Goal: Use online tool/utility

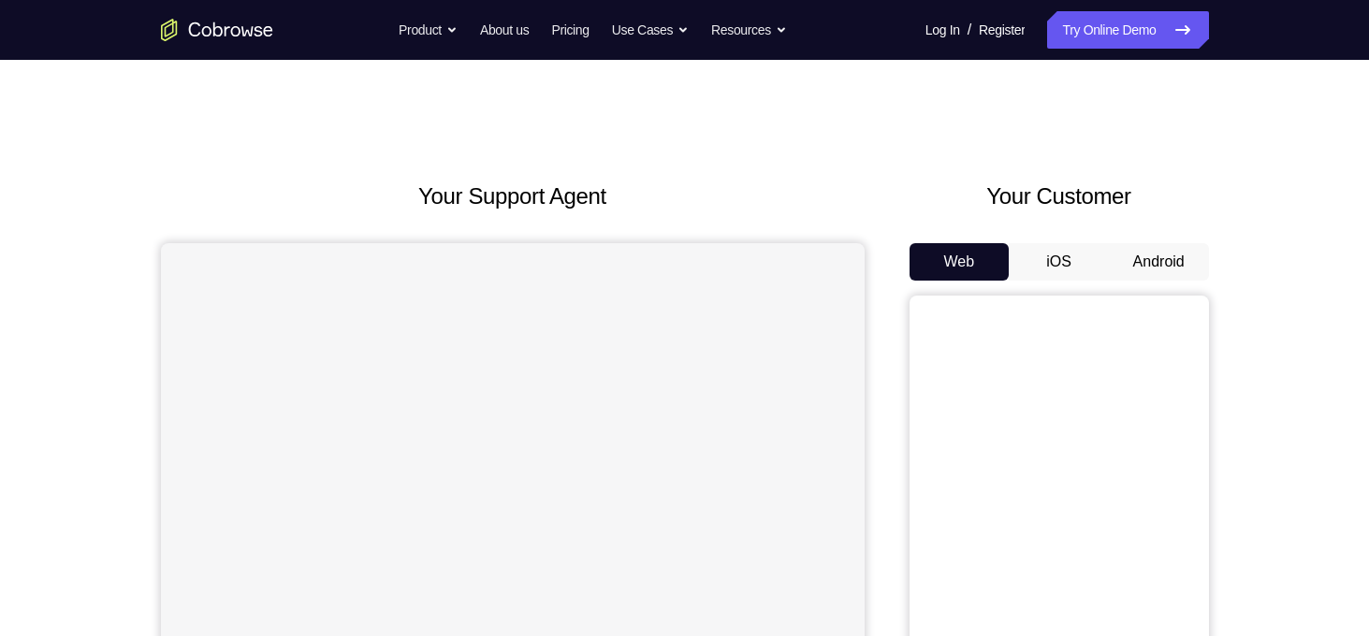
click at [1161, 251] on button "Android" at bounding box center [1159, 261] width 100 height 37
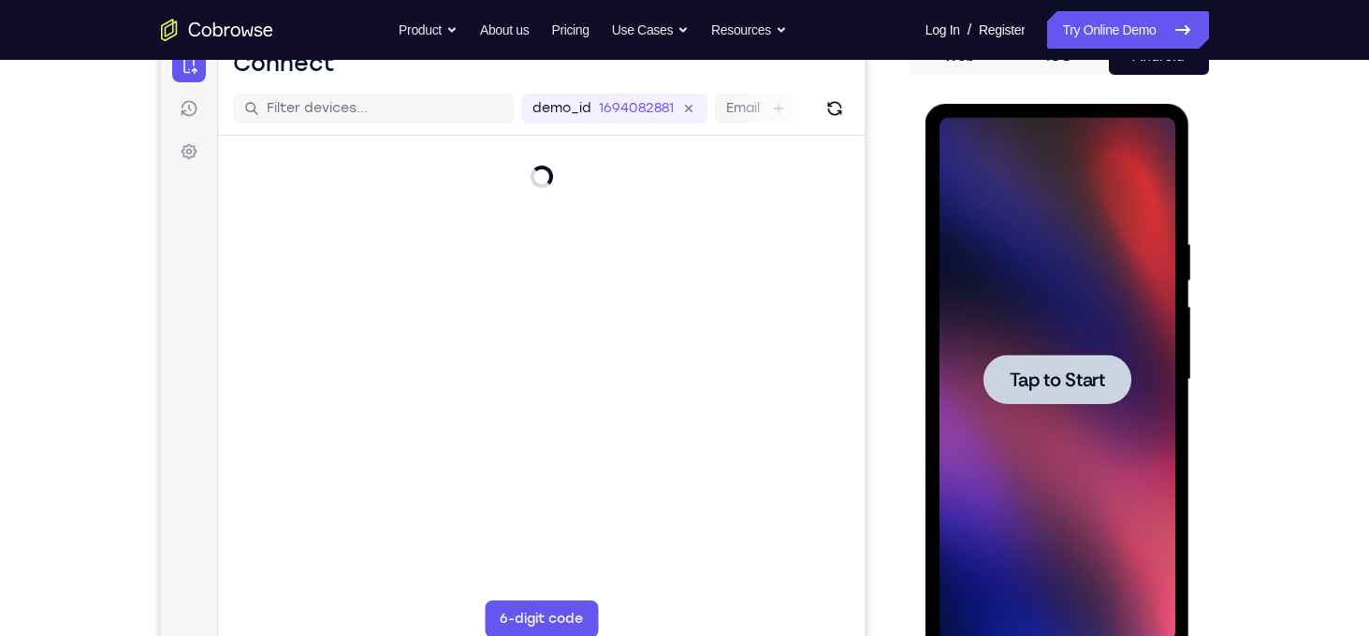
scroll to position [212, 0]
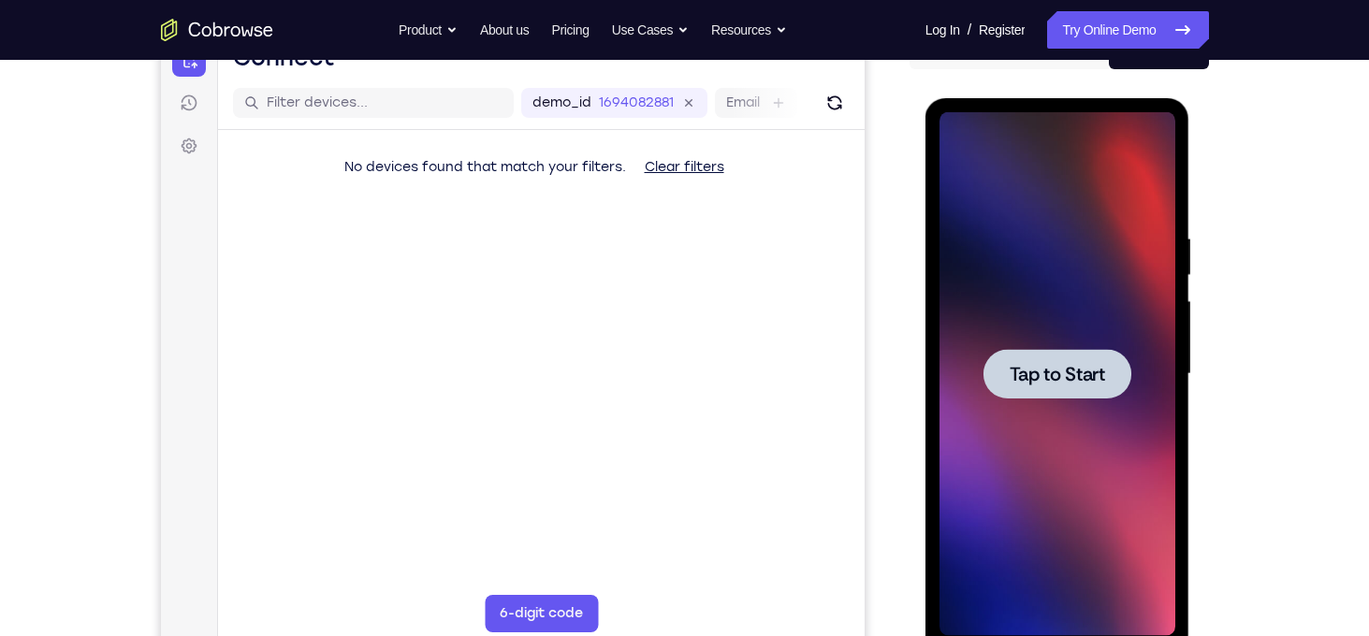
click at [1048, 384] on span "Tap to Start" at bounding box center [1057, 374] width 95 height 19
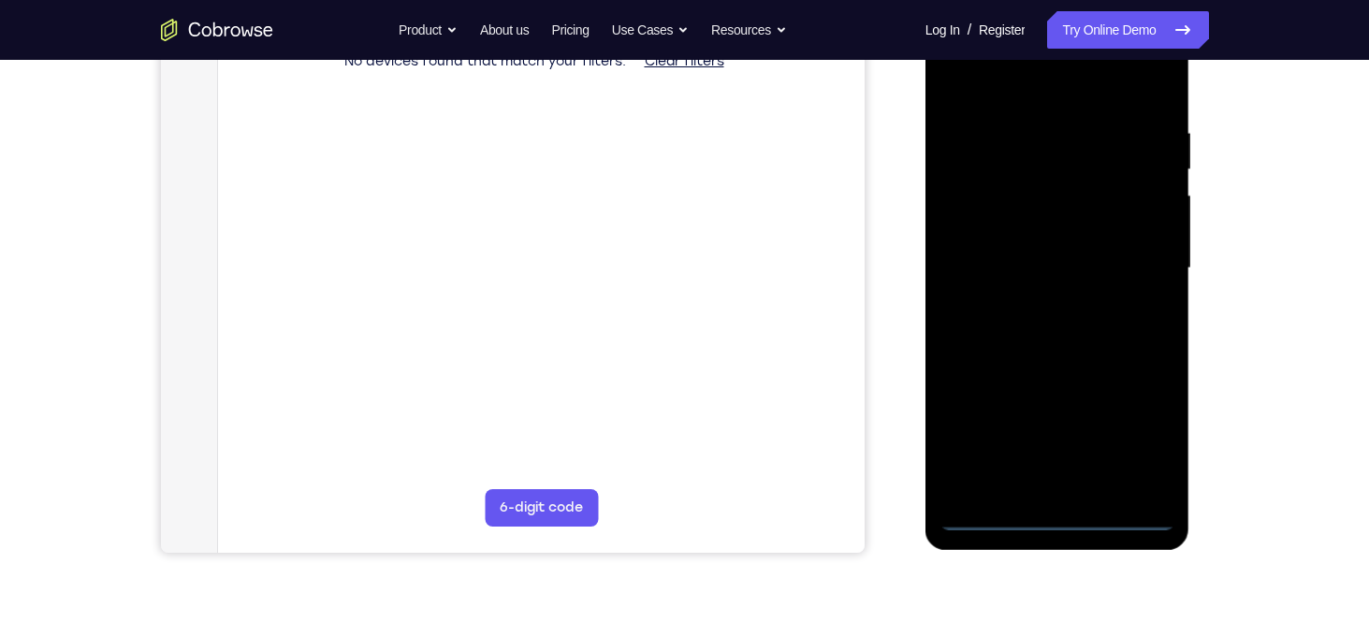
scroll to position [326, 0]
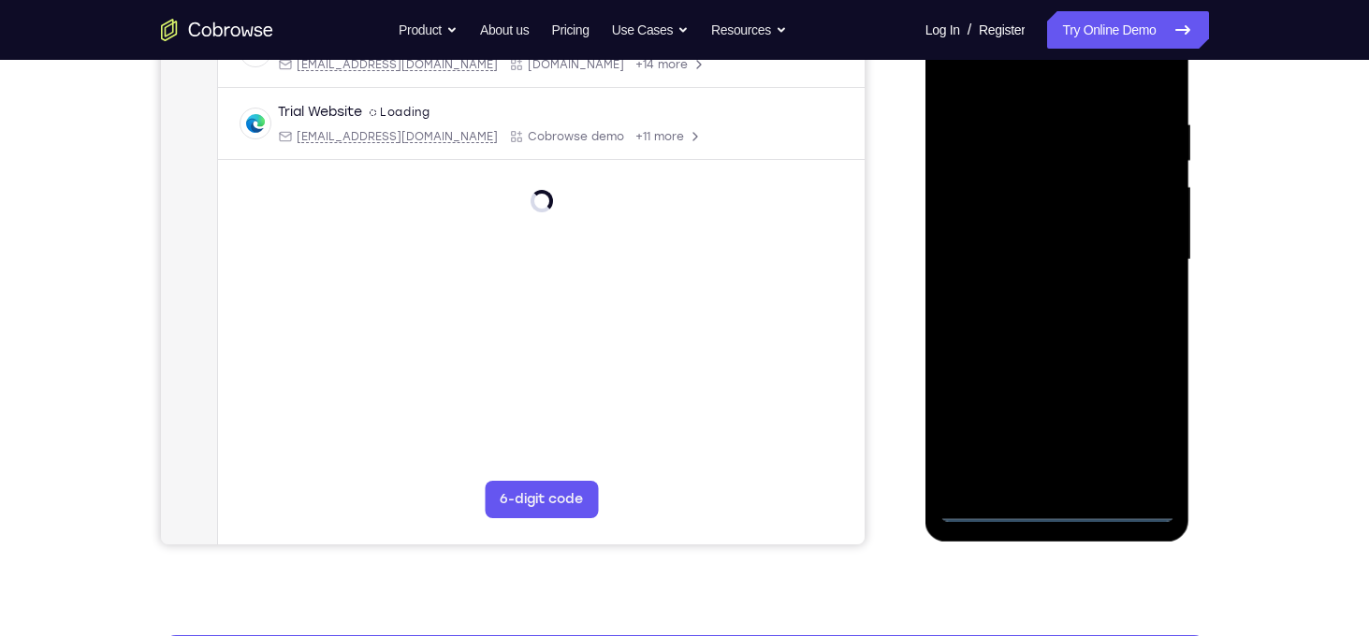
click at [1057, 510] on div at bounding box center [1058, 260] width 236 height 524
click at [1130, 418] on div at bounding box center [1058, 260] width 236 height 524
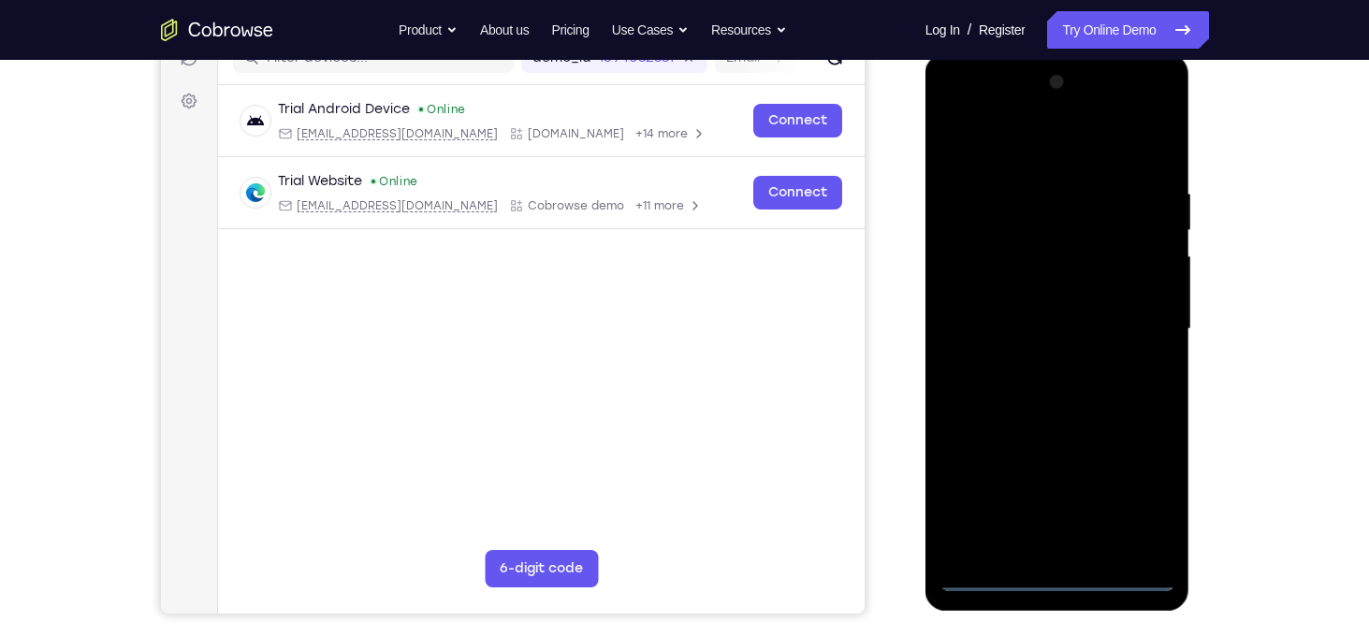
scroll to position [256, 0]
click at [1030, 156] on div at bounding box center [1058, 330] width 236 height 524
click at [1139, 325] on div at bounding box center [1058, 330] width 236 height 524
click at [1042, 371] on div at bounding box center [1058, 330] width 236 height 524
click at [1037, 309] on div at bounding box center [1058, 330] width 236 height 524
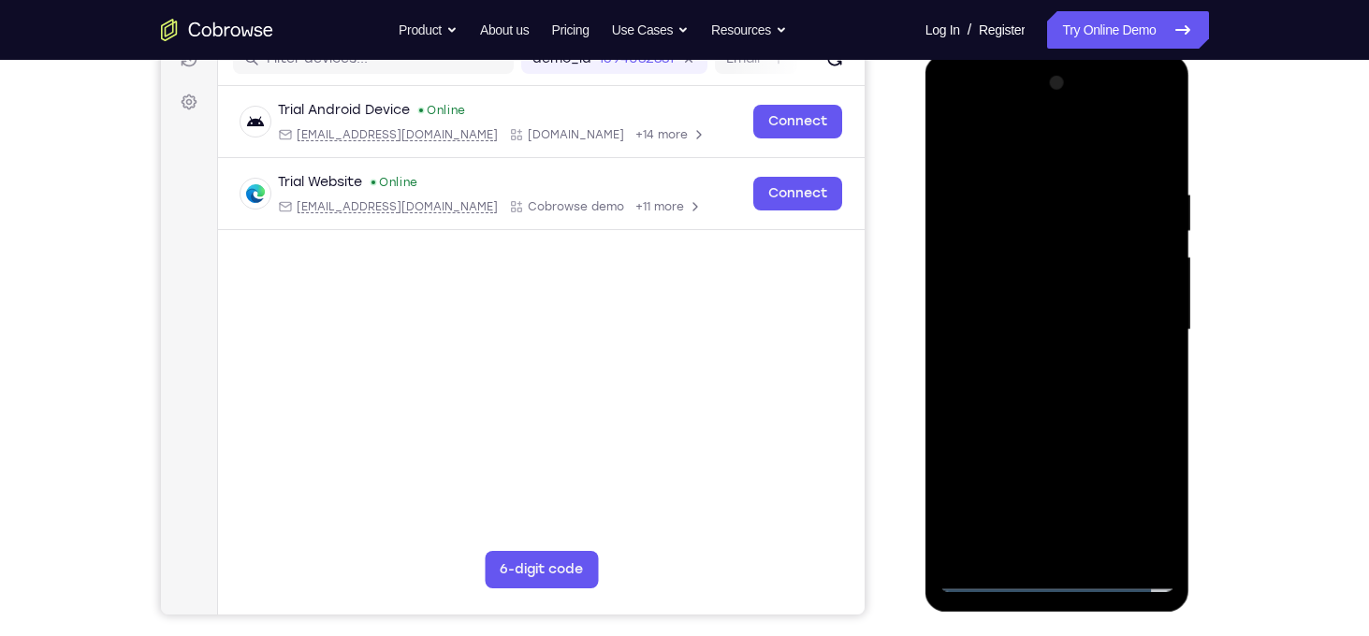
click at [1032, 331] on div at bounding box center [1058, 330] width 236 height 524
click at [997, 390] on div at bounding box center [1058, 330] width 236 height 524
click at [1016, 392] on div at bounding box center [1058, 330] width 236 height 524
click at [1065, 378] on div at bounding box center [1058, 330] width 236 height 524
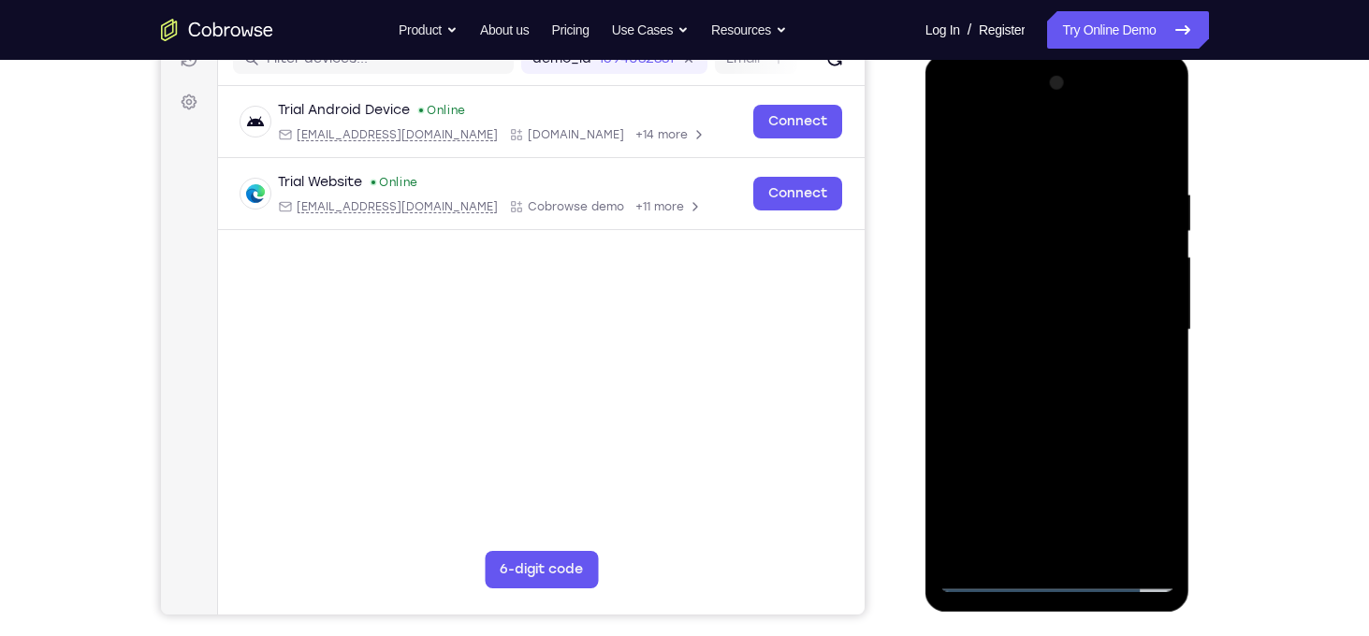
click at [1072, 418] on div at bounding box center [1058, 330] width 236 height 524
click at [1106, 555] on div at bounding box center [1058, 330] width 236 height 524
click at [1049, 433] on div at bounding box center [1058, 330] width 236 height 524
drag, startPoint x: 1053, startPoint y: 459, endPoint x: 1042, endPoint y: 368, distance: 91.5
click at [1042, 368] on div at bounding box center [1058, 330] width 236 height 524
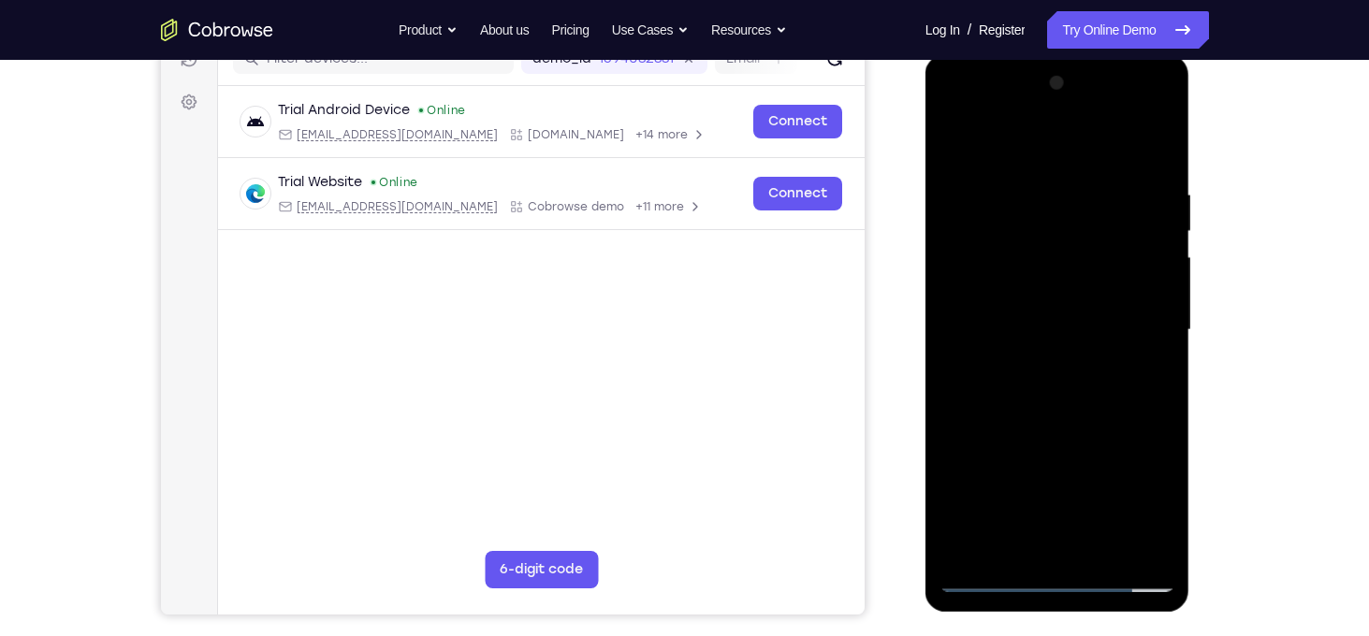
click at [1051, 367] on div at bounding box center [1058, 330] width 236 height 524
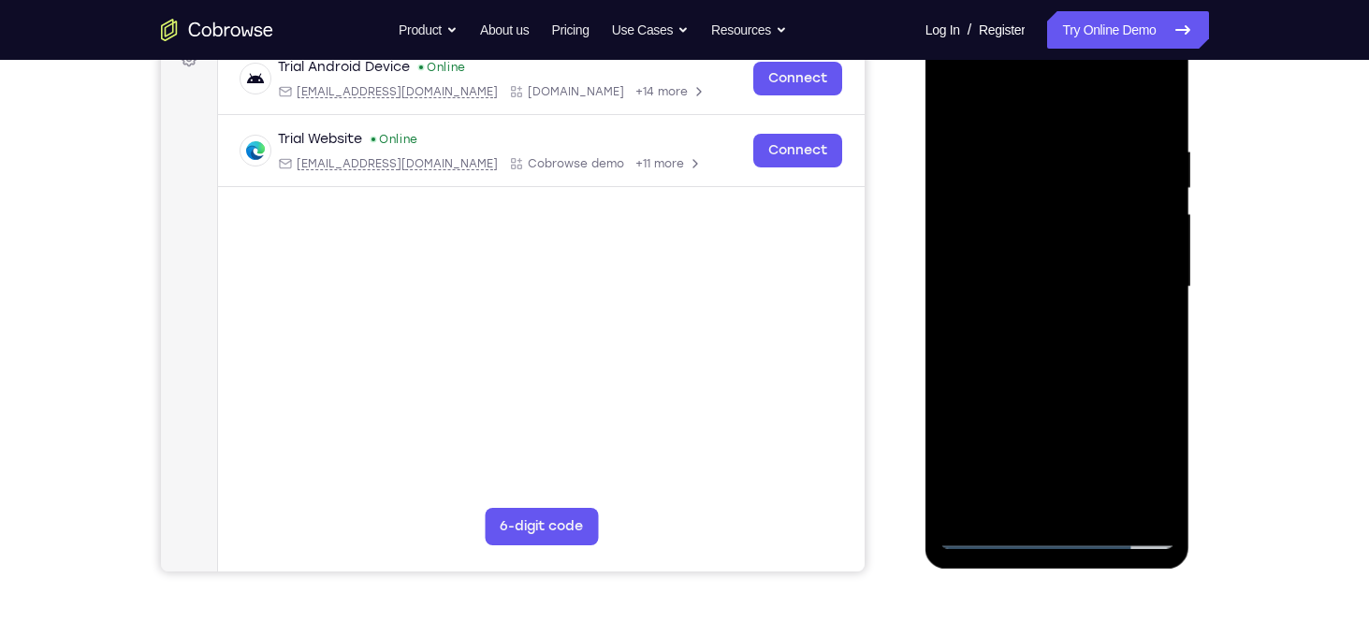
click at [1024, 495] on div at bounding box center [1058, 287] width 236 height 524
click at [954, 104] on div at bounding box center [1058, 287] width 236 height 524
drag, startPoint x: 1053, startPoint y: 276, endPoint x: 1058, endPoint y: 355, distance: 78.8
click at [1058, 355] on div at bounding box center [1058, 287] width 236 height 524
drag, startPoint x: 1045, startPoint y: 266, endPoint x: 1054, endPoint y: 357, distance: 91.3
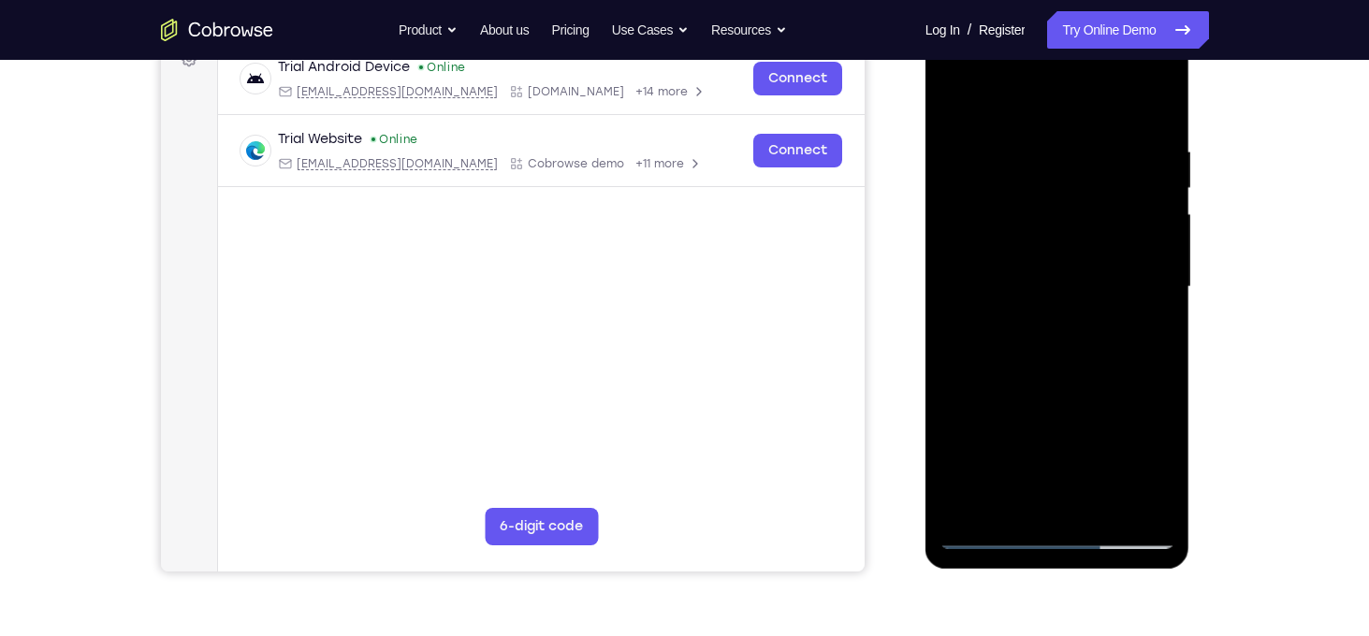
click at [1054, 357] on div at bounding box center [1058, 287] width 236 height 524
click at [1045, 234] on div at bounding box center [1058, 287] width 236 height 524
click at [1041, 498] on div at bounding box center [1058, 287] width 236 height 524
click at [956, 99] on div at bounding box center [1058, 287] width 236 height 524
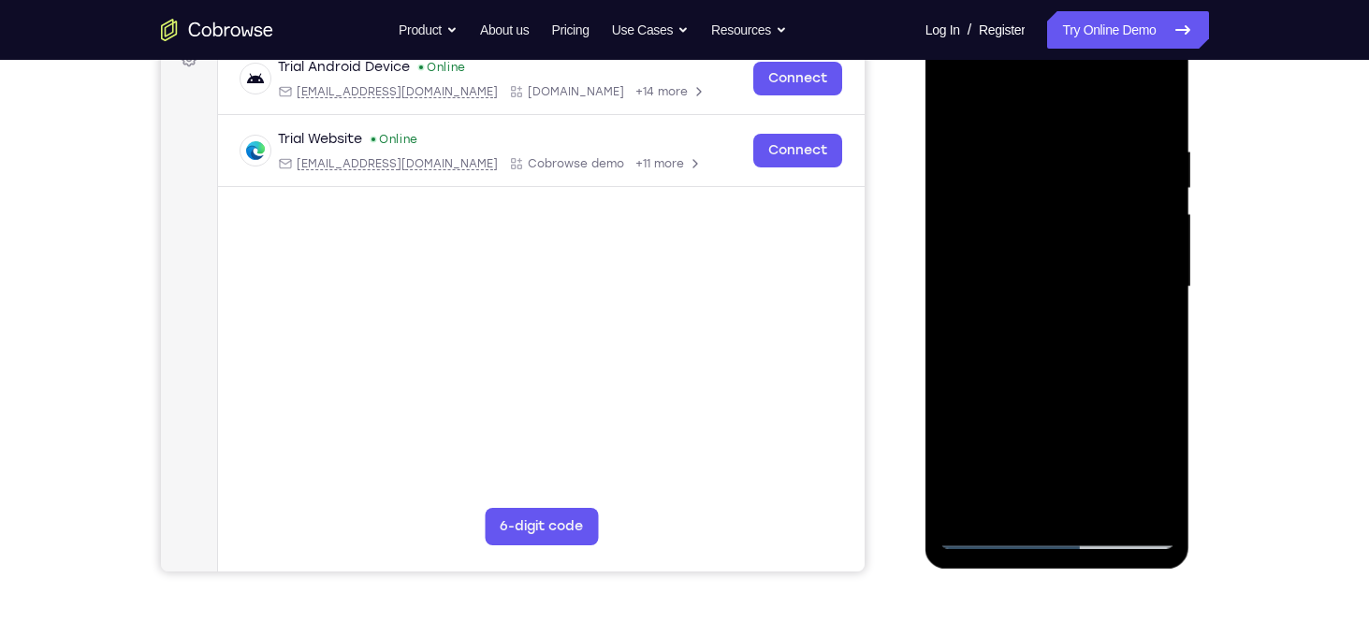
click at [1160, 103] on div at bounding box center [1058, 287] width 236 height 524
click at [1033, 141] on div at bounding box center [1058, 287] width 236 height 524
drag, startPoint x: 1052, startPoint y: 343, endPoint x: 1050, endPoint y: 197, distance: 145.1
click at [1050, 197] on div at bounding box center [1058, 287] width 236 height 524
click at [1093, 363] on div at bounding box center [1058, 287] width 236 height 524
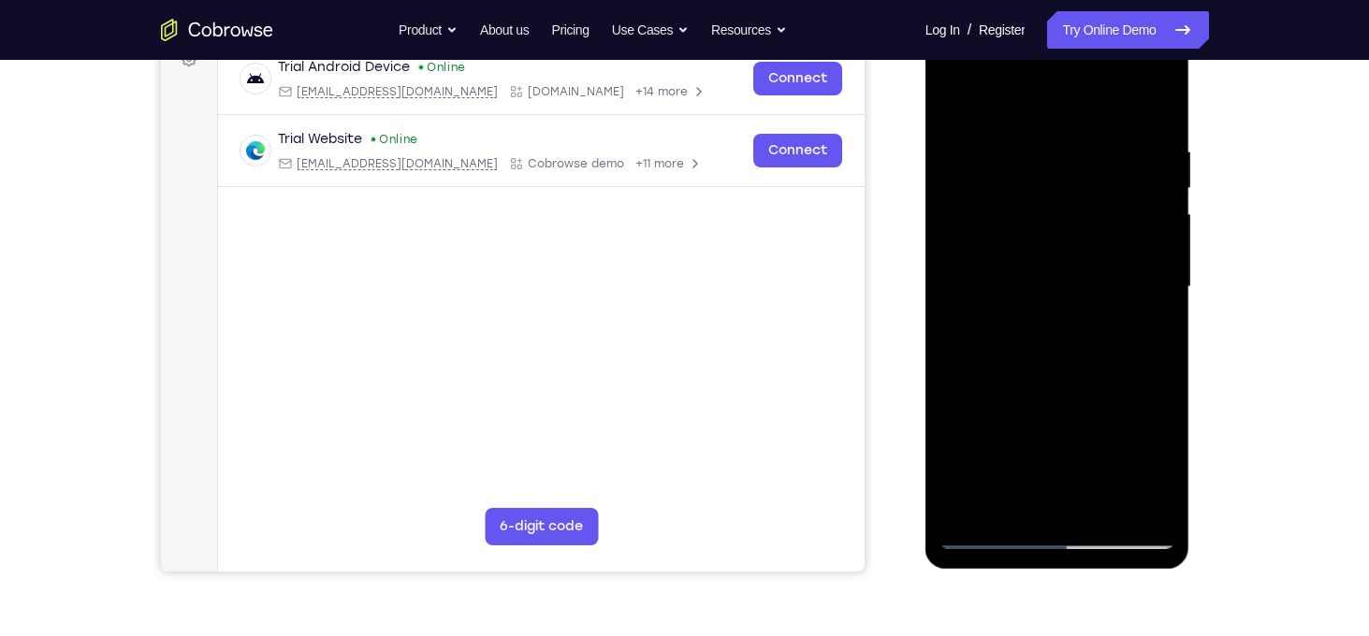
drag, startPoint x: 1032, startPoint y: 425, endPoint x: 1016, endPoint y: 263, distance: 162.7
click at [1016, 263] on div at bounding box center [1058, 287] width 236 height 524
drag, startPoint x: 1030, startPoint y: 382, endPoint x: 1028, endPoint y: 282, distance: 100.2
click at [1028, 282] on div at bounding box center [1058, 287] width 236 height 524
click at [1147, 515] on div at bounding box center [1058, 287] width 236 height 524
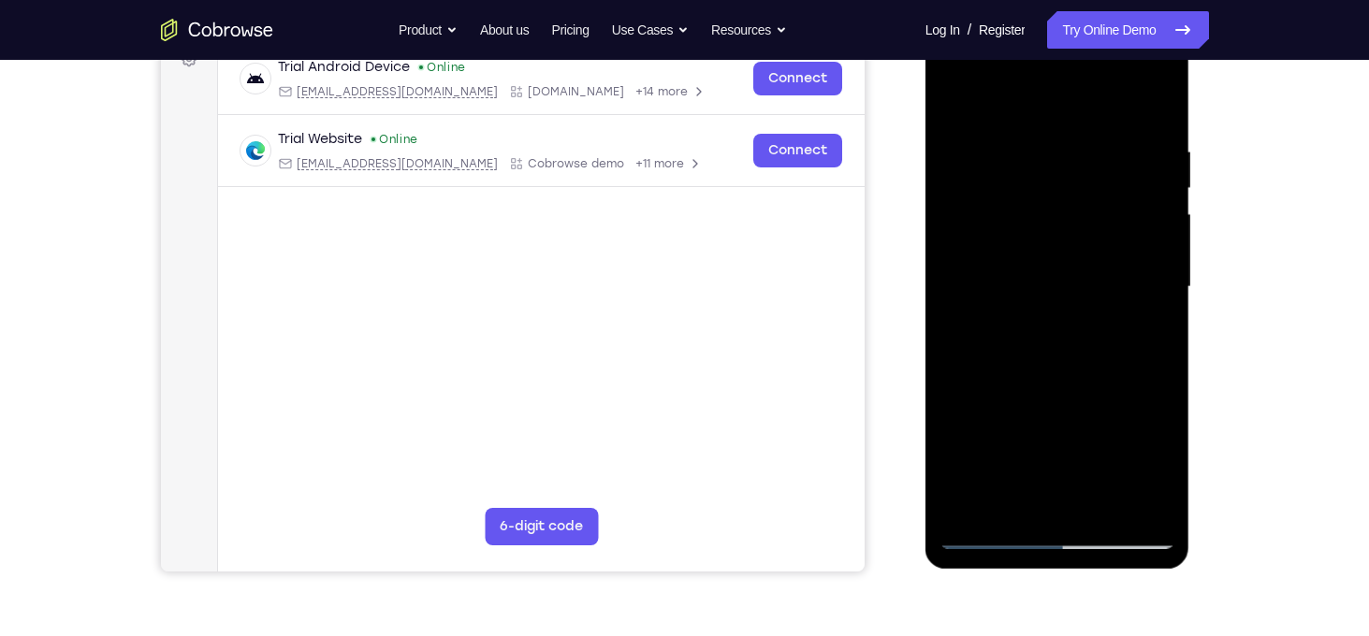
click at [1107, 508] on div at bounding box center [1058, 287] width 236 height 524
drag, startPoint x: 1020, startPoint y: 274, endPoint x: 1030, endPoint y: 395, distance: 121.2
click at [1030, 395] on div at bounding box center [1058, 287] width 236 height 524
click at [962, 96] on div at bounding box center [1058, 287] width 236 height 524
click at [1024, 123] on div at bounding box center [1058, 287] width 236 height 524
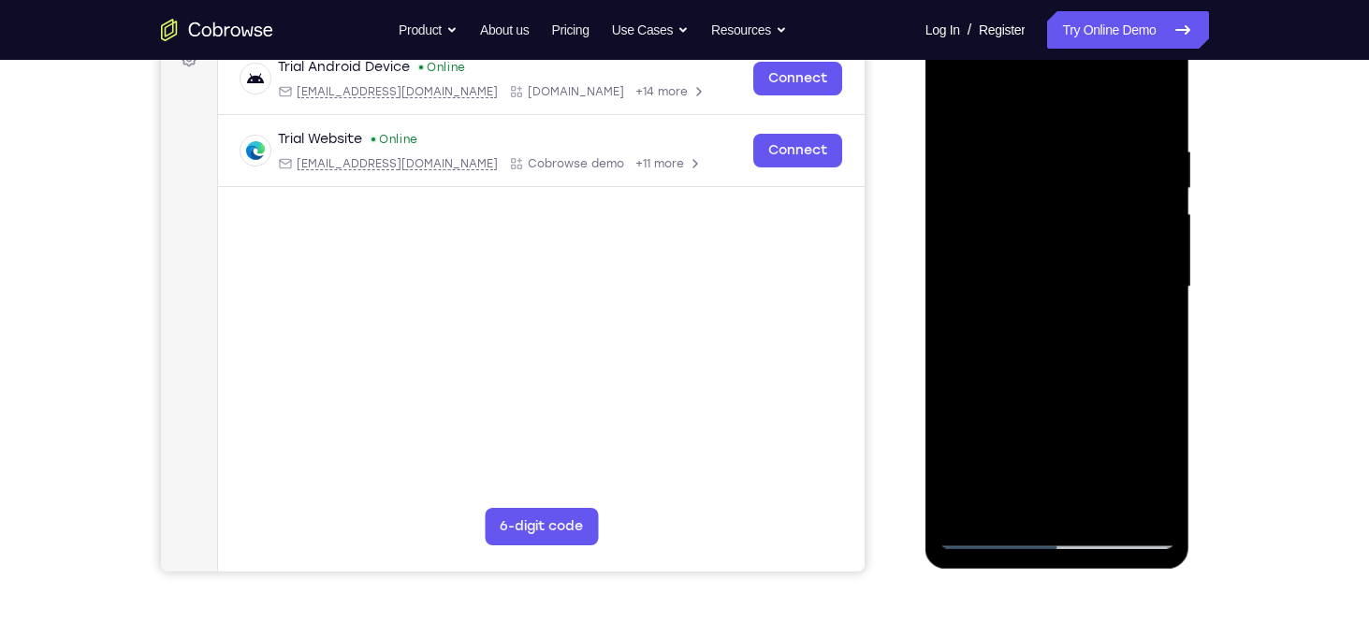
scroll to position [288, 0]
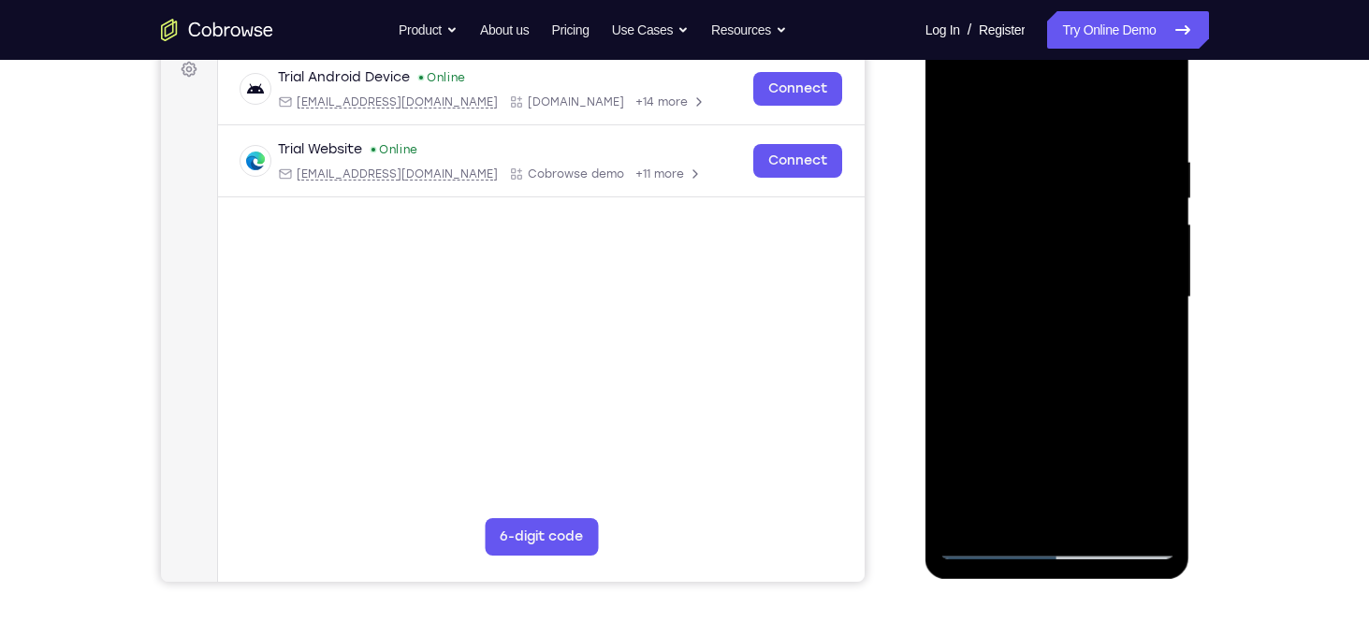
click at [1145, 254] on div at bounding box center [1058, 298] width 236 height 524
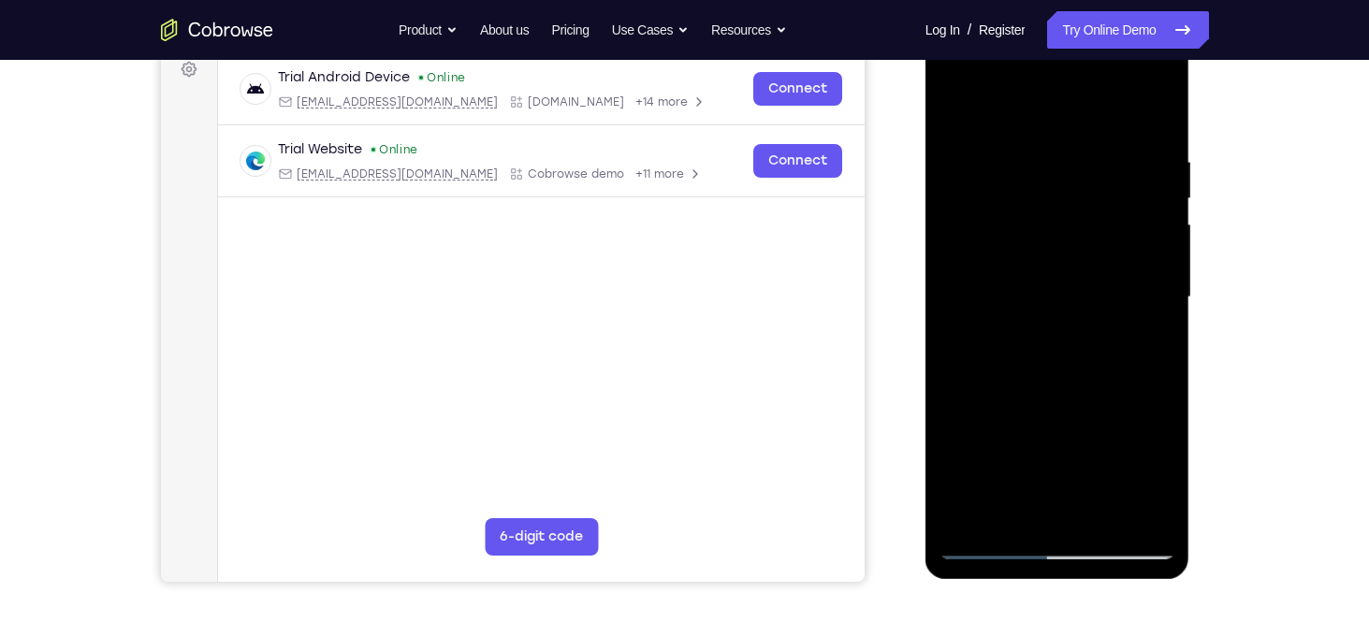
click at [1145, 254] on div at bounding box center [1058, 298] width 236 height 524
click at [957, 260] on div at bounding box center [1058, 298] width 236 height 524
click at [1125, 224] on div at bounding box center [1058, 298] width 236 height 524
click at [1142, 248] on div at bounding box center [1058, 298] width 236 height 524
click at [1141, 264] on div at bounding box center [1058, 298] width 236 height 524
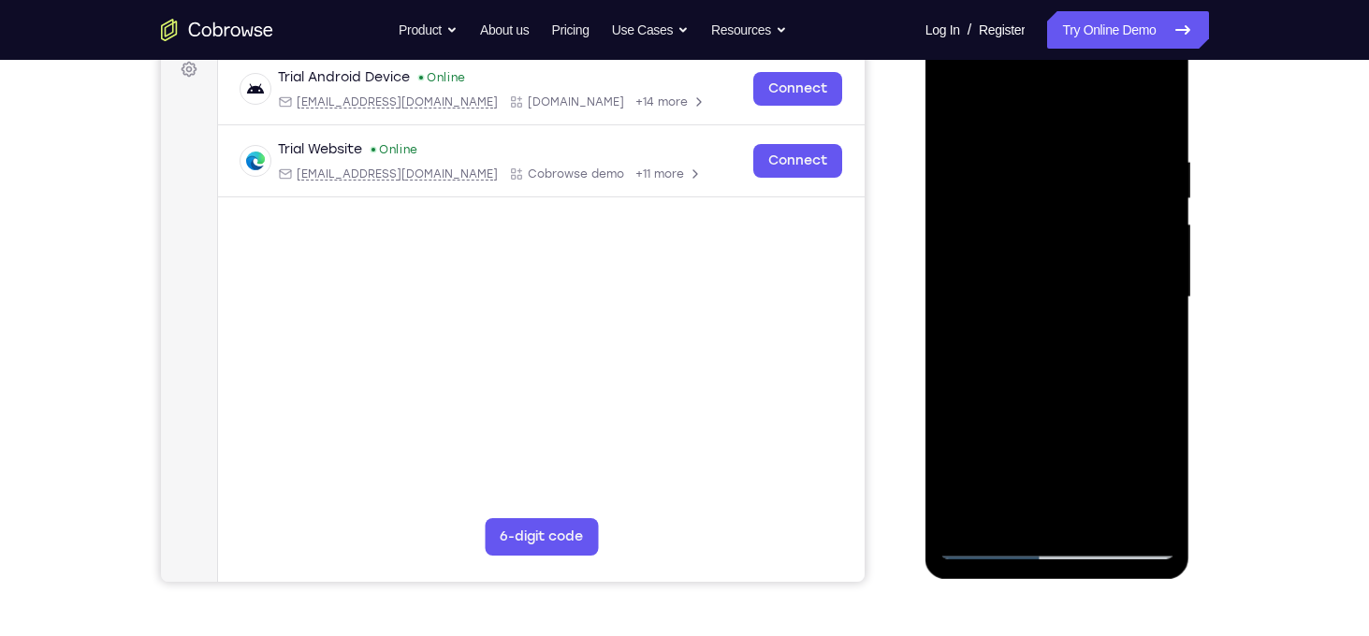
click at [1155, 244] on div at bounding box center [1058, 298] width 236 height 524
click at [1156, 185] on div at bounding box center [1058, 298] width 236 height 524
click at [1155, 120] on div at bounding box center [1058, 298] width 236 height 524
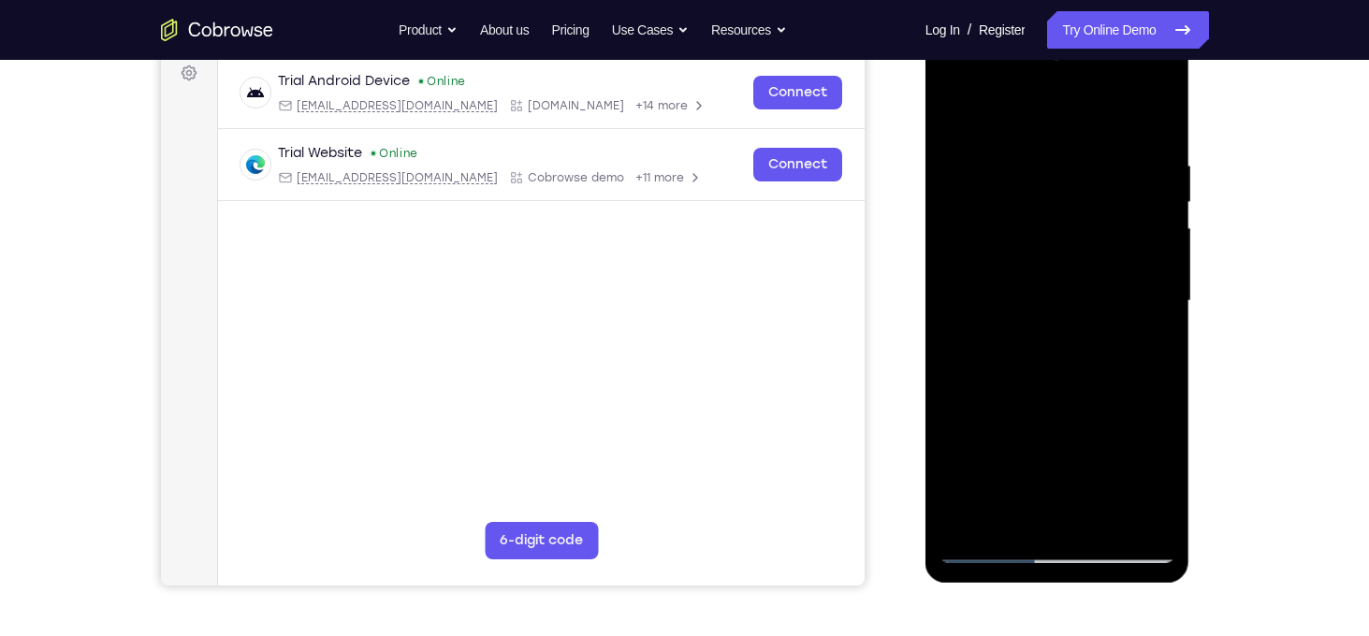
scroll to position [277, 0]
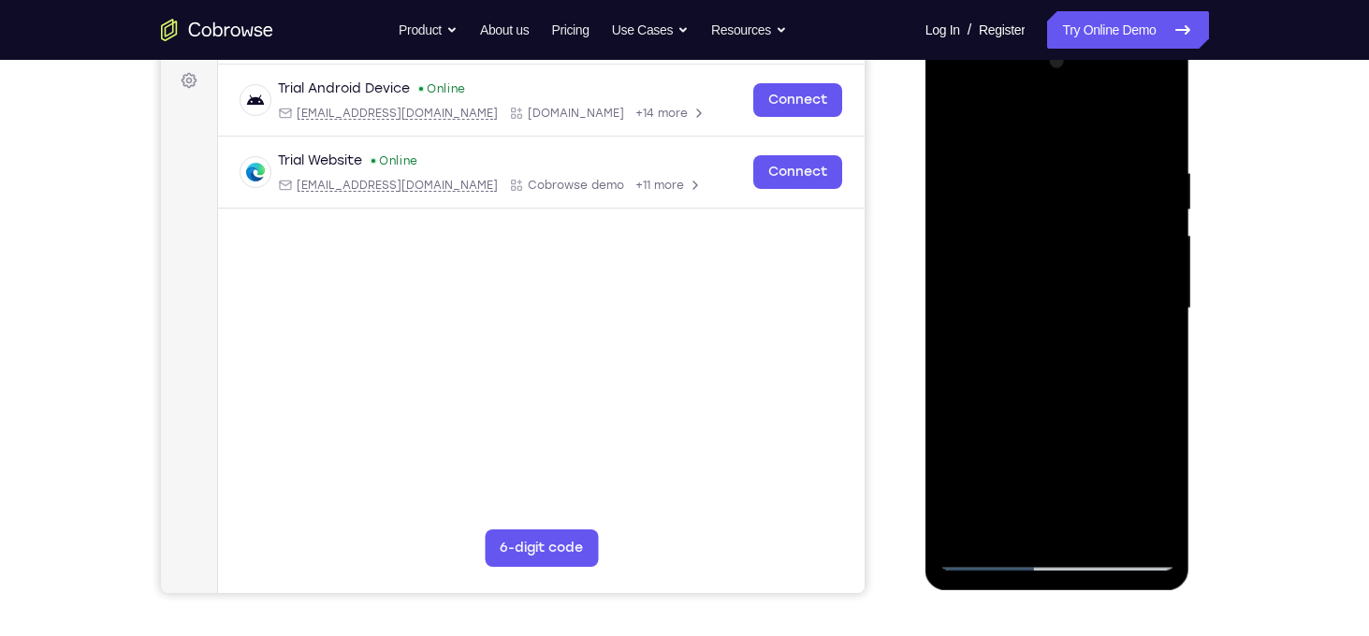
drag, startPoint x: 1086, startPoint y: 203, endPoint x: 1086, endPoint y: 343, distance: 140.4
click at [1086, 343] on div at bounding box center [1058, 309] width 236 height 524
drag, startPoint x: 1044, startPoint y: 187, endPoint x: 1045, endPoint y: 485, distance: 297.6
click at [1045, 485] on div at bounding box center [1058, 309] width 236 height 524
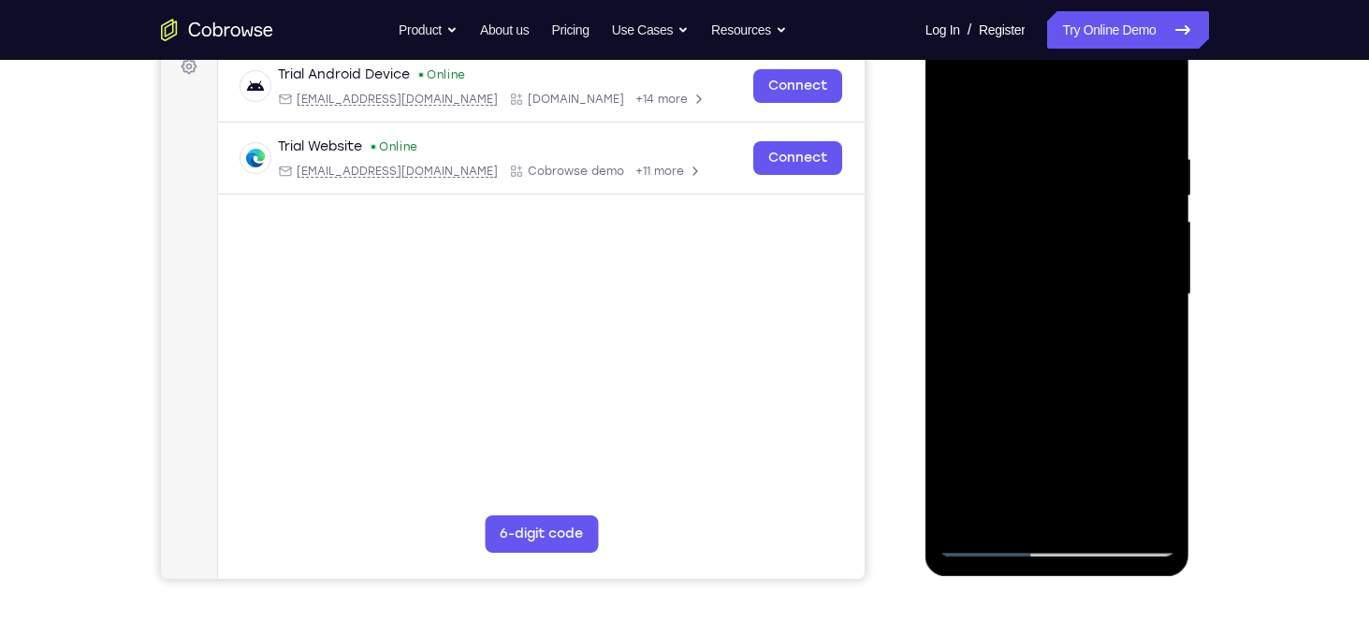
scroll to position [292, 0]
click at [1032, 160] on div at bounding box center [1058, 294] width 236 height 524
click at [1147, 188] on div at bounding box center [1058, 294] width 236 height 524
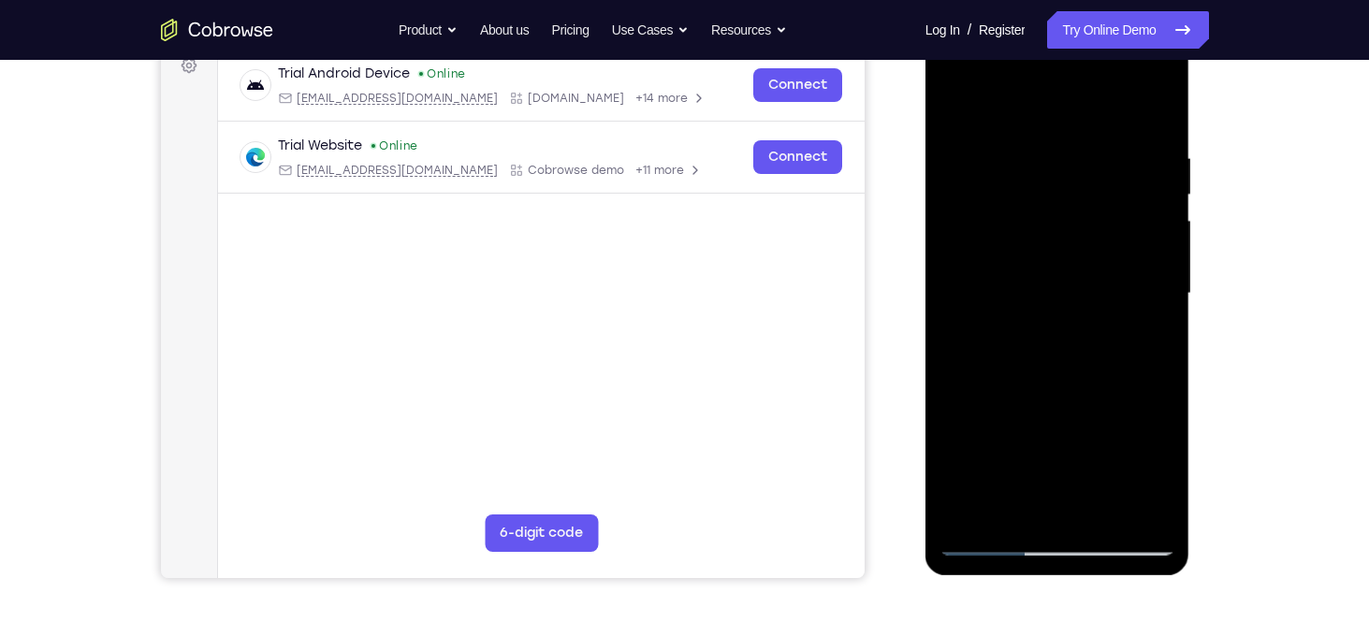
click at [1147, 188] on div at bounding box center [1058, 294] width 236 height 524
click at [1147, 145] on div at bounding box center [1058, 294] width 236 height 524
click at [1156, 164] on div at bounding box center [1058, 294] width 236 height 524
click at [1159, 112] on div at bounding box center [1058, 294] width 236 height 524
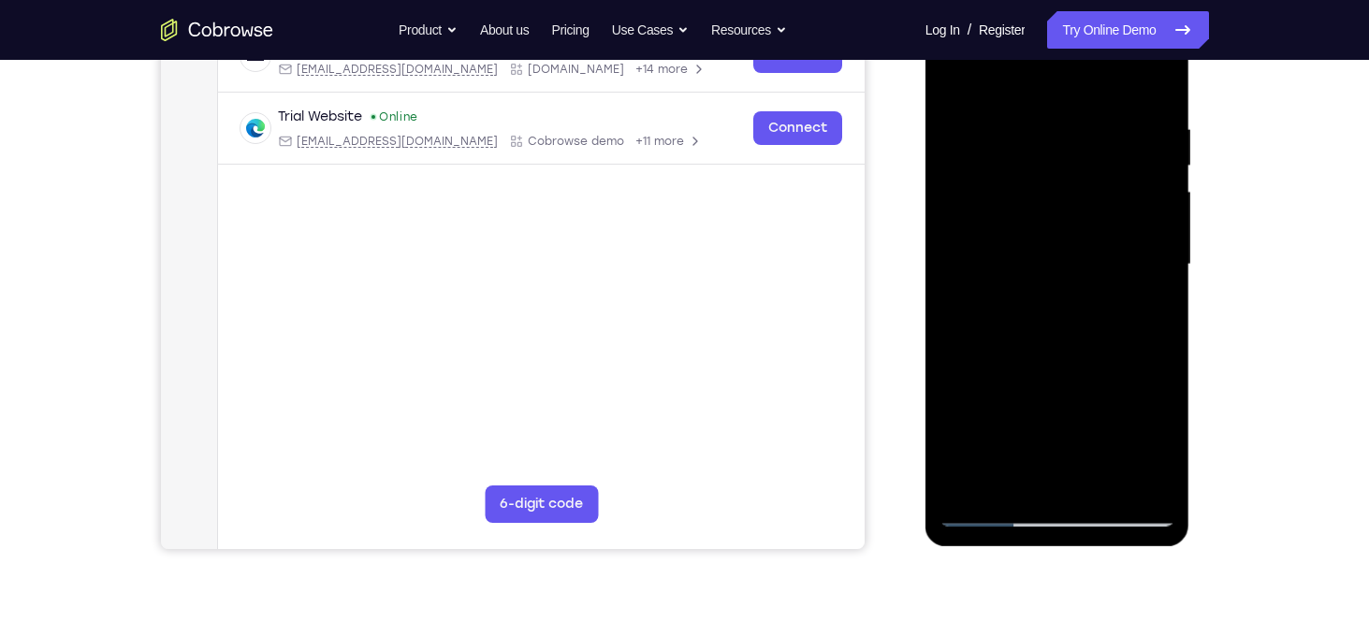
scroll to position [322, 0]
click at [1103, 486] on div at bounding box center [1058, 264] width 236 height 524
click at [1036, 212] on div at bounding box center [1058, 264] width 236 height 524
click at [1159, 446] on div at bounding box center [1058, 264] width 236 height 524
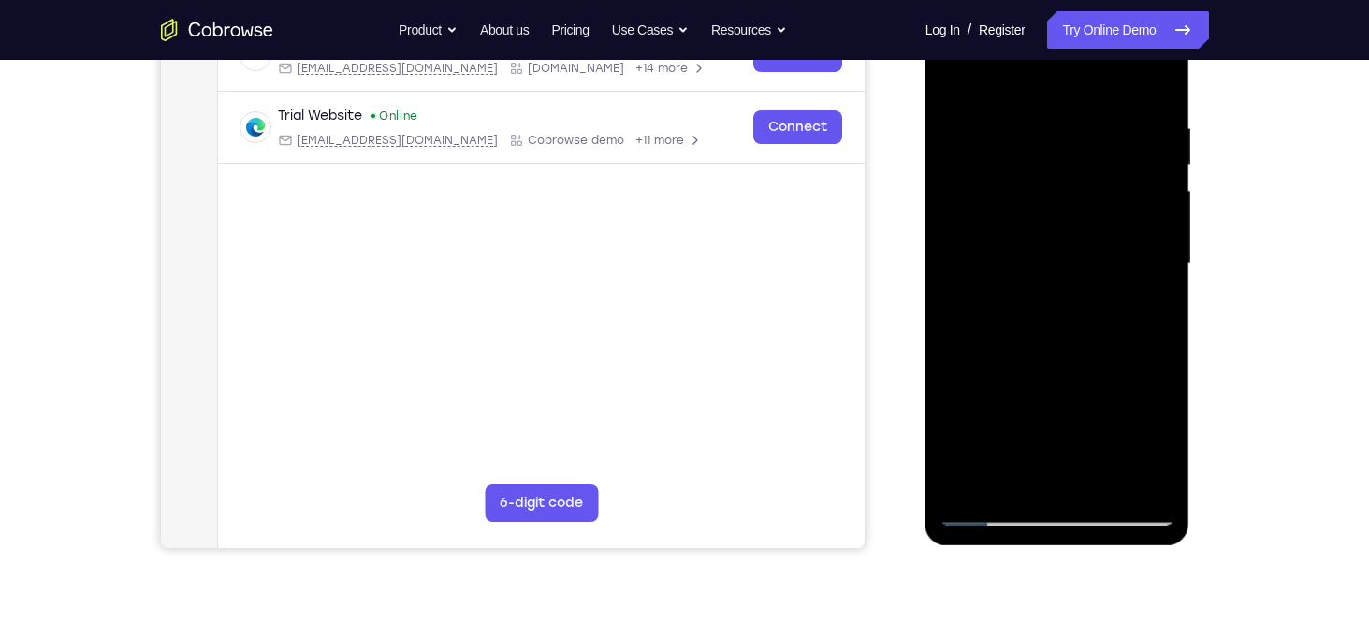
click at [1032, 314] on div at bounding box center [1058, 264] width 236 height 524
click at [1095, 244] on div at bounding box center [1058, 264] width 236 height 524
click at [1064, 409] on div at bounding box center [1058, 264] width 236 height 524
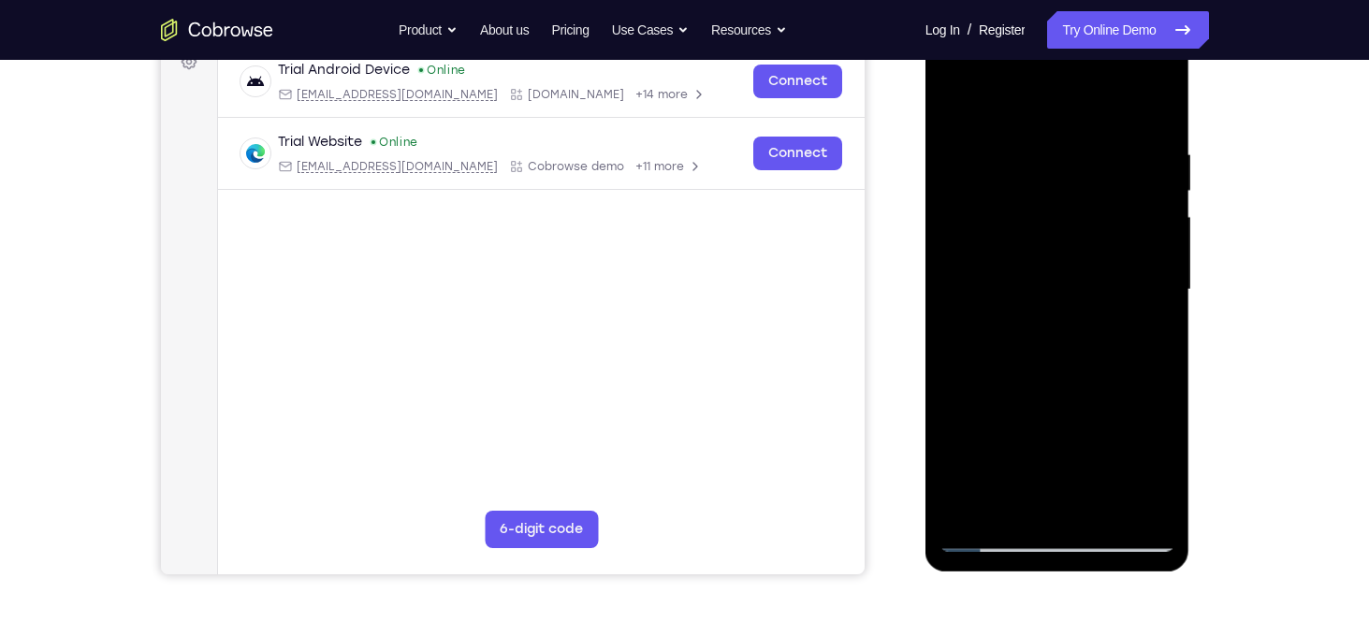
scroll to position [295, 0]
click at [960, 109] on div at bounding box center [1058, 291] width 236 height 524
drag, startPoint x: 1060, startPoint y: 139, endPoint x: 1058, endPoint y: 320, distance: 181.6
click at [1058, 320] on div at bounding box center [1058, 291] width 236 height 524
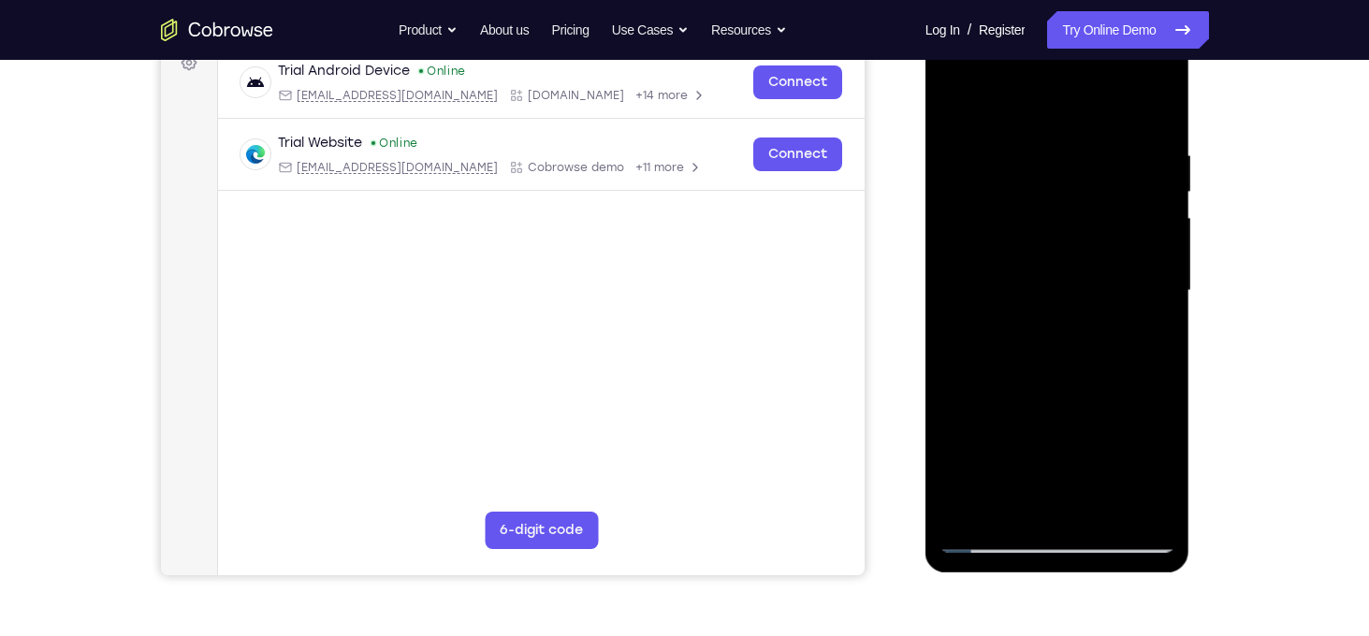
click at [1082, 156] on div at bounding box center [1058, 291] width 236 height 524
click at [1158, 118] on div at bounding box center [1058, 291] width 236 height 524
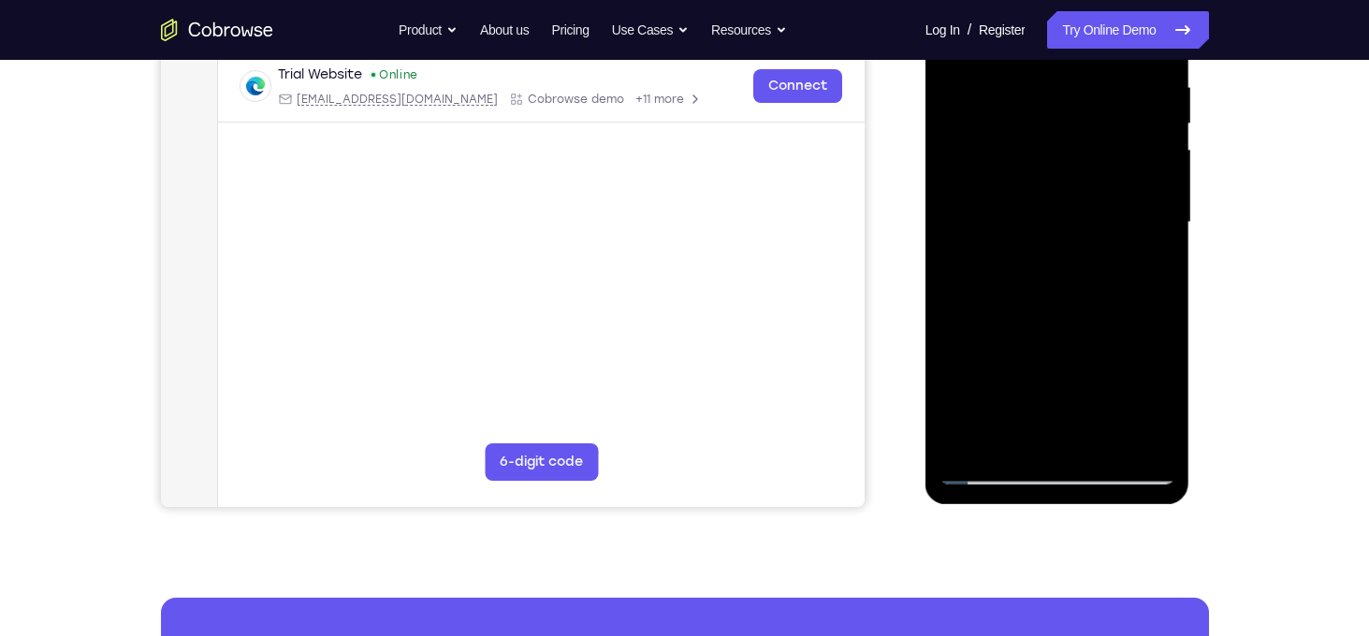
scroll to position [382, 0]
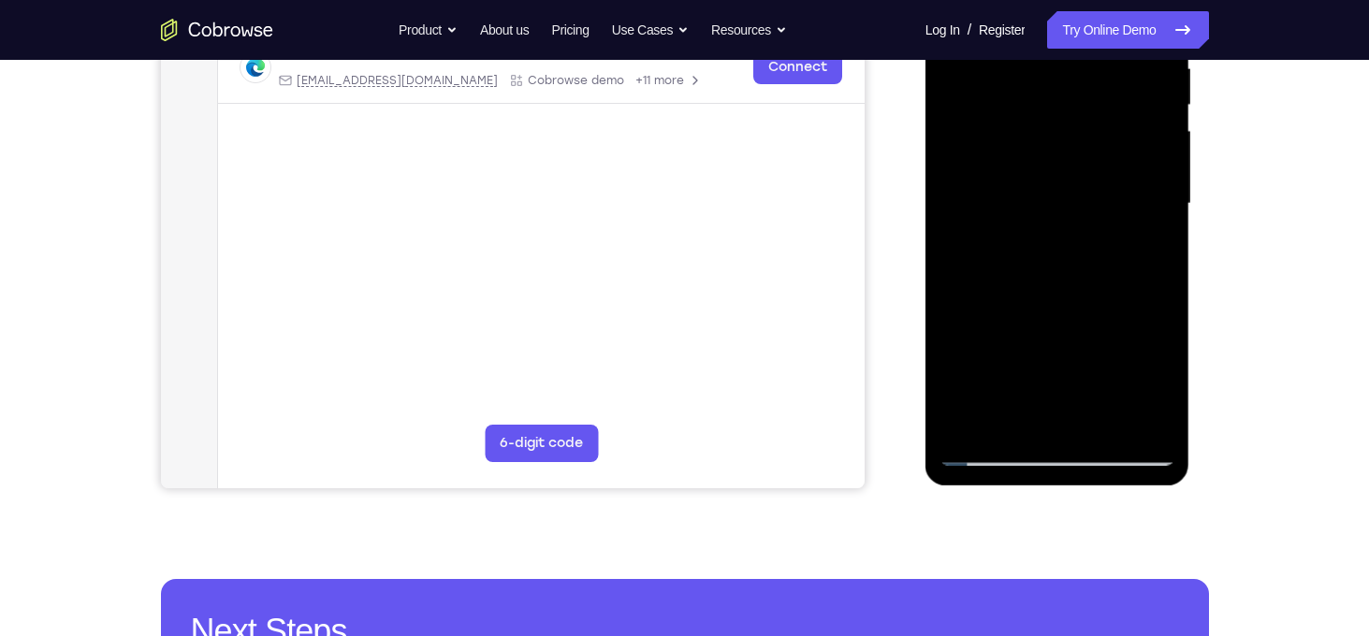
click at [1104, 418] on div at bounding box center [1058, 204] width 236 height 524
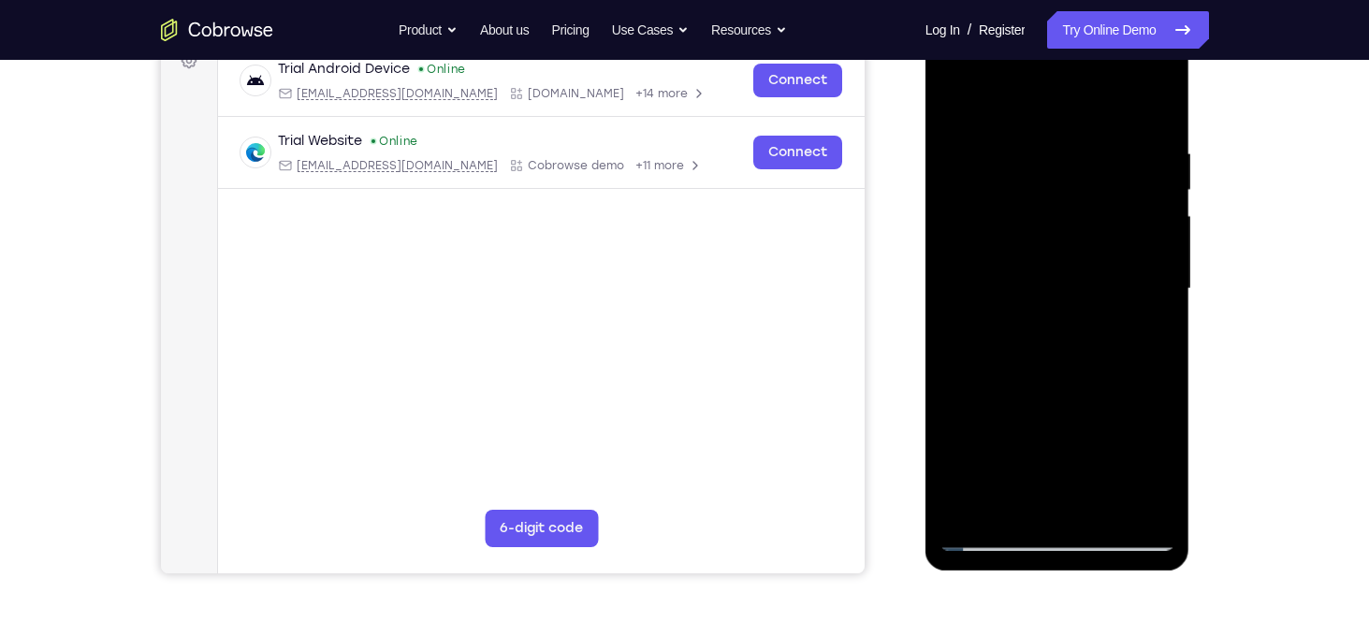
scroll to position [288, 0]
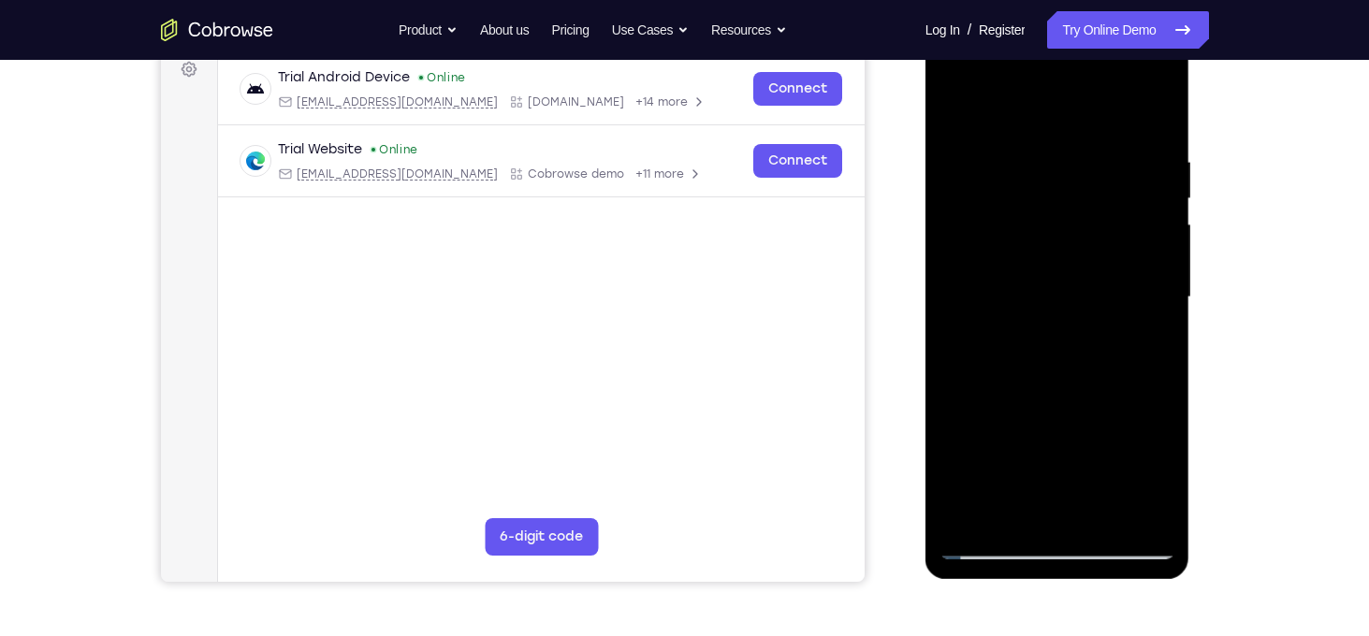
click at [963, 107] on div at bounding box center [1058, 298] width 236 height 524
drag, startPoint x: 1046, startPoint y: 153, endPoint x: 1046, endPoint y: 346, distance: 193.7
click at [1046, 346] on div at bounding box center [1058, 298] width 236 height 524
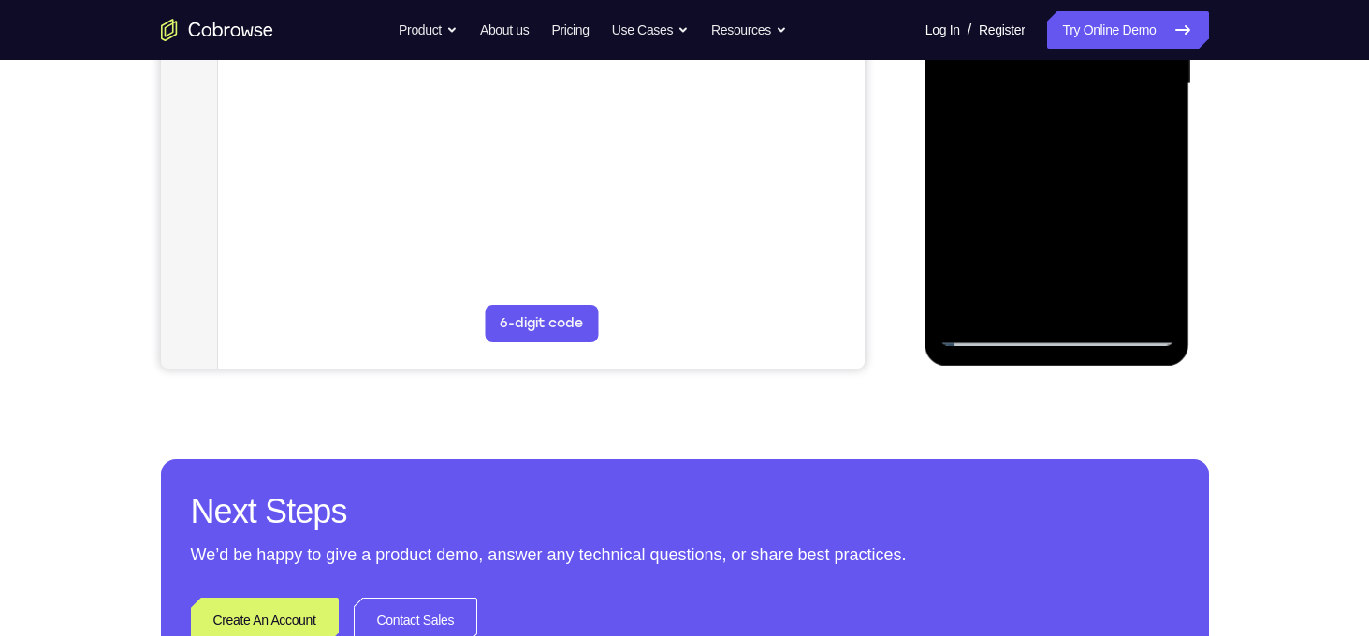
scroll to position [503, 0]
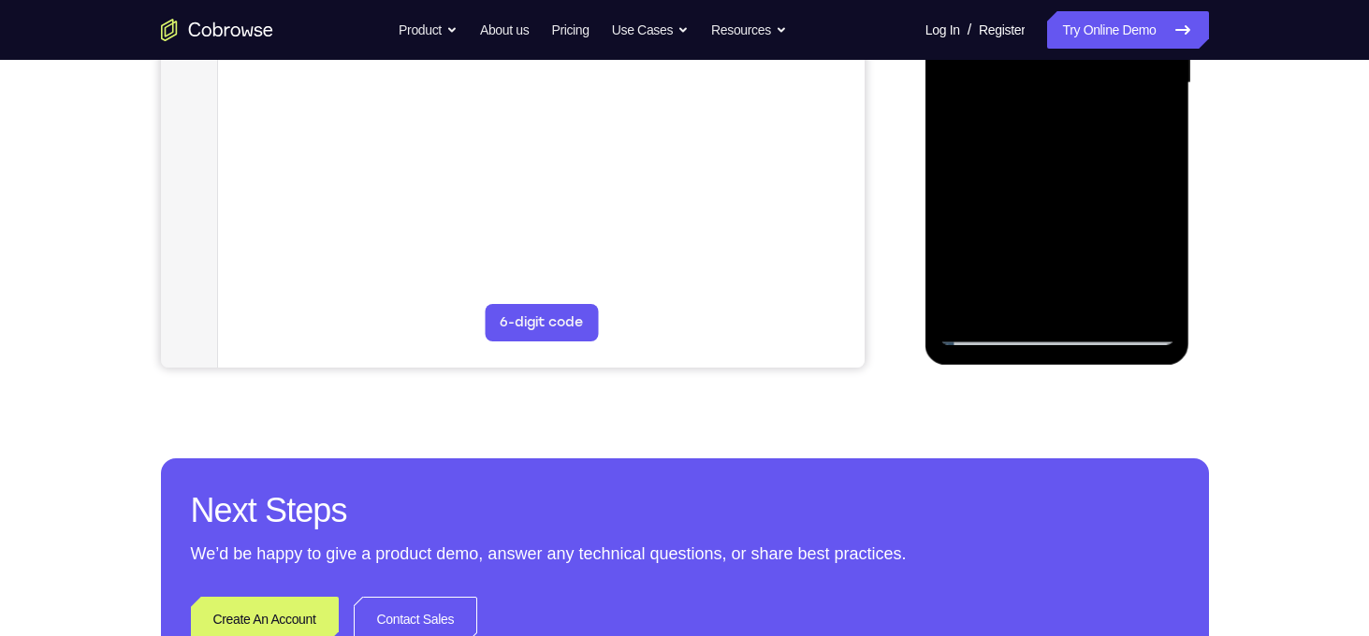
click at [1150, 299] on div at bounding box center [1058, 83] width 236 height 524
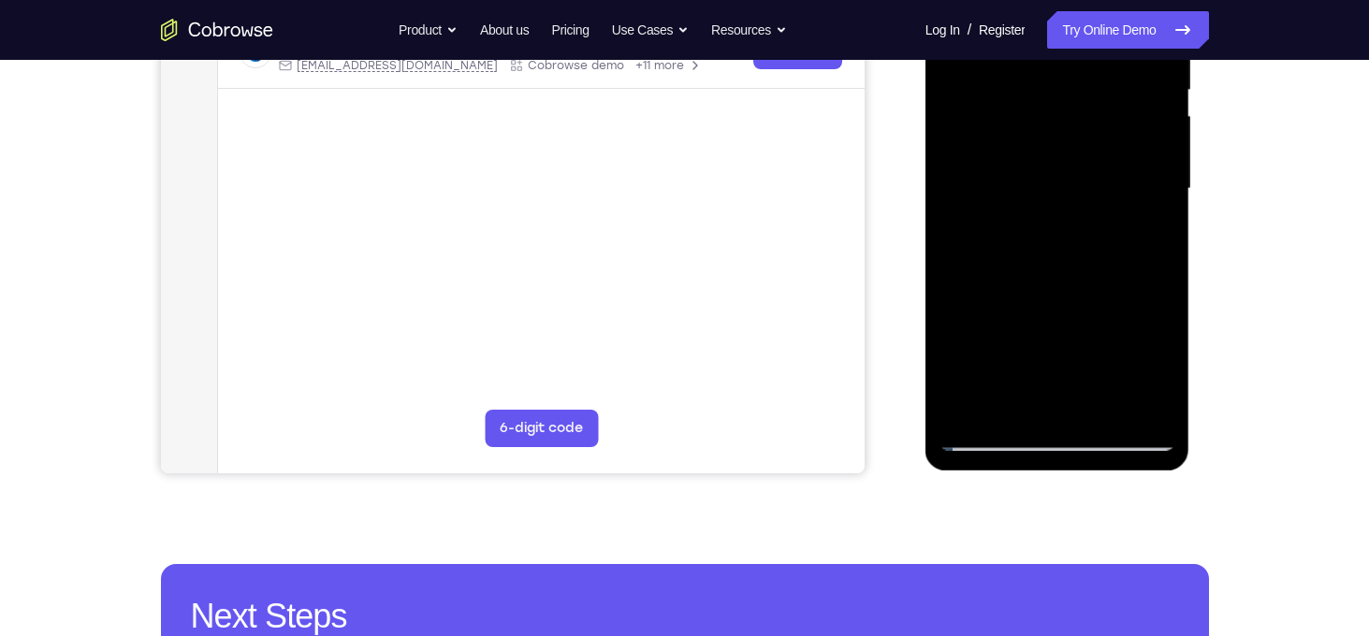
scroll to position [395, 0]
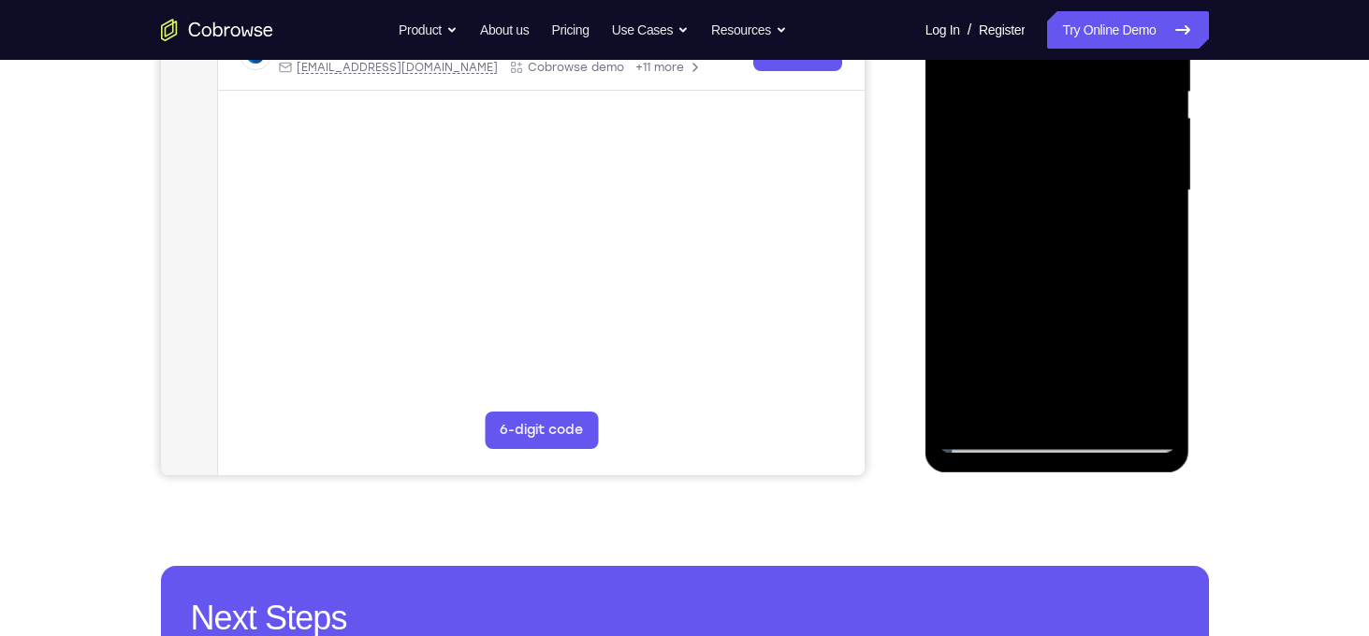
click at [1070, 238] on div at bounding box center [1058, 191] width 236 height 524
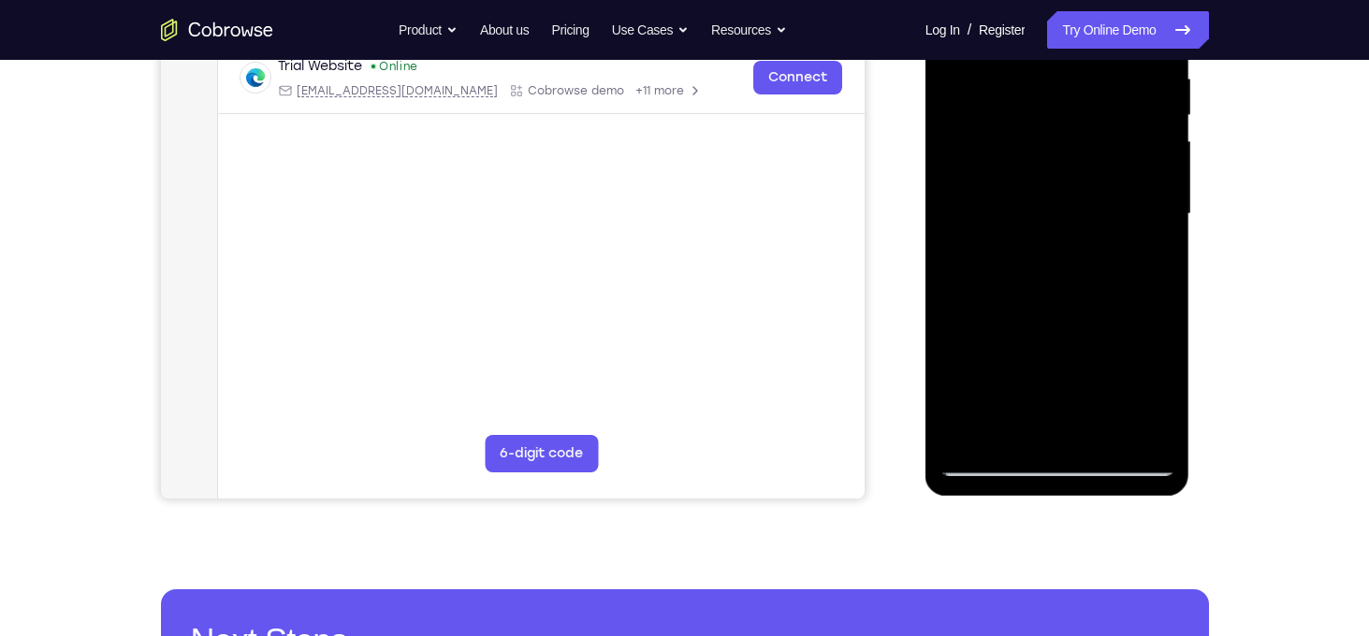
scroll to position [373, 0]
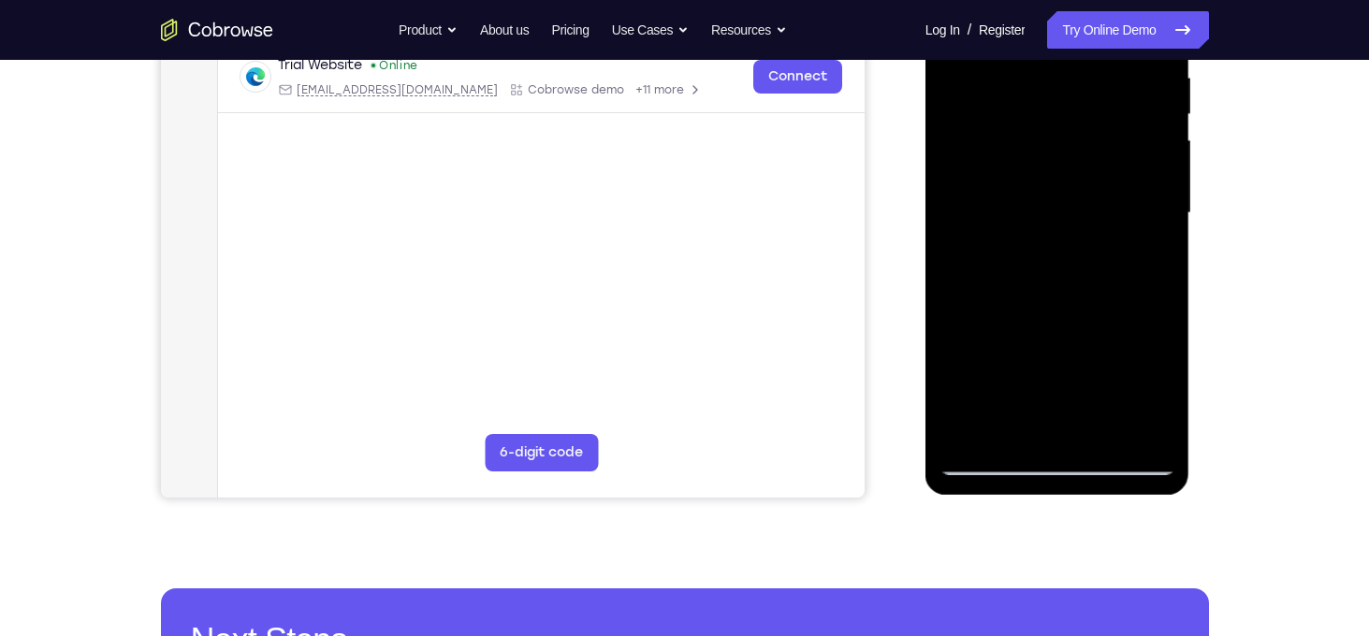
click at [1100, 436] on div at bounding box center [1058, 213] width 236 height 524
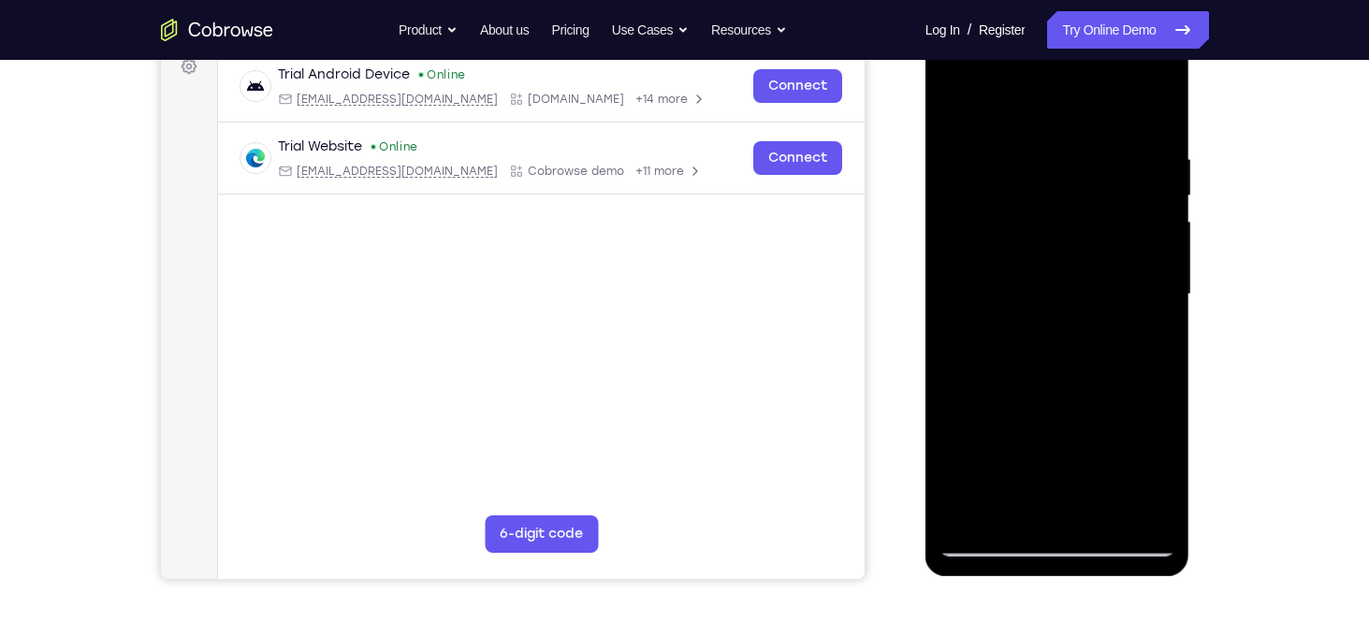
scroll to position [290, 0]
click at [1031, 242] on div at bounding box center [1058, 296] width 236 height 524
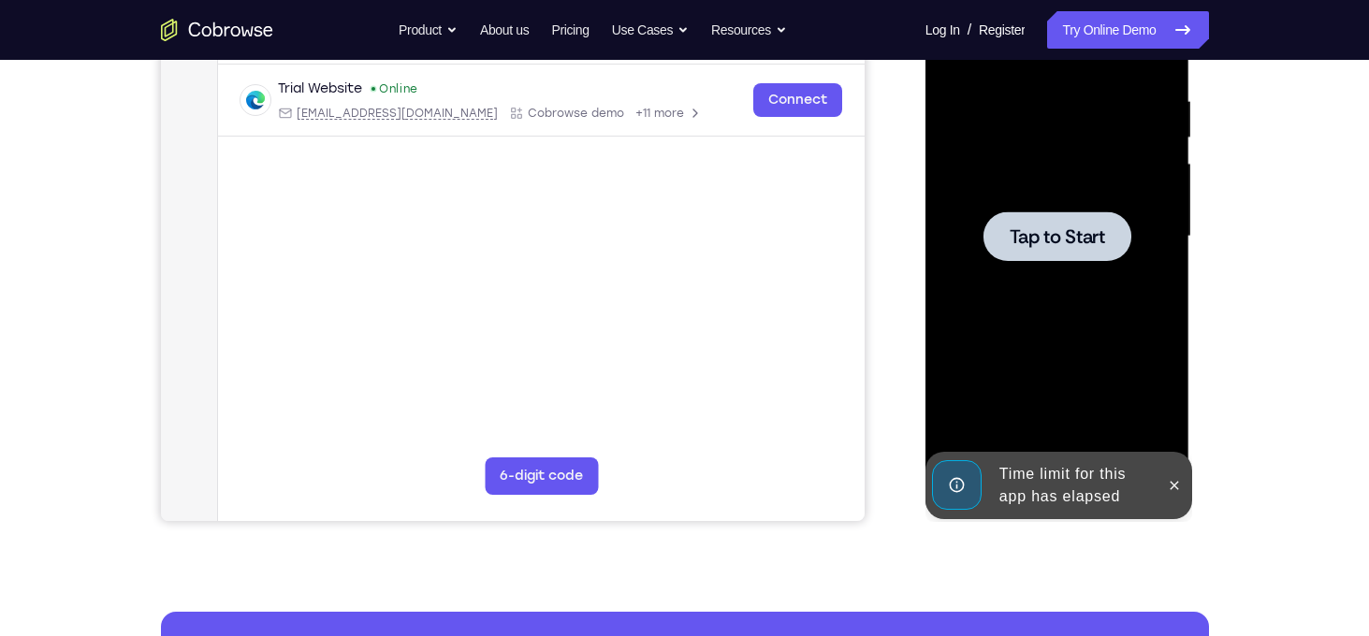
scroll to position [357, 0]
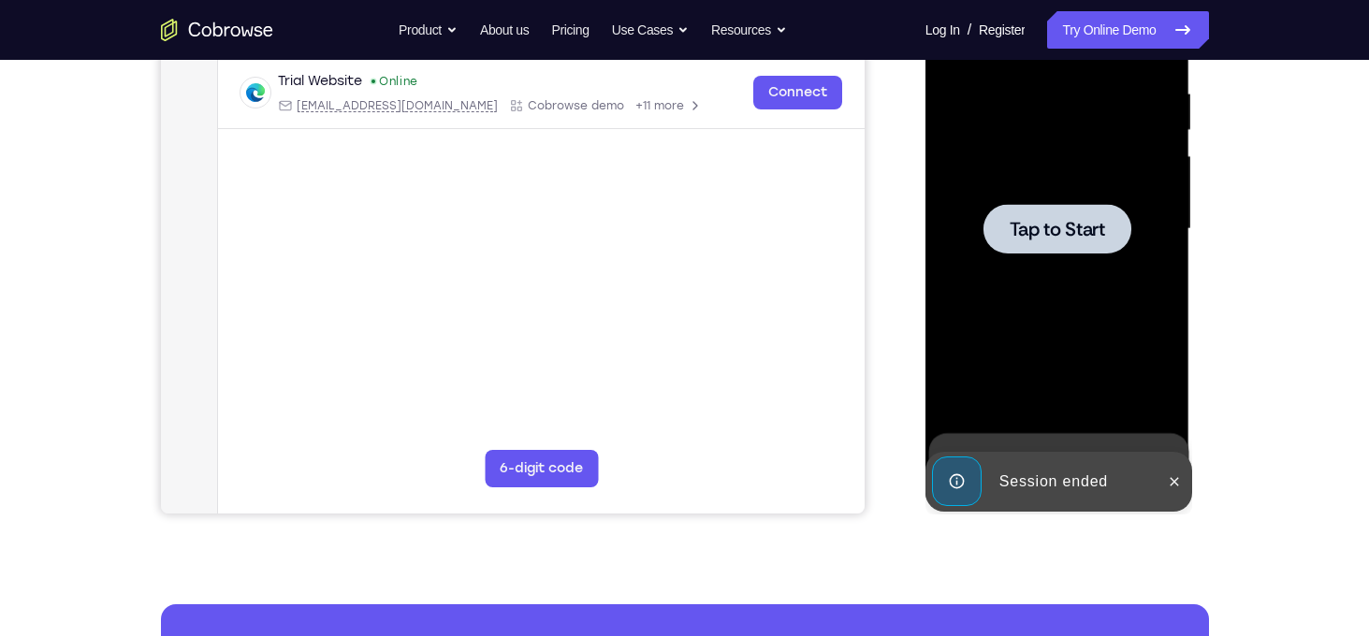
click at [1046, 334] on div at bounding box center [1058, 229] width 236 height 524
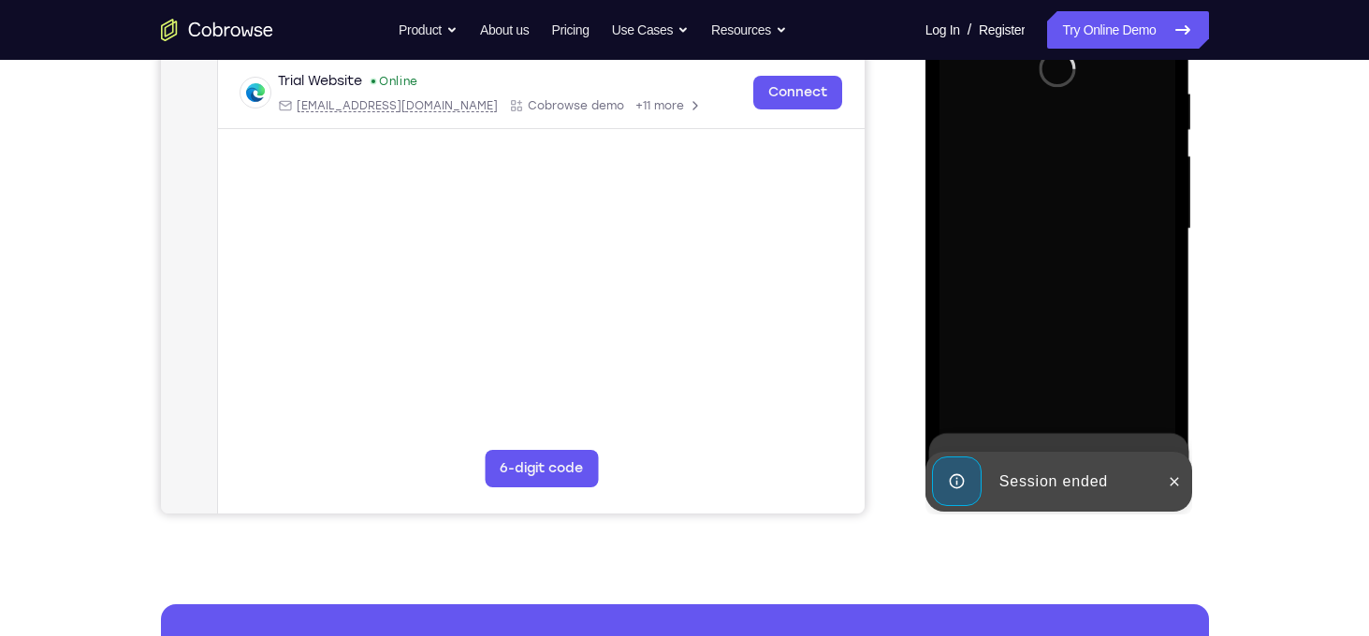
scroll to position [412, 0]
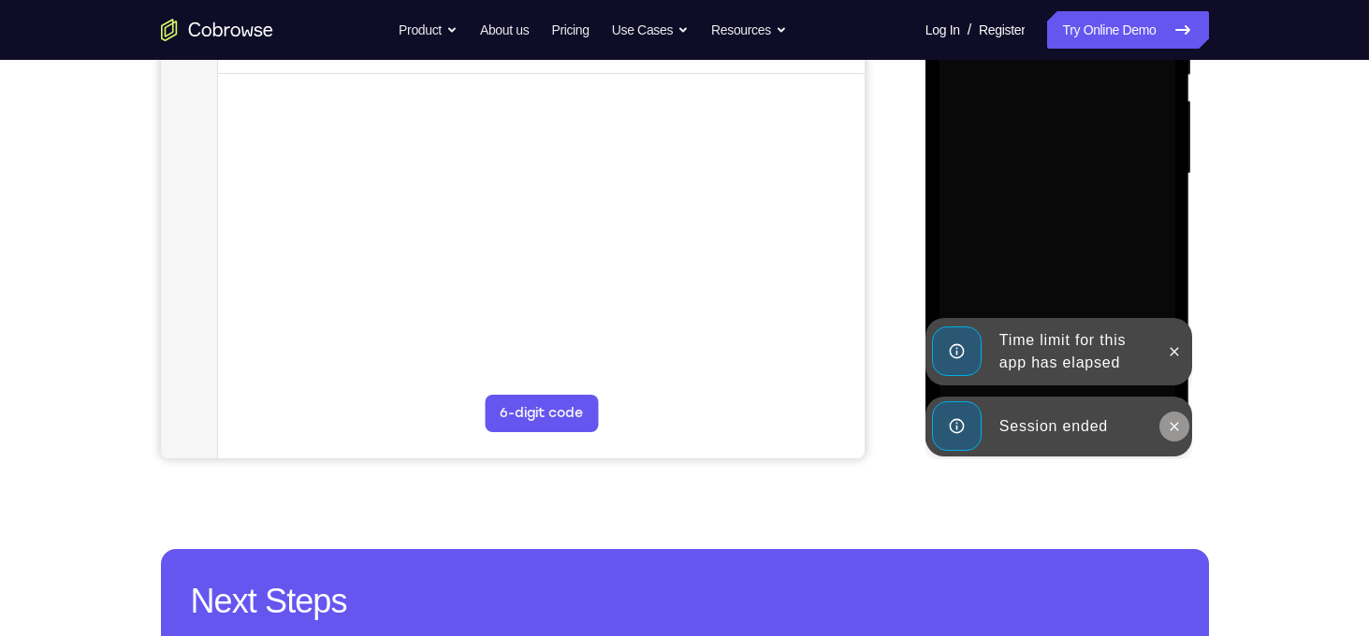
click at [1175, 426] on icon at bounding box center [1175, 426] width 8 height 8
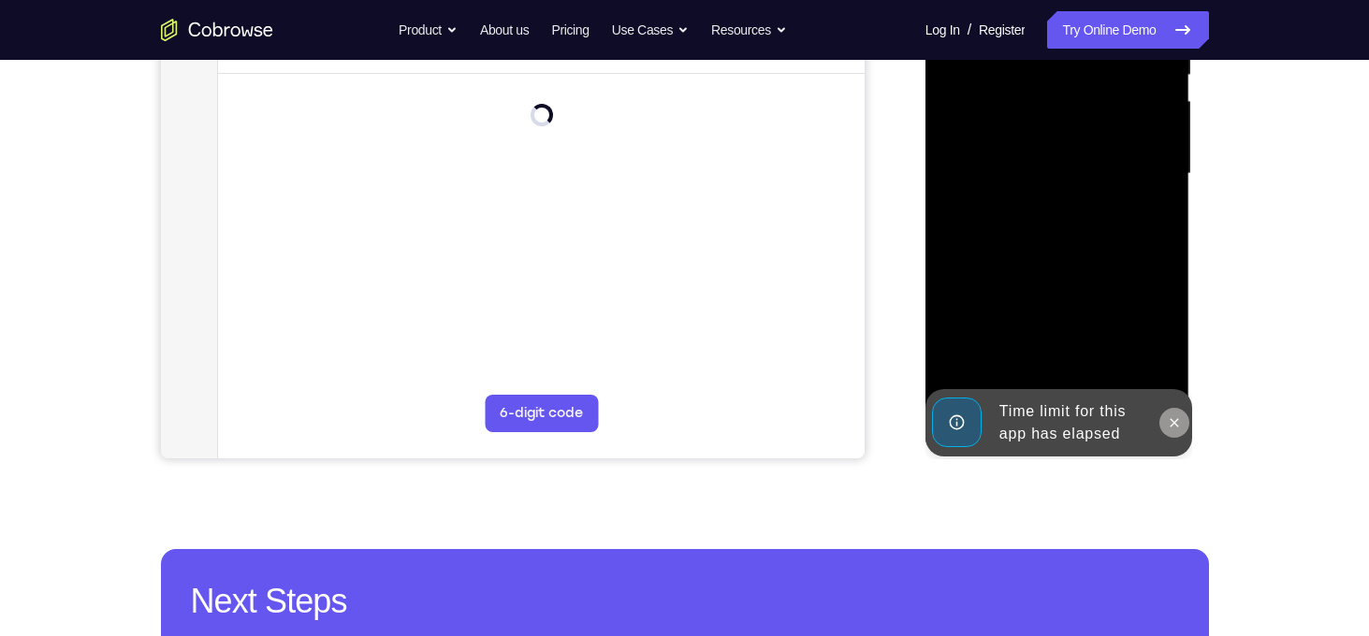
click at [1172, 429] on icon at bounding box center [1174, 423] width 15 height 15
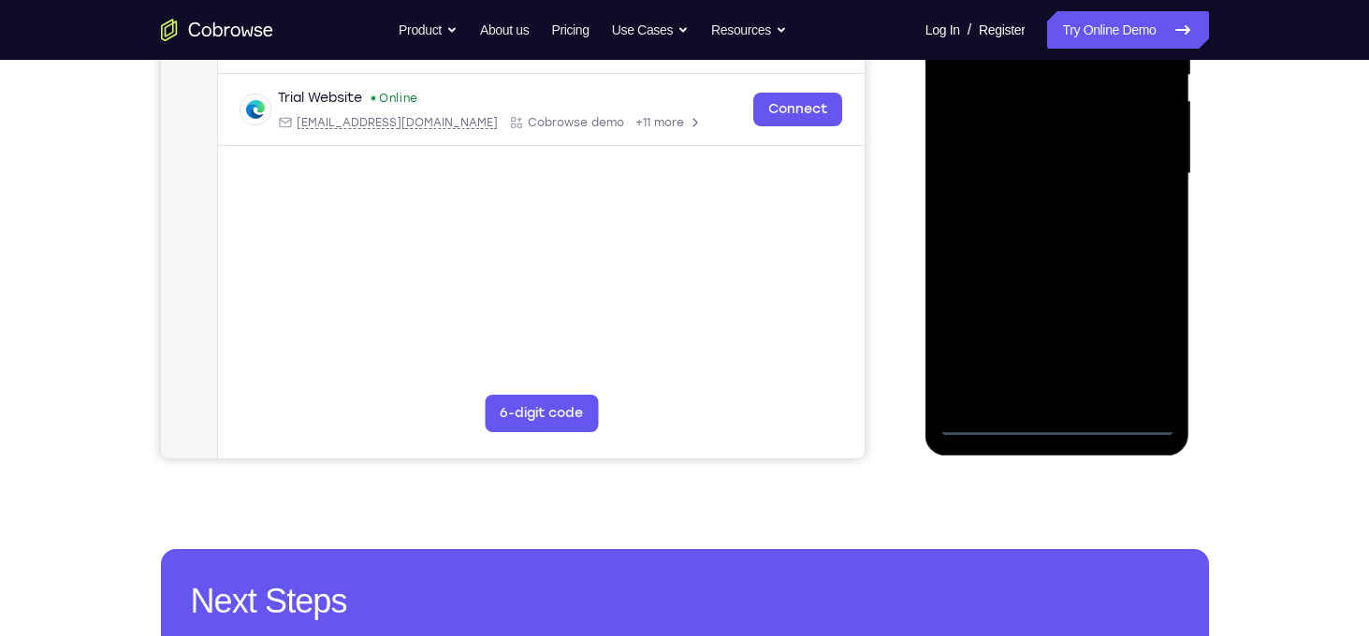
click at [1053, 429] on div at bounding box center [1058, 174] width 236 height 524
click at [1147, 359] on div at bounding box center [1058, 174] width 236 height 524
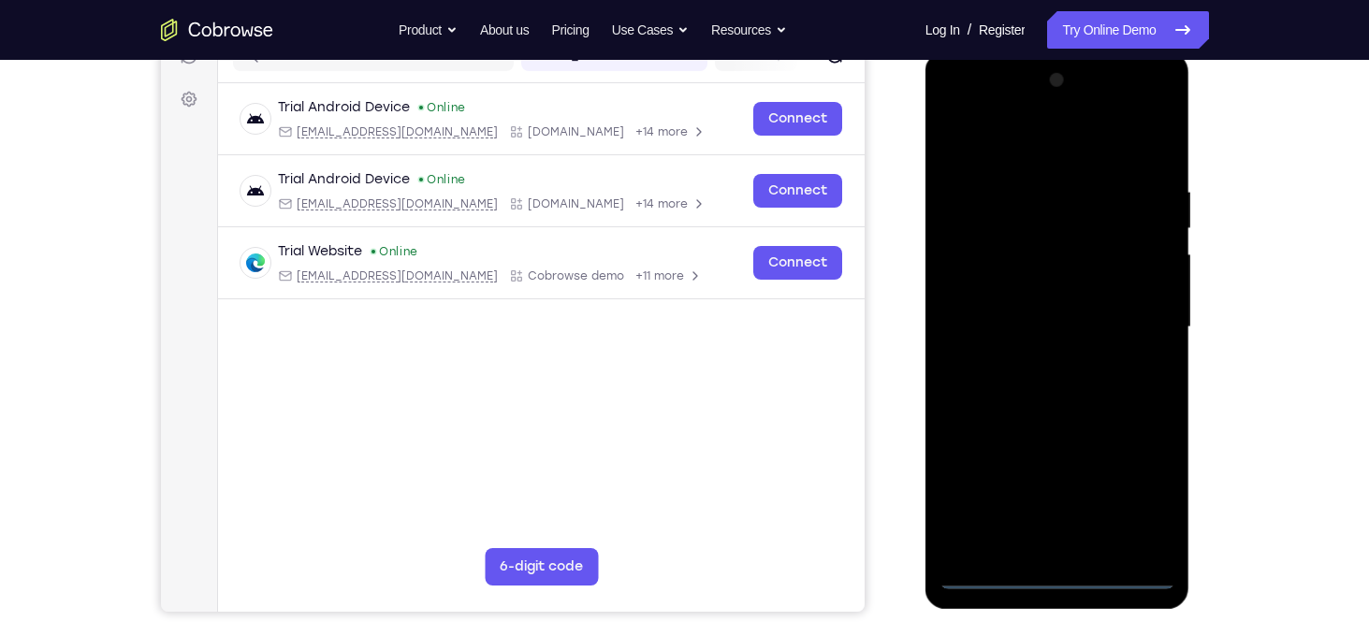
scroll to position [255, 0]
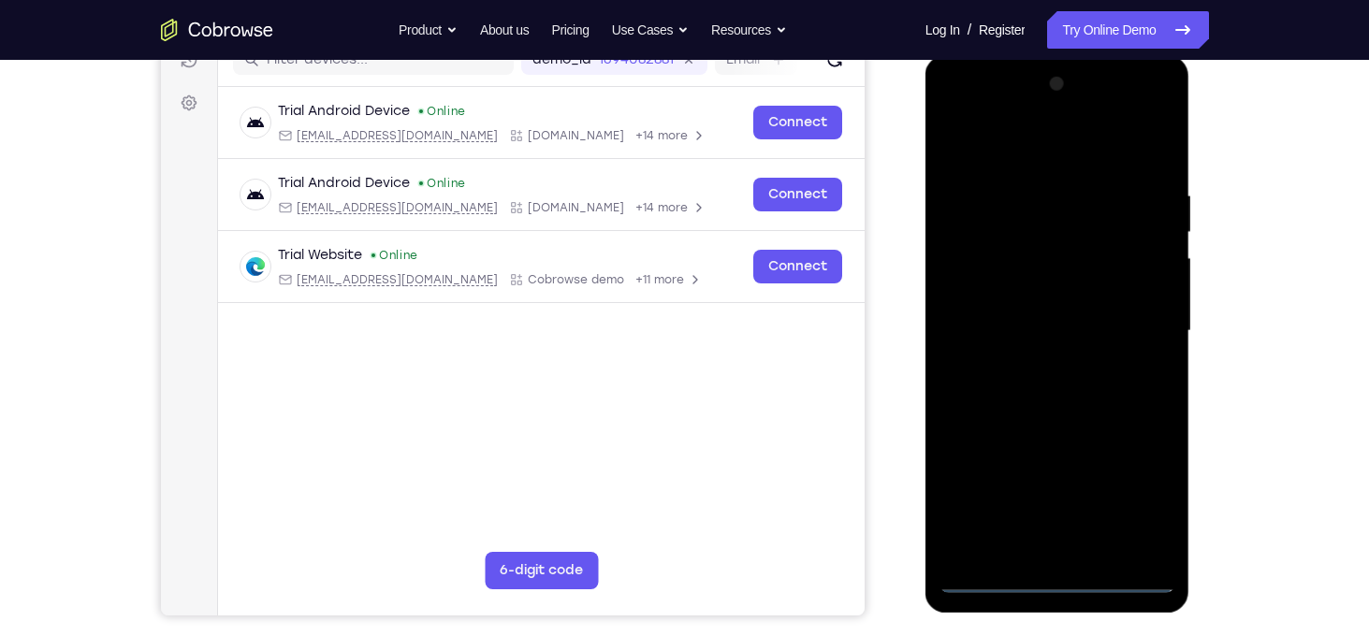
click at [1033, 148] on div at bounding box center [1058, 331] width 236 height 524
click at [1135, 326] on div at bounding box center [1058, 331] width 236 height 524
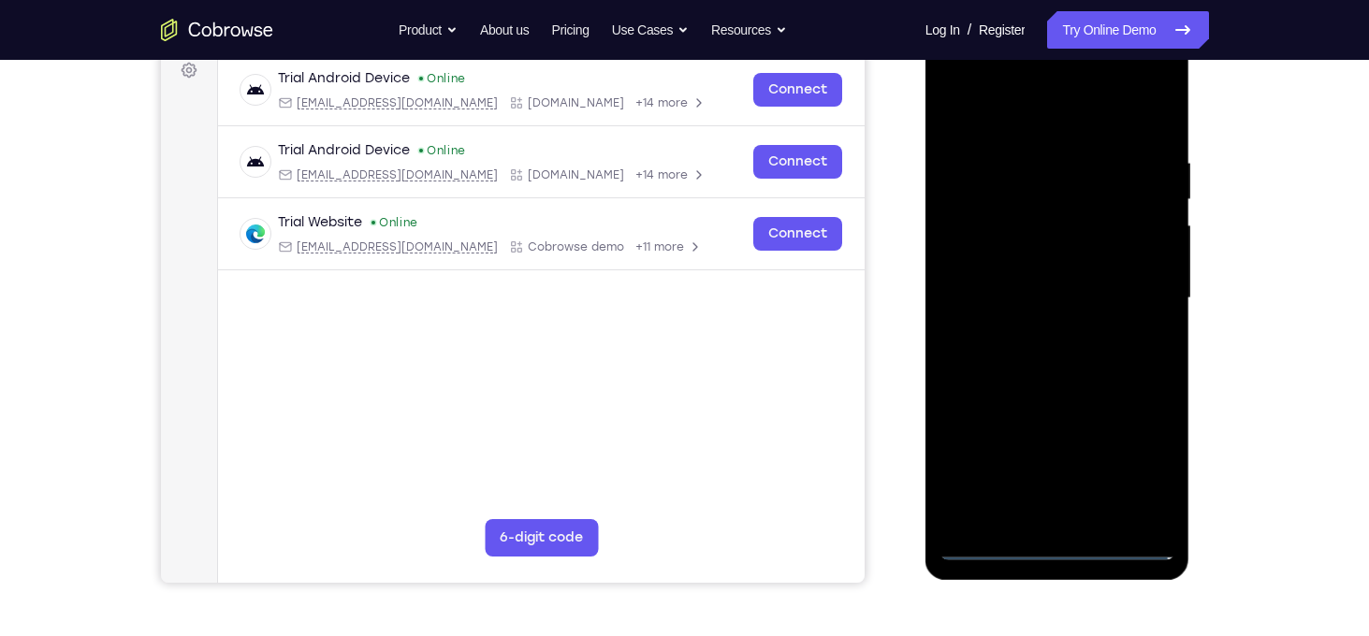
scroll to position [339, 0]
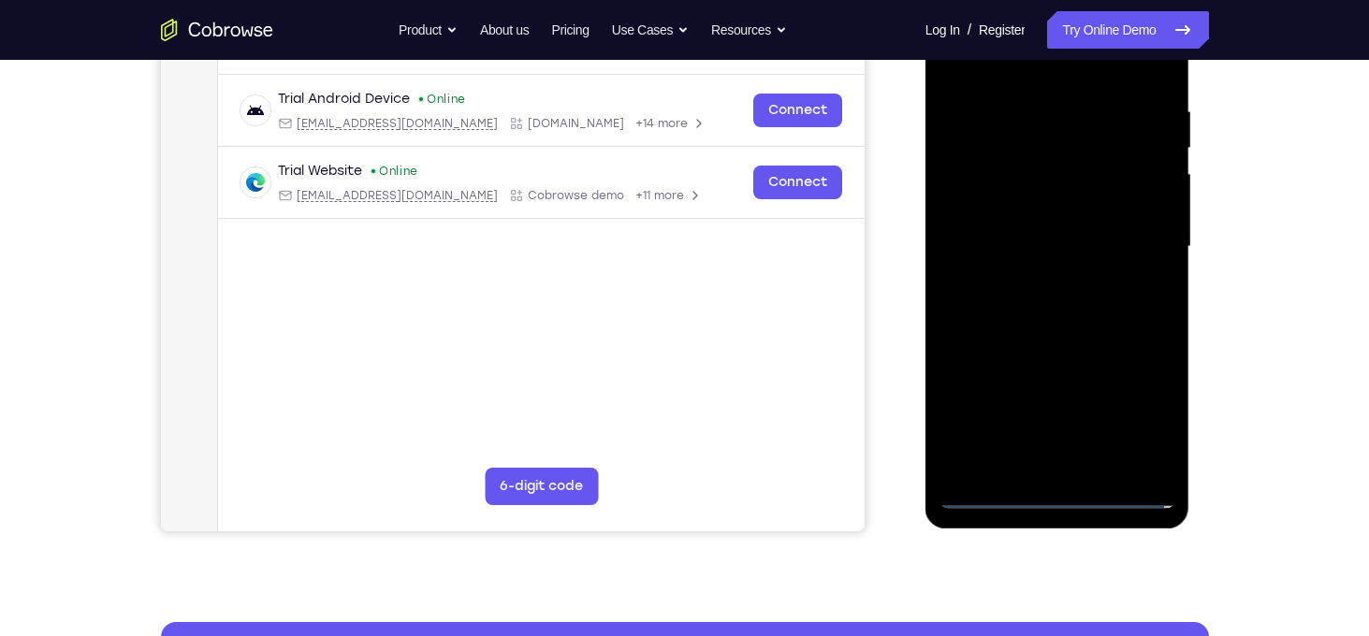
click at [1038, 284] on div at bounding box center [1058, 247] width 236 height 524
click at [1038, 234] on div at bounding box center [1058, 247] width 236 height 524
click at [1045, 241] on div at bounding box center [1058, 247] width 236 height 524
click at [998, 302] on div at bounding box center [1058, 247] width 236 height 524
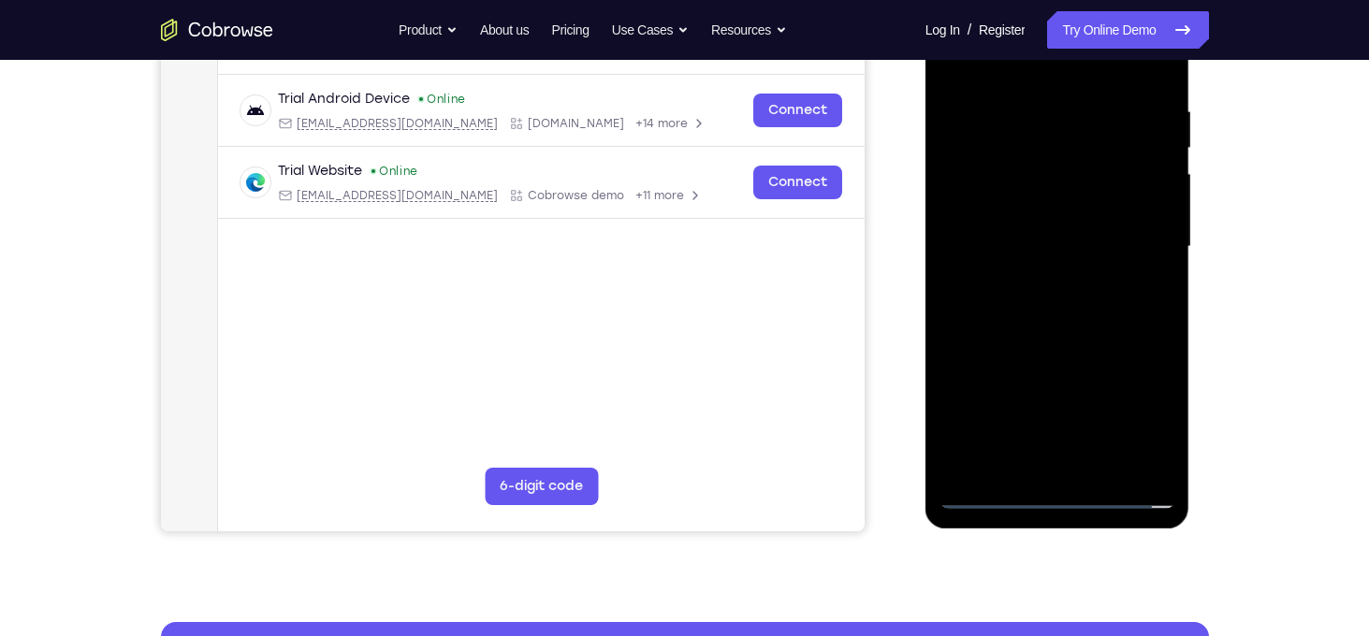
click at [998, 302] on div at bounding box center [1058, 247] width 236 height 524
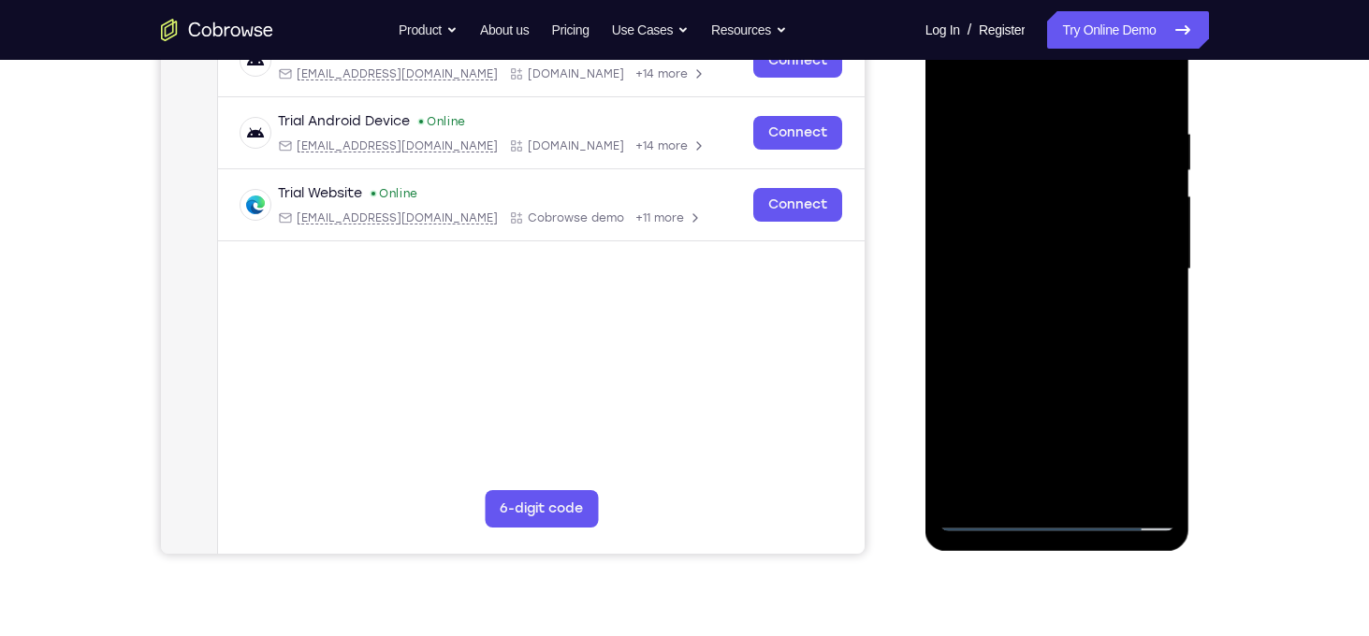
scroll to position [314, 0]
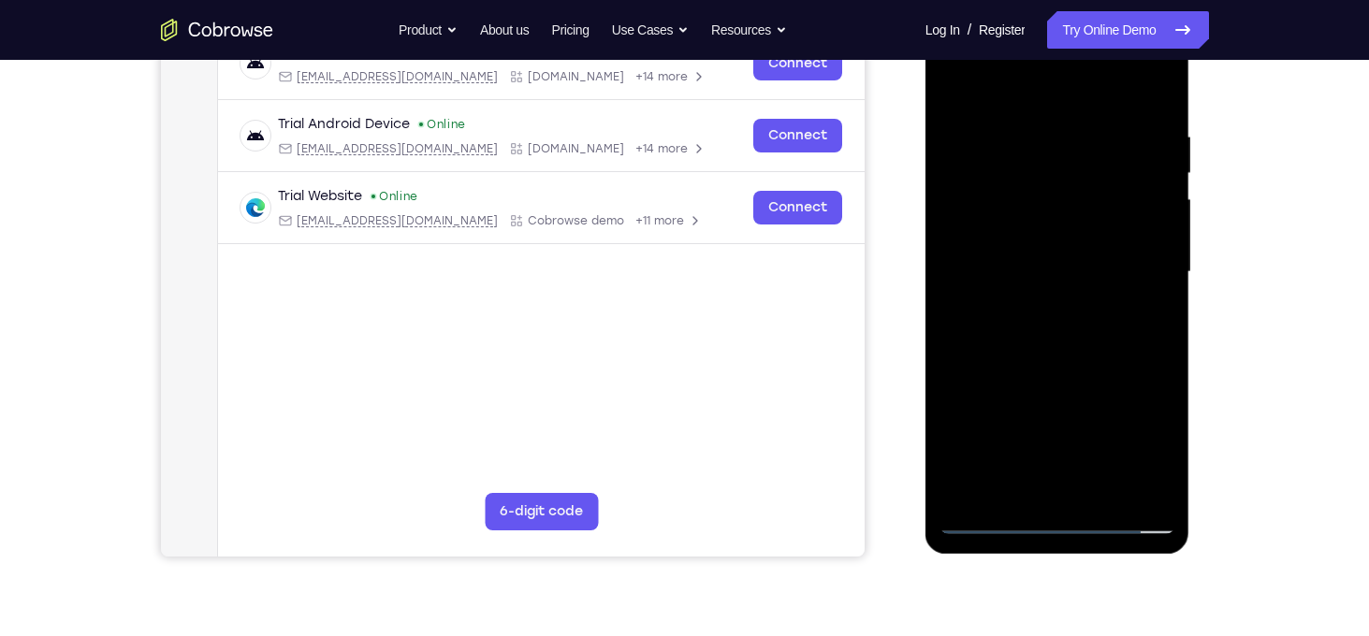
drag, startPoint x: 1002, startPoint y: 98, endPoint x: 987, endPoint y: 59, distance: 42.4
click at [987, 59] on div at bounding box center [1058, 272] width 236 height 524
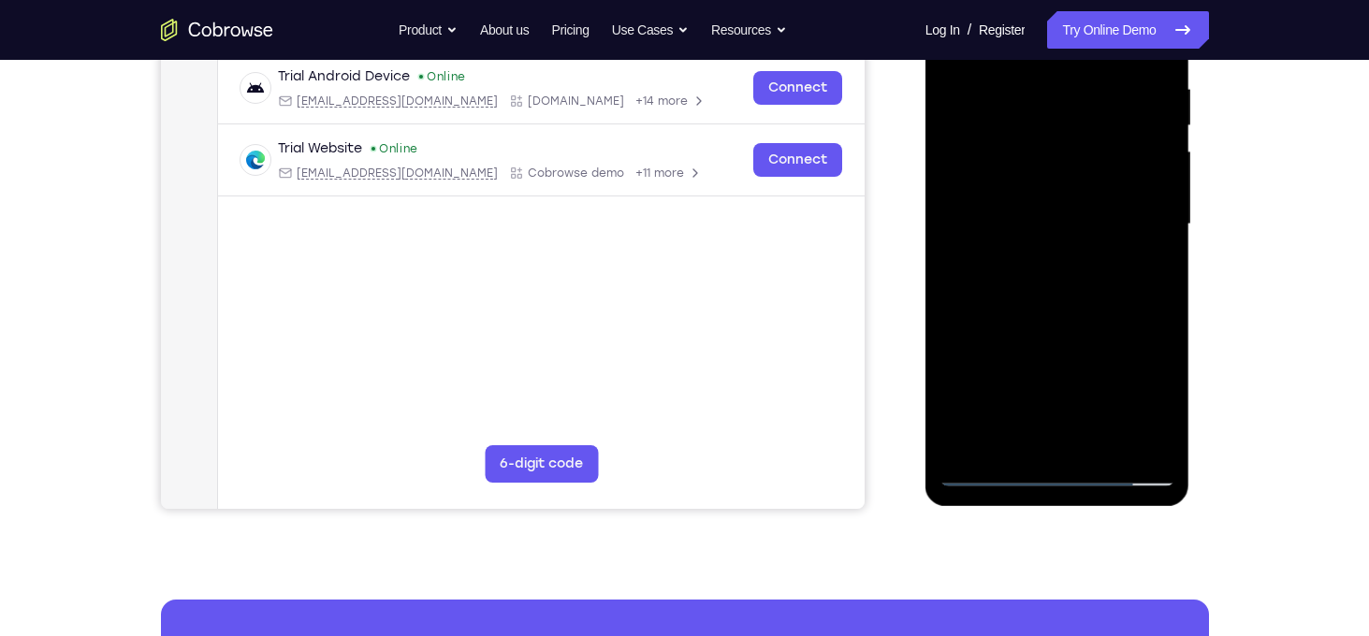
scroll to position [363, 0]
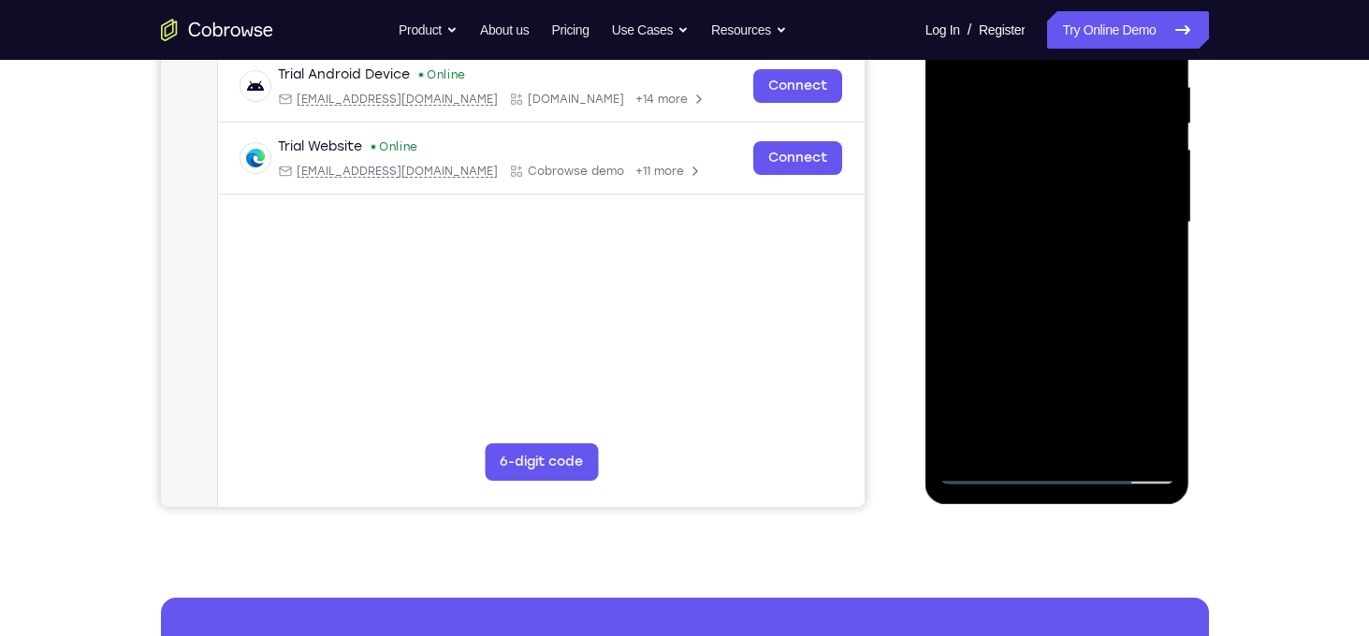
click at [1086, 304] on div at bounding box center [1058, 223] width 236 height 524
click at [1104, 434] on div at bounding box center [1058, 223] width 236 height 524
click at [1050, 322] on div at bounding box center [1058, 223] width 236 height 524
click at [1030, 173] on div at bounding box center [1058, 223] width 236 height 524
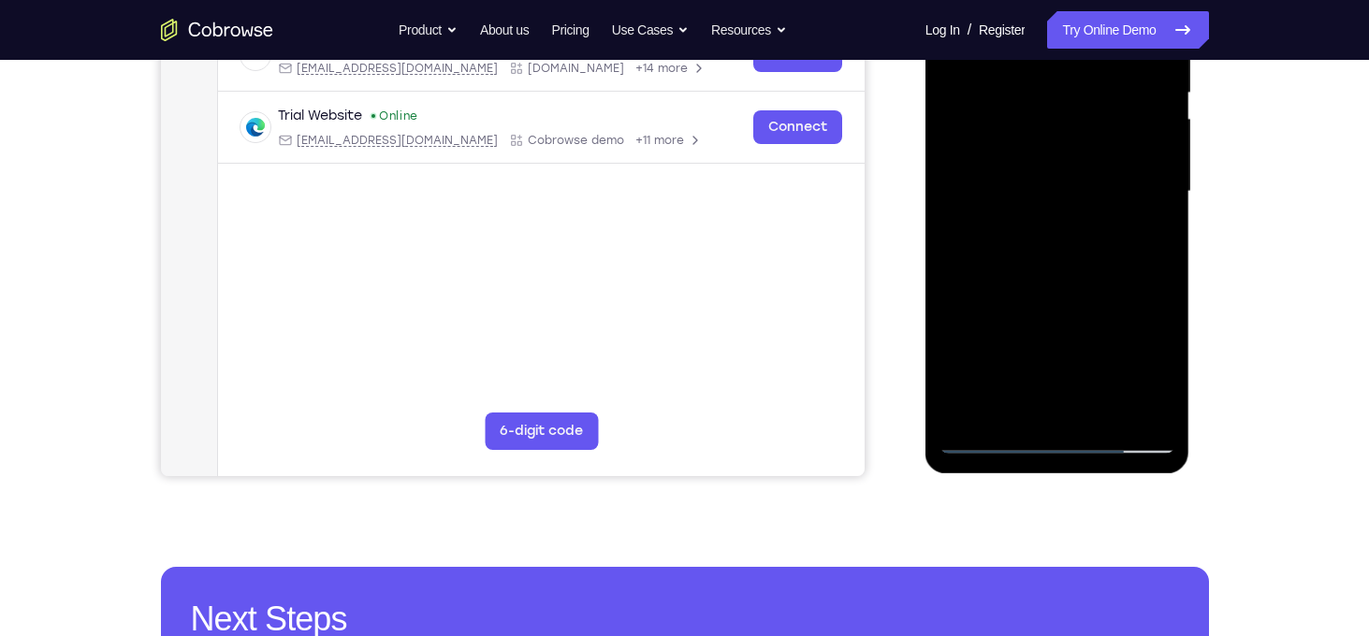
click at [1101, 307] on div at bounding box center [1058, 192] width 236 height 524
click at [962, 303] on div at bounding box center [1058, 192] width 236 height 524
click at [984, 277] on div at bounding box center [1058, 192] width 236 height 524
click at [1030, 204] on div at bounding box center [1058, 192] width 236 height 524
click at [1007, 406] on div at bounding box center [1058, 192] width 236 height 524
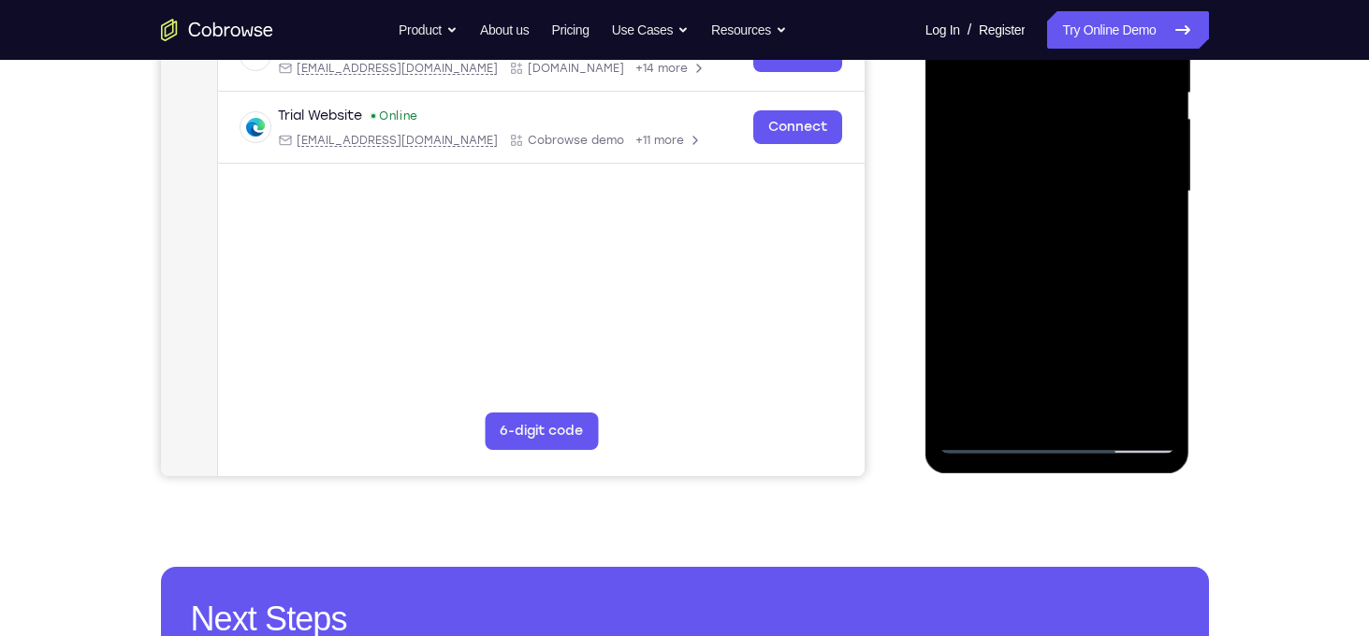
click at [1007, 406] on div at bounding box center [1058, 192] width 236 height 524
click at [1159, 406] on div at bounding box center [1058, 192] width 236 height 524
click at [1143, 223] on div at bounding box center [1058, 192] width 236 height 524
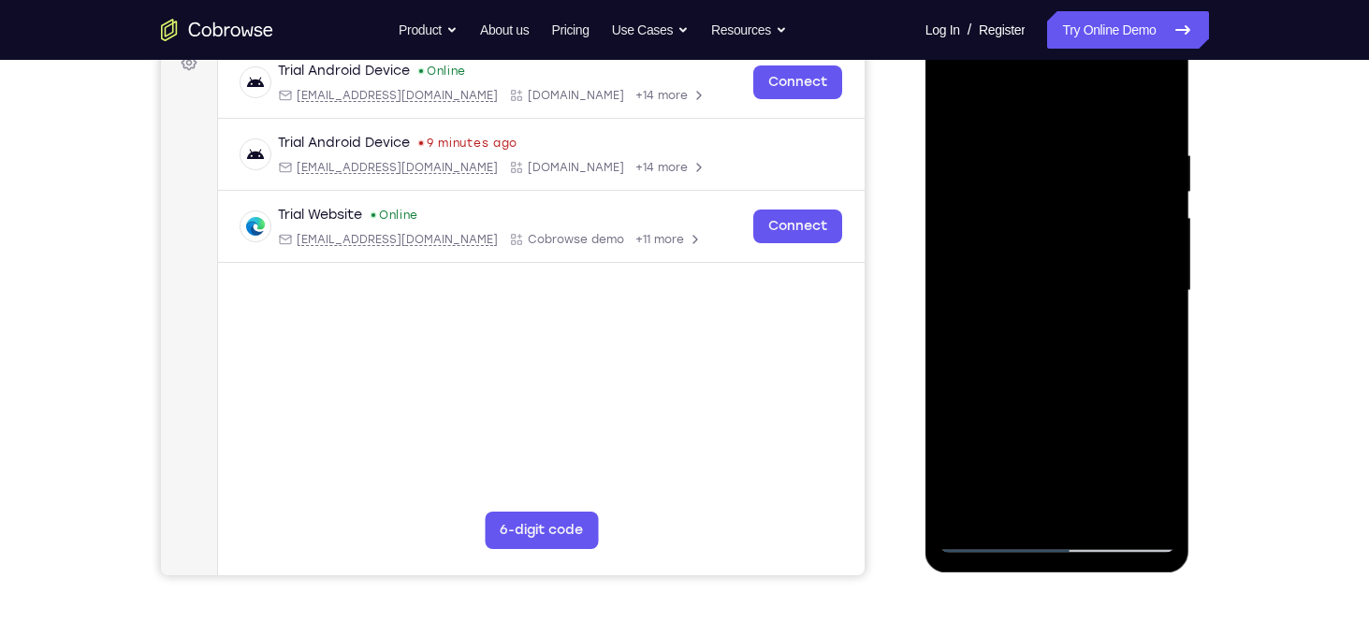
scroll to position [289, 0]
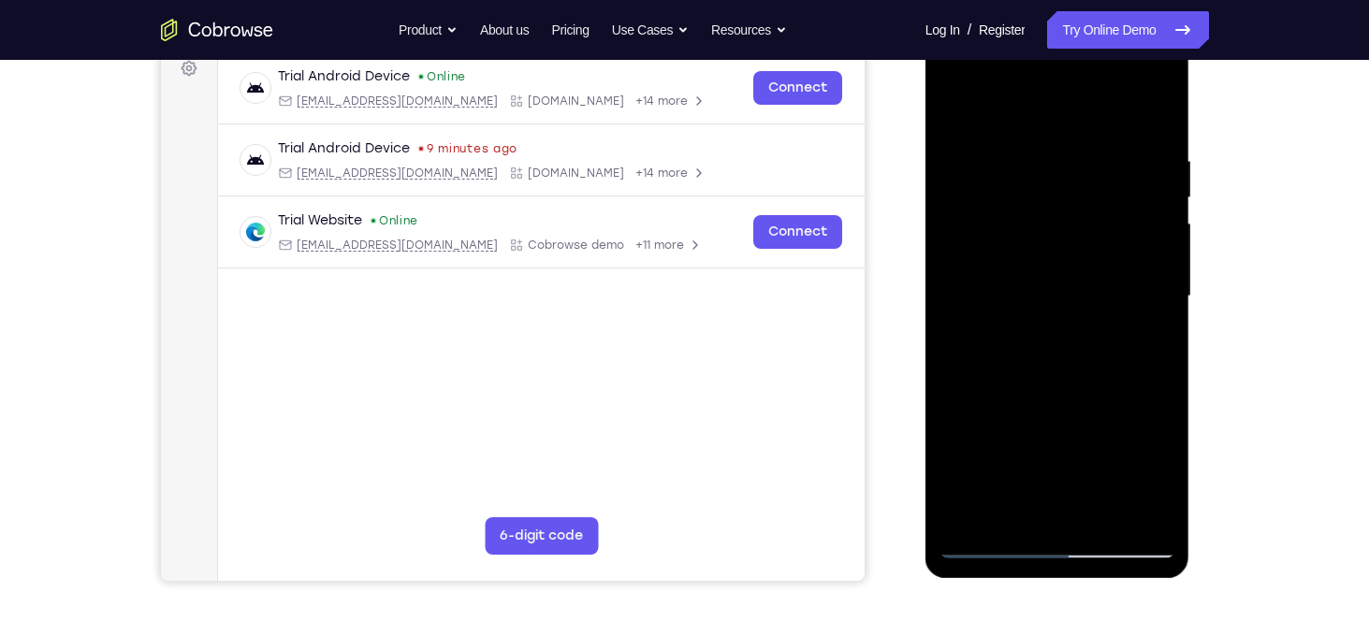
click at [952, 114] on div at bounding box center [1058, 297] width 236 height 524
click at [1072, 410] on div at bounding box center [1058, 297] width 236 height 524
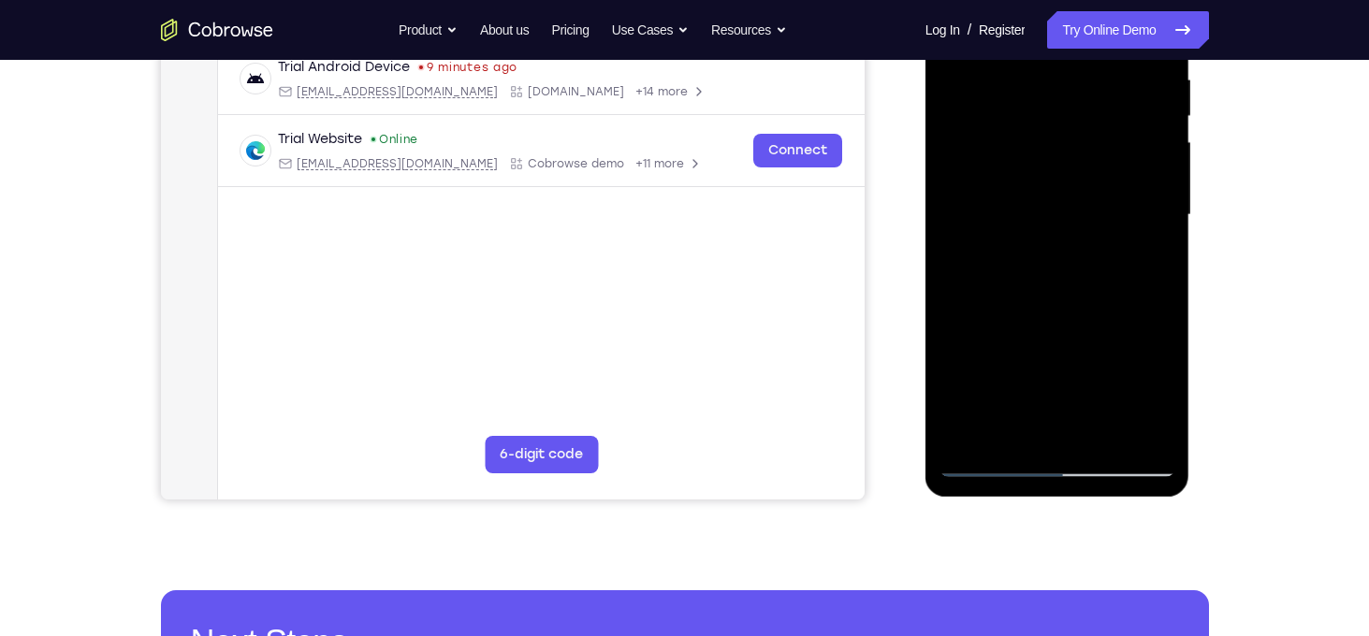
click at [1042, 429] on div at bounding box center [1058, 215] width 236 height 524
click at [1156, 392] on div at bounding box center [1058, 215] width 236 height 524
click at [1166, 394] on div at bounding box center [1058, 215] width 236 height 524
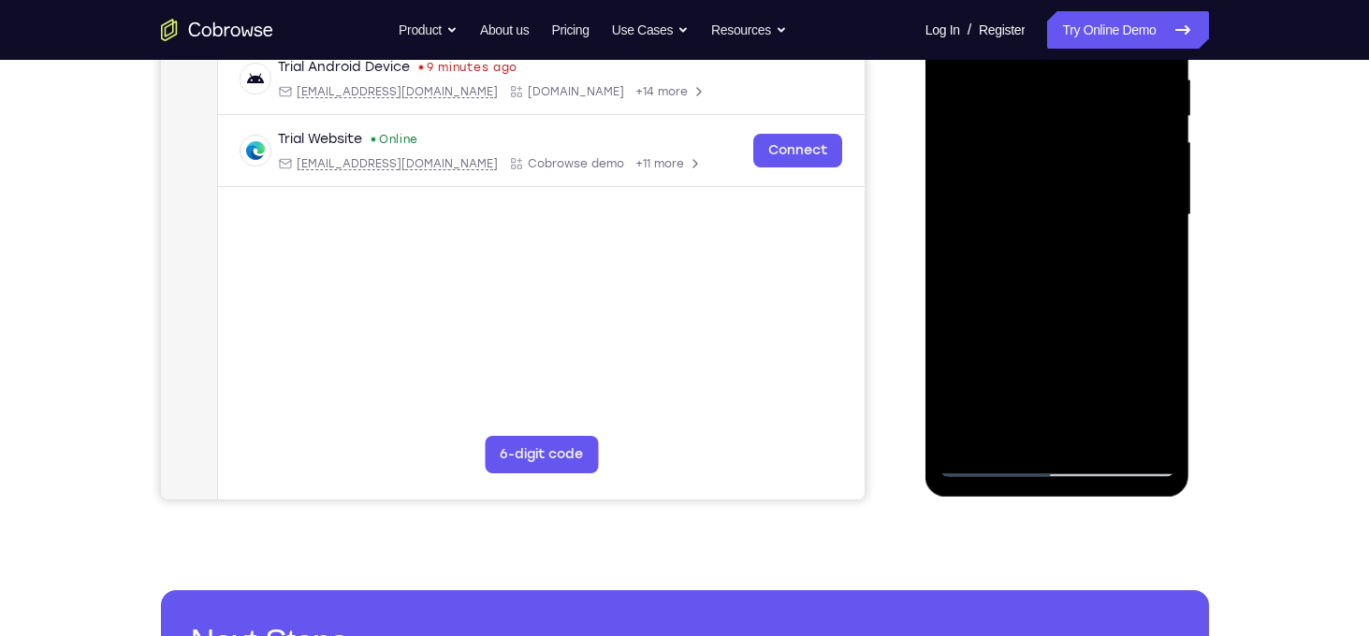
click at [1166, 394] on div at bounding box center [1058, 215] width 236 height 524
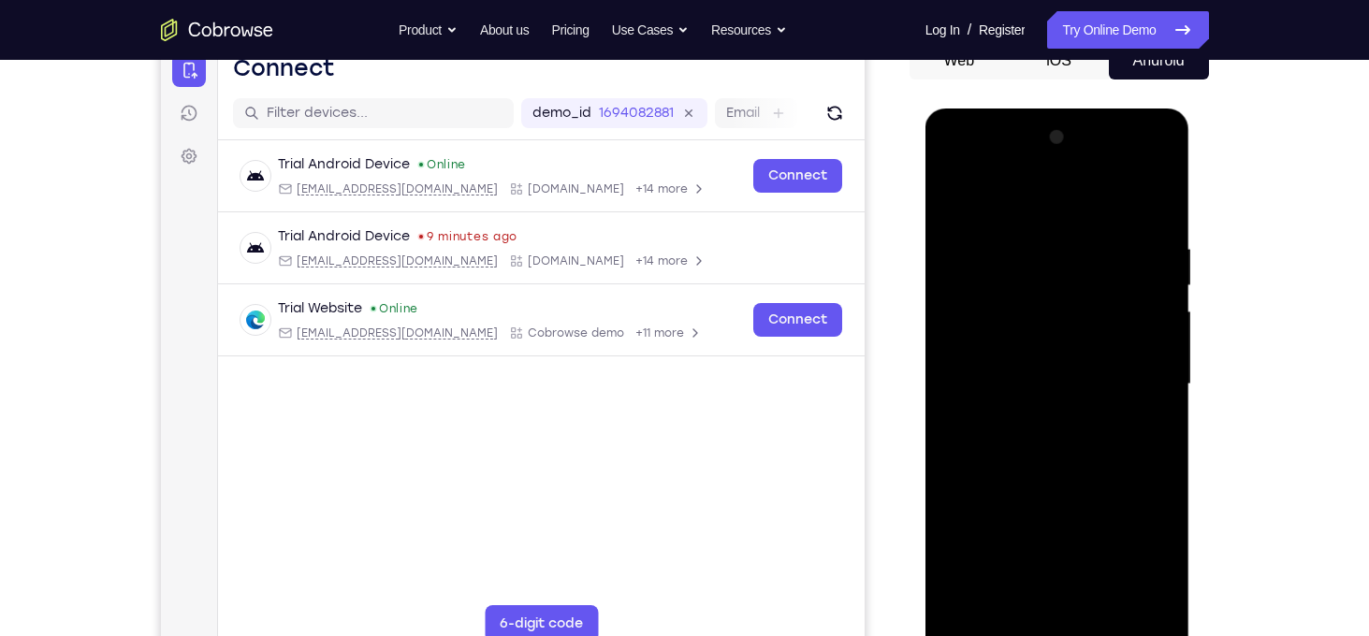
click at [952, 201] on div at bounding box center [1058, 385] width 236 height 524
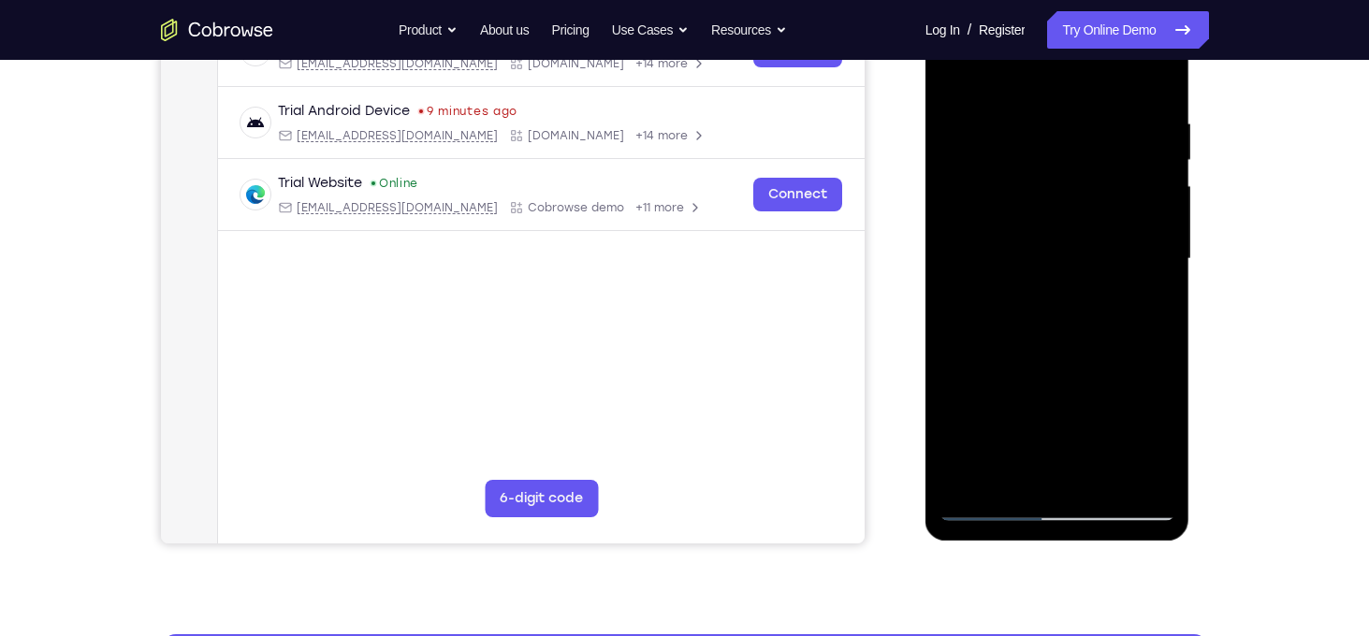
scroll to position [273, 0]
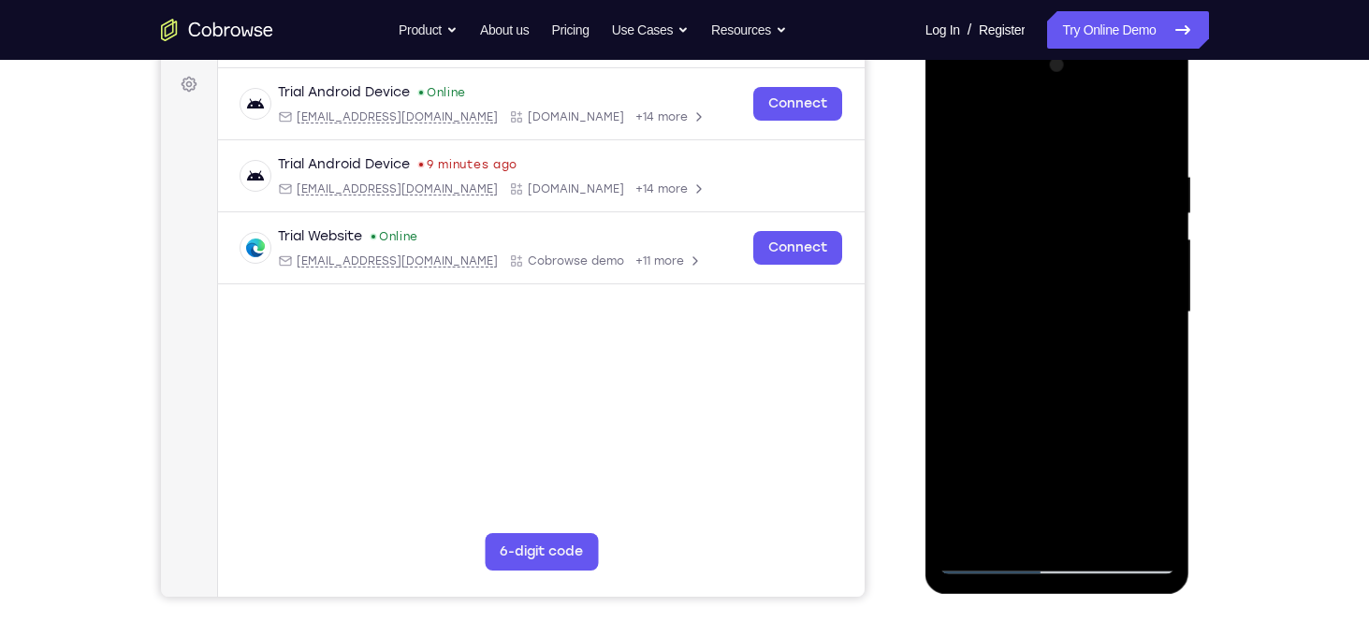
click at [963, 124] on div at bounding box center [1058, 313] width 236 height 524
drag, startPoint x: 1032, startPoint y: 170, endPoint x: 1030, endPoint y: 280, distance: 109.5
click at [1030, 280] on div at bounding box center [1058, 313] width 236 height 524
click at [1027, 164] on div at bounding box center [1058, 313] width 236 height 524
click at [1157, 152] on div at bounding box center [1058, 313] width 236 height 524
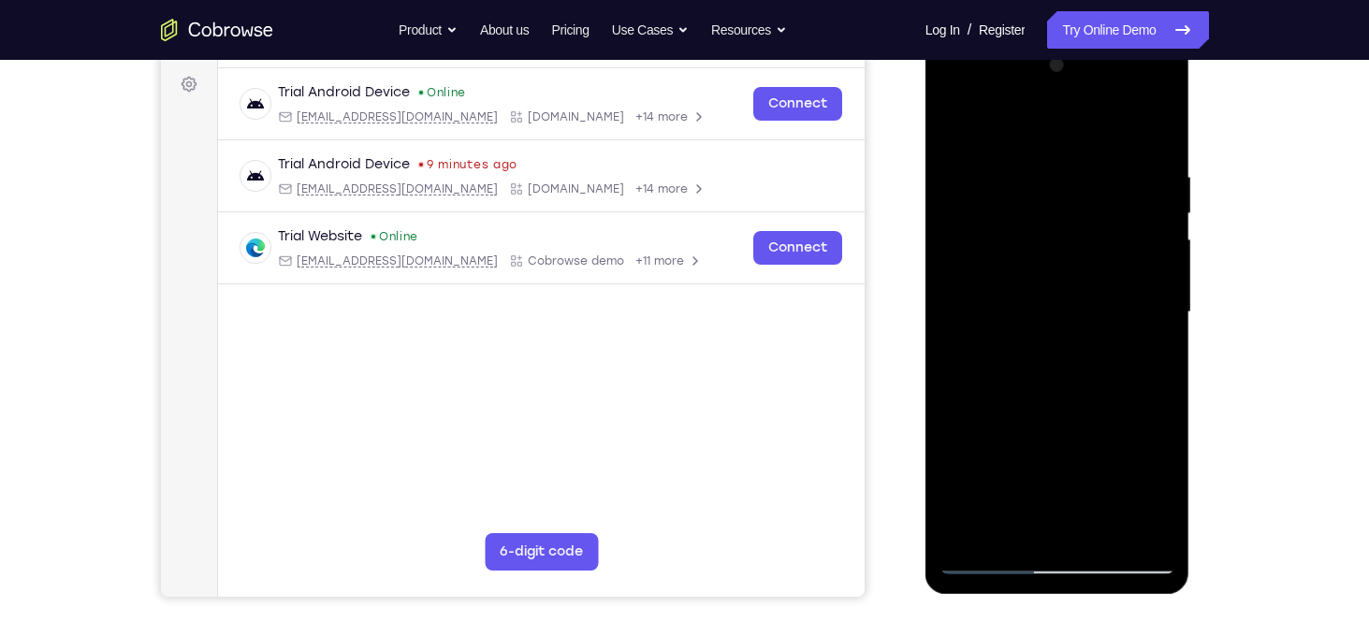
click at [1159, 193] on div at bounding box center [1058, 313] width 236 height 524
click at [1156, 134] on div at bounding box center [1058, 313] width 236 height 524
drag, startPoint x: 1096, startPoint y: 160, endPoint x: 1094, endPoint y: 398, distance: 237.7
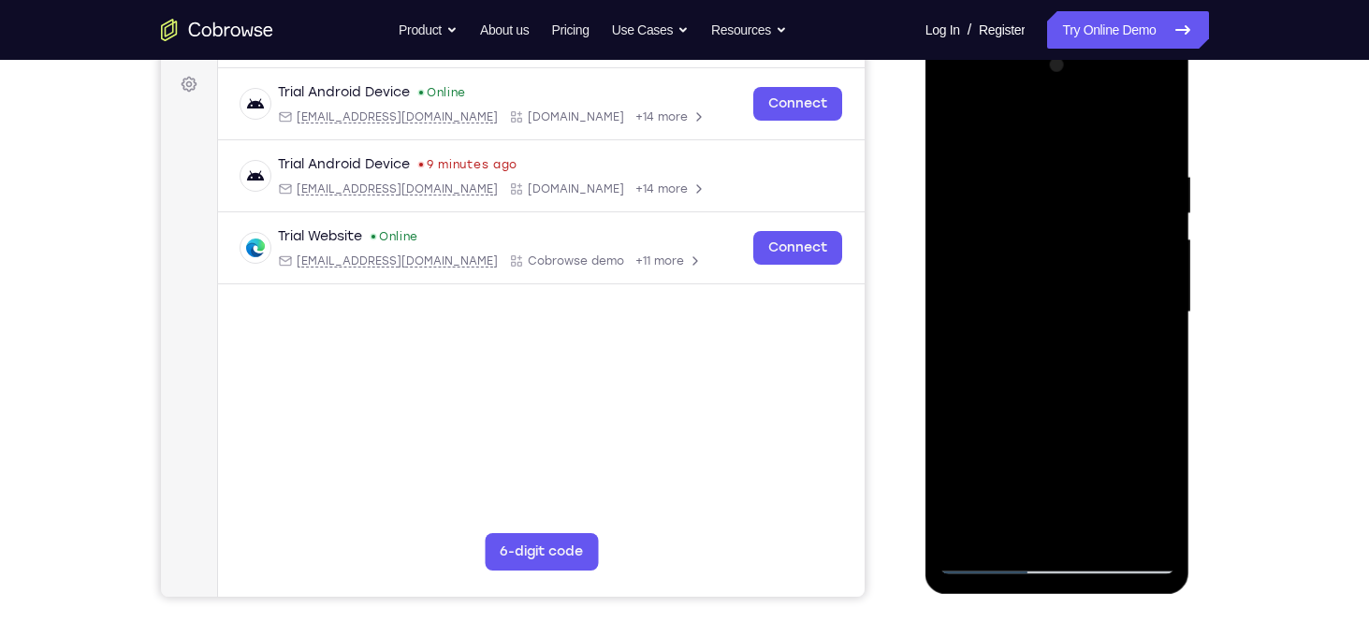
click at [1094, 398] on div at bounding box center [1058, 313] width 236 height 524
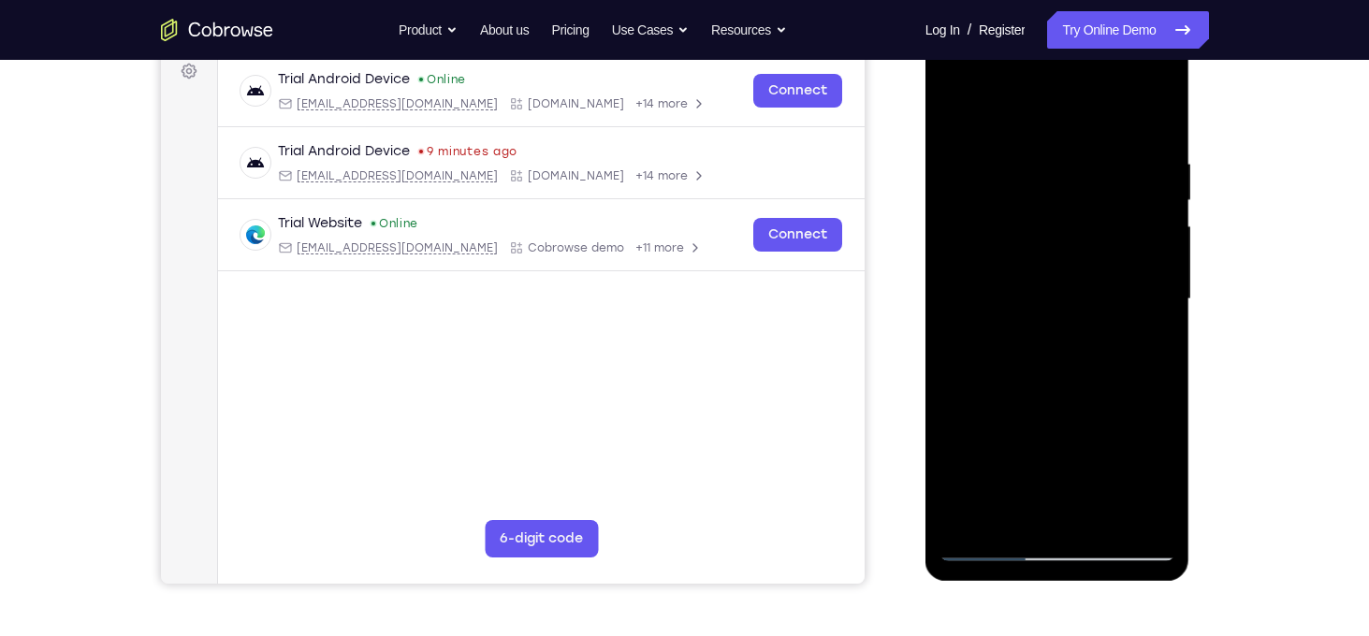
scroll to position [284, 0]
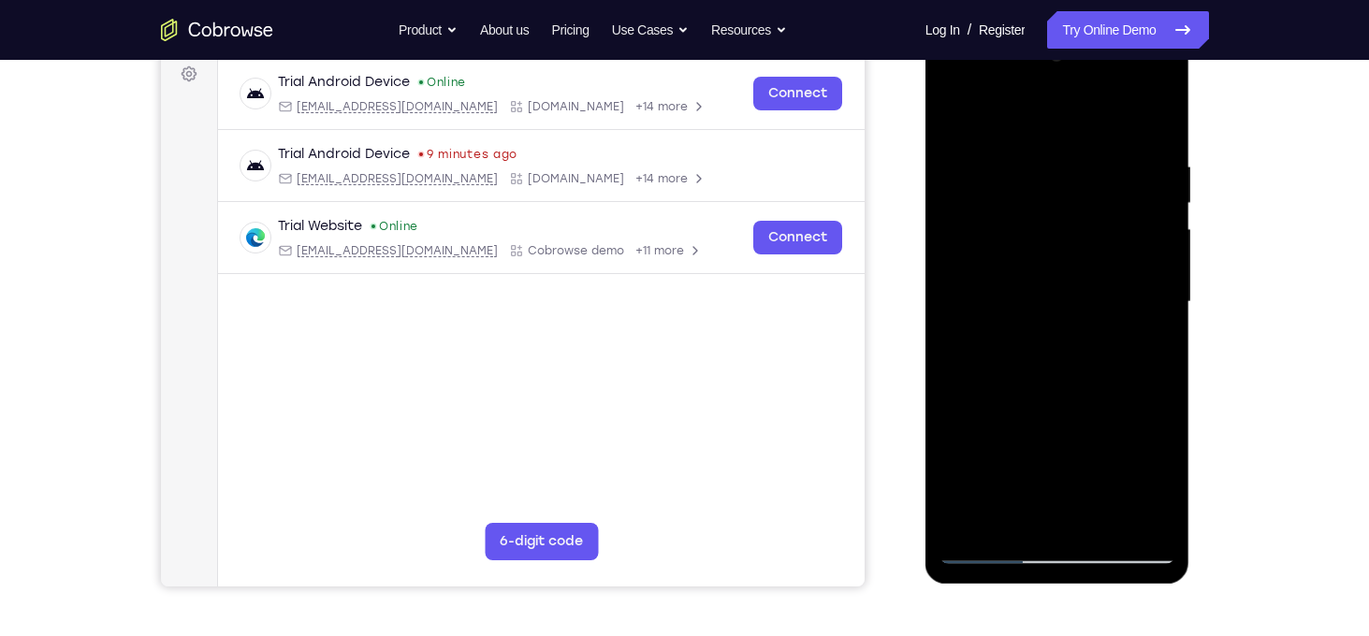
drag, startPoint x: 1159, startPoint y: 138, endPoint x: 1024, endPoint y: 147, distance: 135.1
click at [1024, 147] on div at bounding box center [1058, 302] width 236 height 524
click at [1167, 112] on div at bounding box center [1058, 302] width 236 height 524
click at [994, 160] on div at bounding box center [1058, 302] width 236 height 524
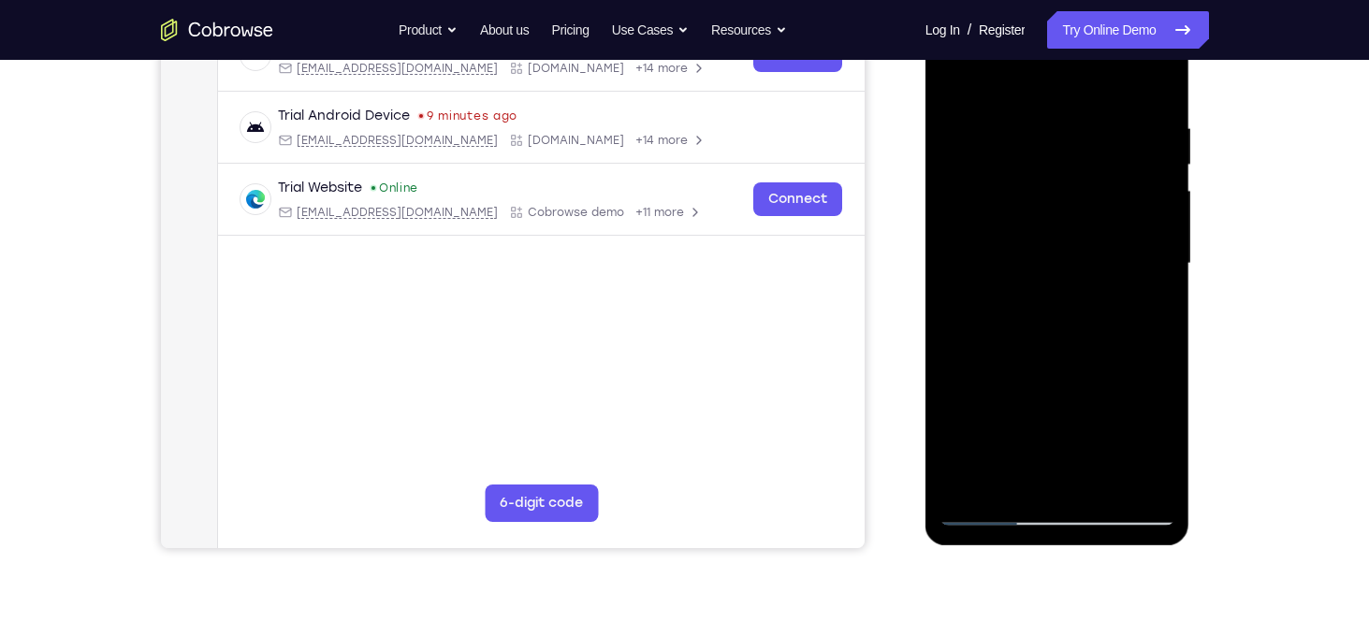
scroll to position [322, 0]
drag, startPoint x: 1034, startPoint y: 362, endPoint x: 1030, endPoint y: 221, distance: 141.4
click at [1030, 221] on div at bounding box center [1058, 264] width 236 height 524
click at [1096, 480] on div at bounding box center [1058, 264] width 236 height 524
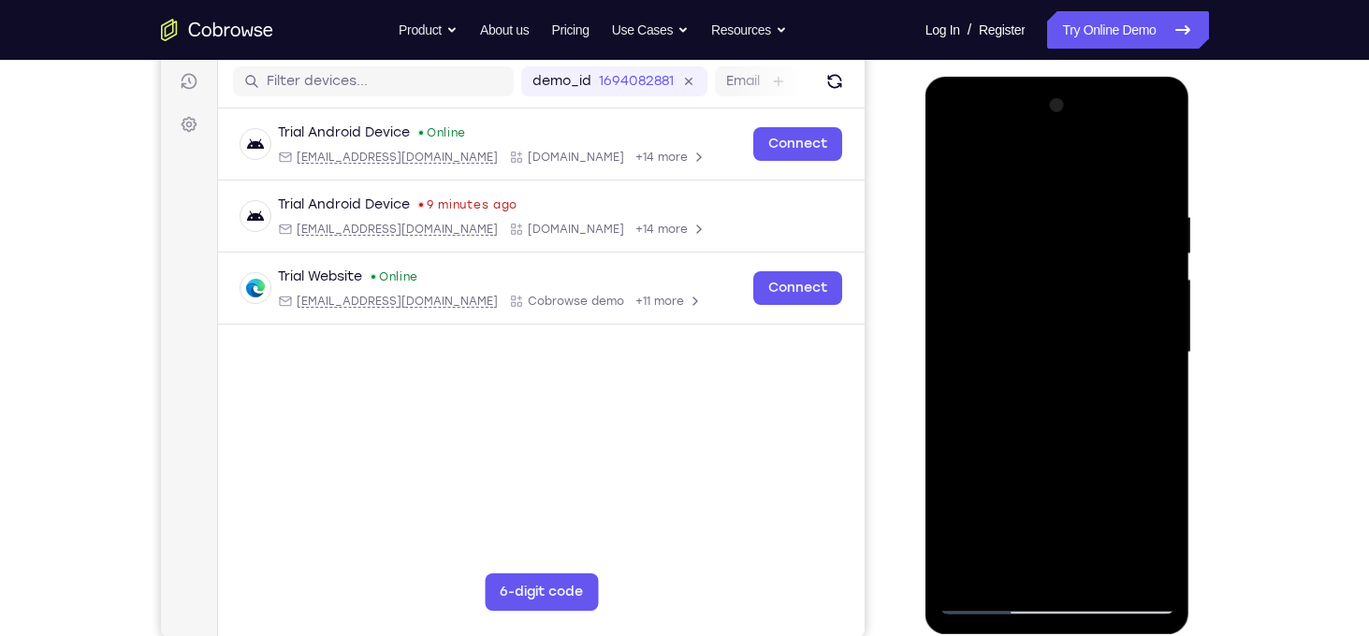
scroll to position [229, 0]
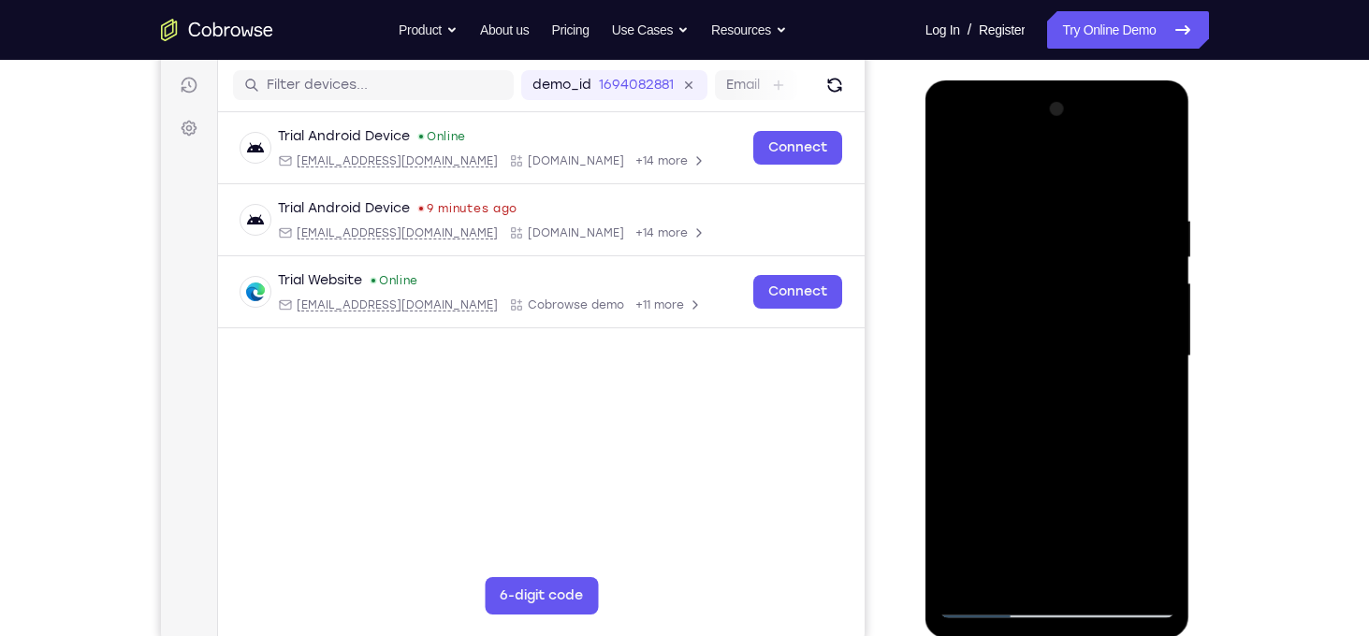
click at [957, 172] on div at bounding box center [1058, 357] width 236 height 524
drag, startPoint x: 1033, startPoint y: 189, endPoint x: 1014, endPoint y: 358, distance: 169.6
click at [1014, 358] on div at bounding box center [1058, 357] width 236 height 524
drag, startPoint x: 1044, startPoint y: 220, endPoint x: 1042, endPoint y: 416, distance: 195.6
click at [1042, 416] on div at bounding box center [1058, 357] width 236 height 524
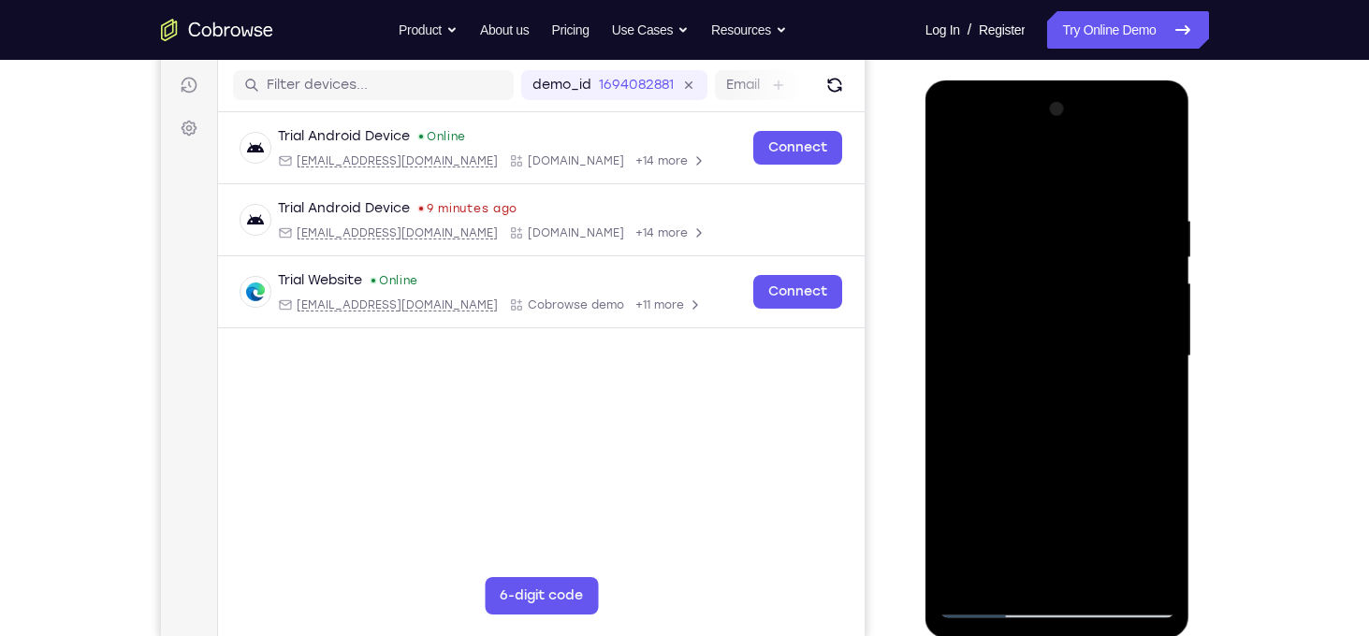
drag, startPoint x: 1073, startPoint y: 268, endPoint x: 1084, endPoint y: 492, distance: 224.9
click at [1084, 492] on div at bounding box center [1058, 357] width 236 height 524
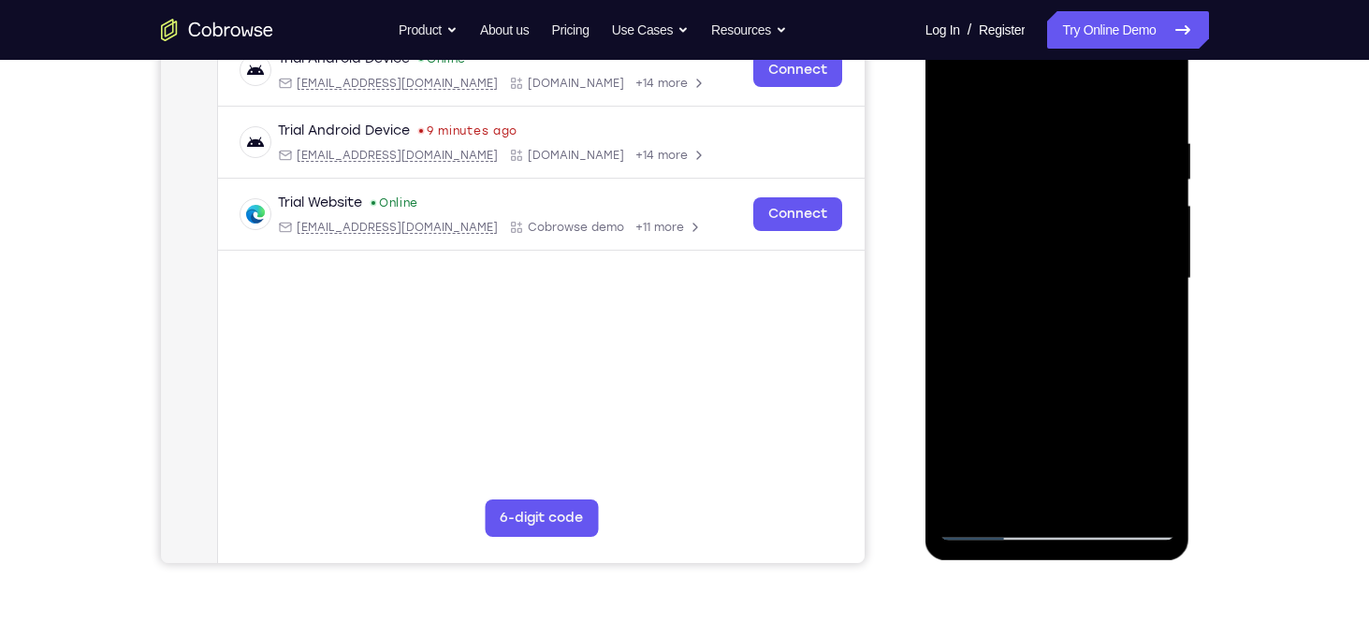
scroll to position [309, 0]
drag, startPoint x: 1102, startPoint y: 126, endPoint x: 1009, endPoint y: 120, distance: 92.9
click at [1009, 120] on div at bounding box center [1058, 277] width 236 height 524
drag, startPoint x: 1130, startPoint y: 152, endPoint x: 989, endPoint y: 136, distance: 141.3
click at [989, 136] on div at bounding box center [1058, 277] width 236 height 524
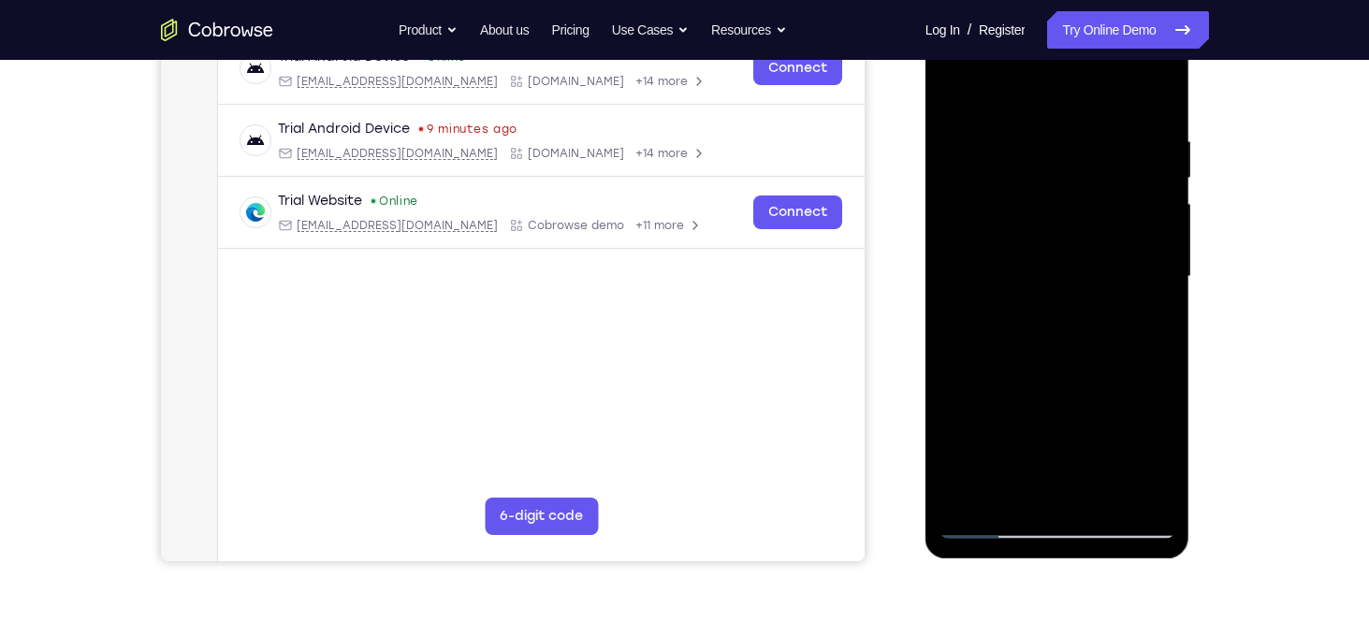
drag, startPoint x: 1083, startPoint y: 136, endPoint x: 959, endPoint y: 129, distance: 123.7
click at [959, 129] on div at bounding box center [1058, 277] width 236 height 524
drag, startPoint x: 1130, startPoint y: 148, endPoint x: 980, endPoint y: 159, distance: 150.2
click at [980, 159] on div at bounding box center [1058, 277] width 236 height 524
drag, startPoint x: 1042, startPoint y: 153, endPoint x: 1035, endPoint y: 352, distance: 199.5
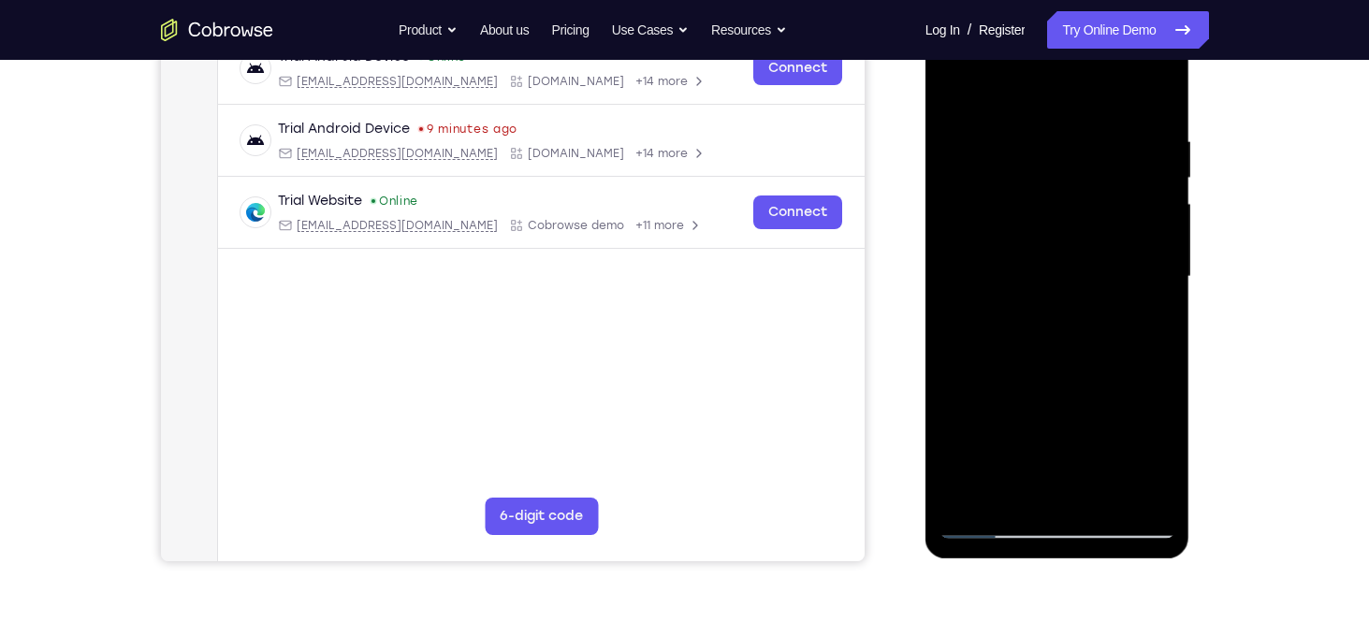
click at [1035, 352] on div at bounding box center [1058, 277] width 236 height 524
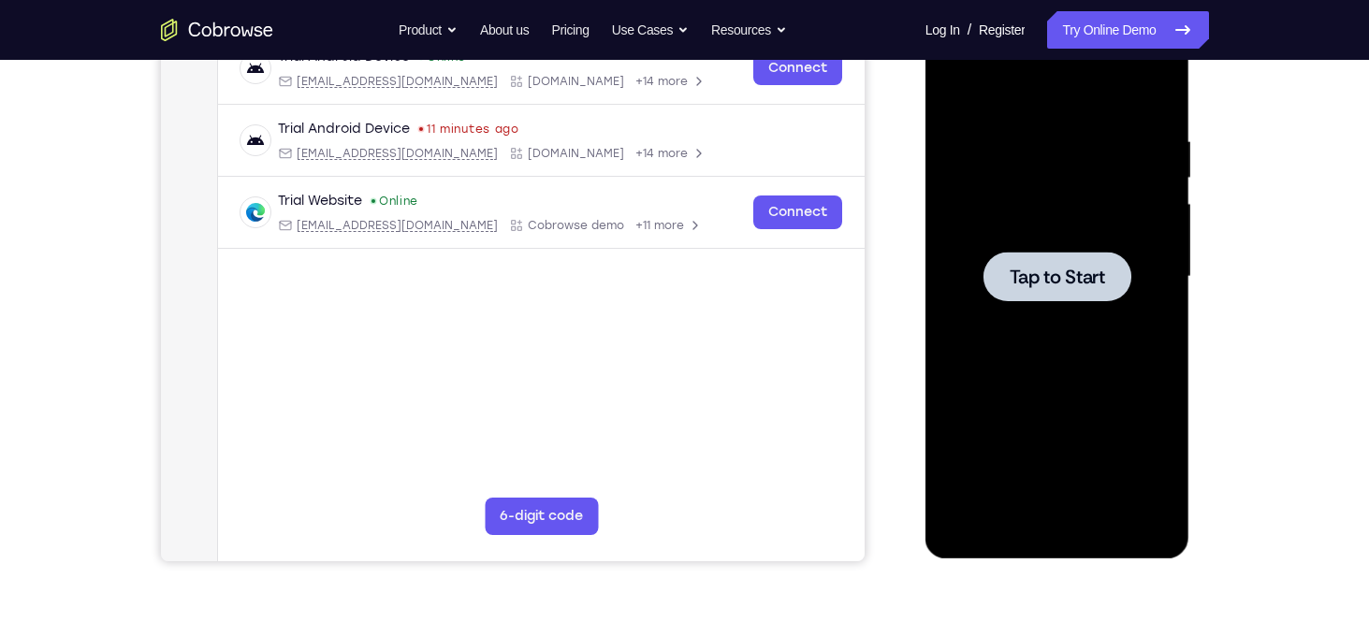
click at [1048, 275] on span "Tap to Start" at bounding box center [1057, 277] width 95 height 19
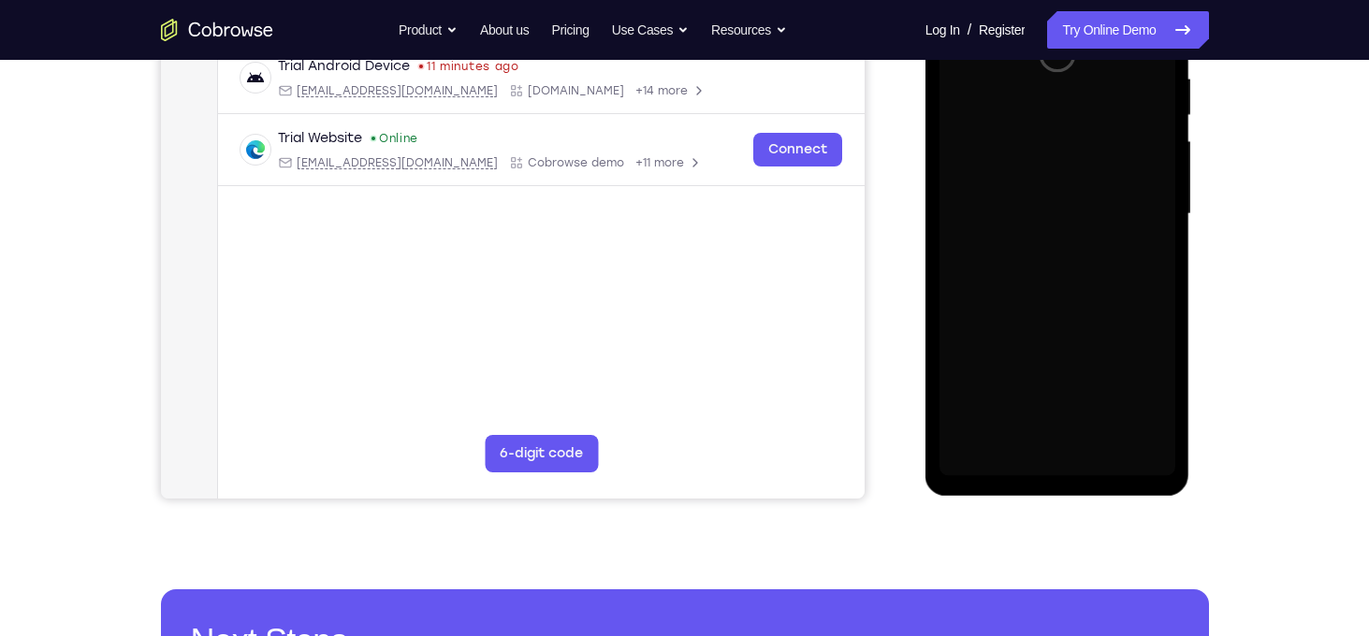
scroll to position [373, 0]
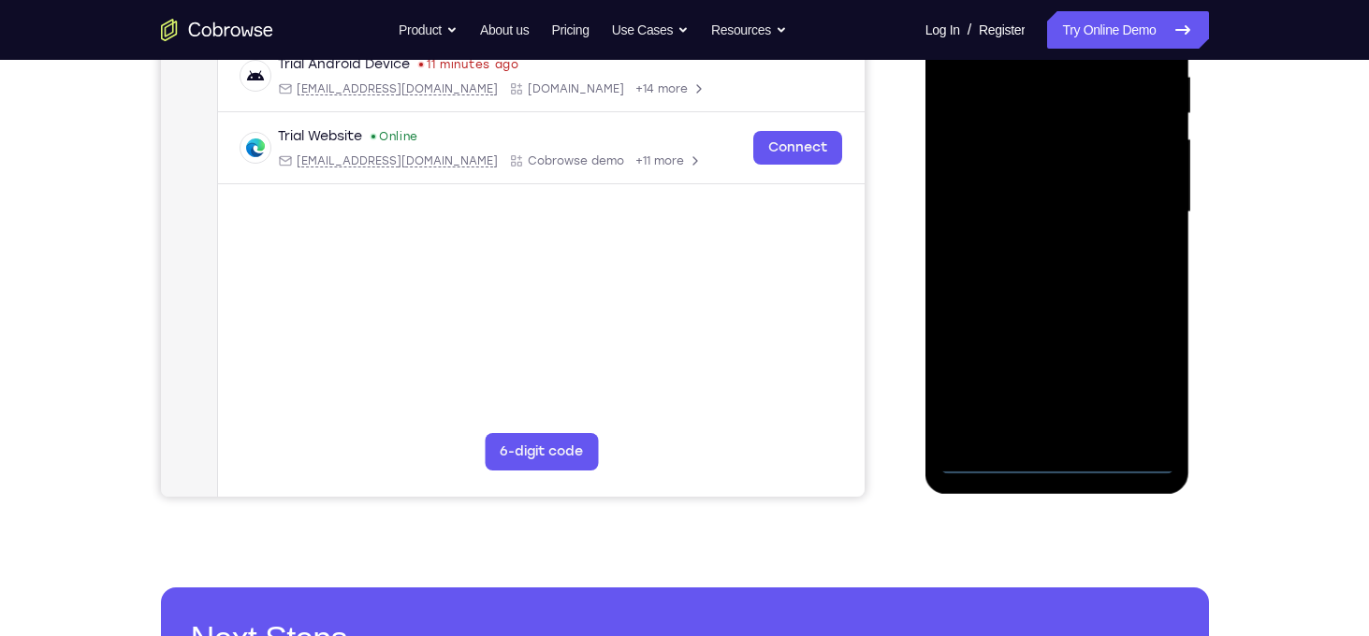
click at [1059, 464] on div at bounding box center [1058, 212] width 236 height 524
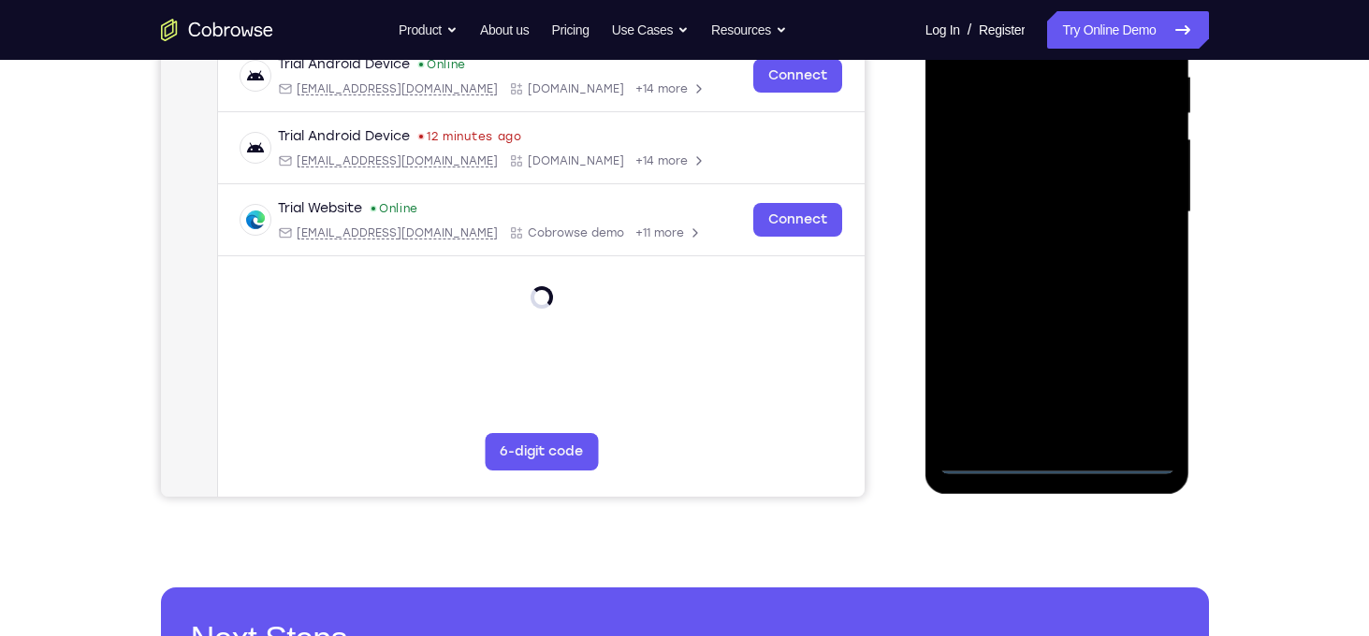
click at [1135, 391] on div at bounding box center [1058, 212] width 236 height 524
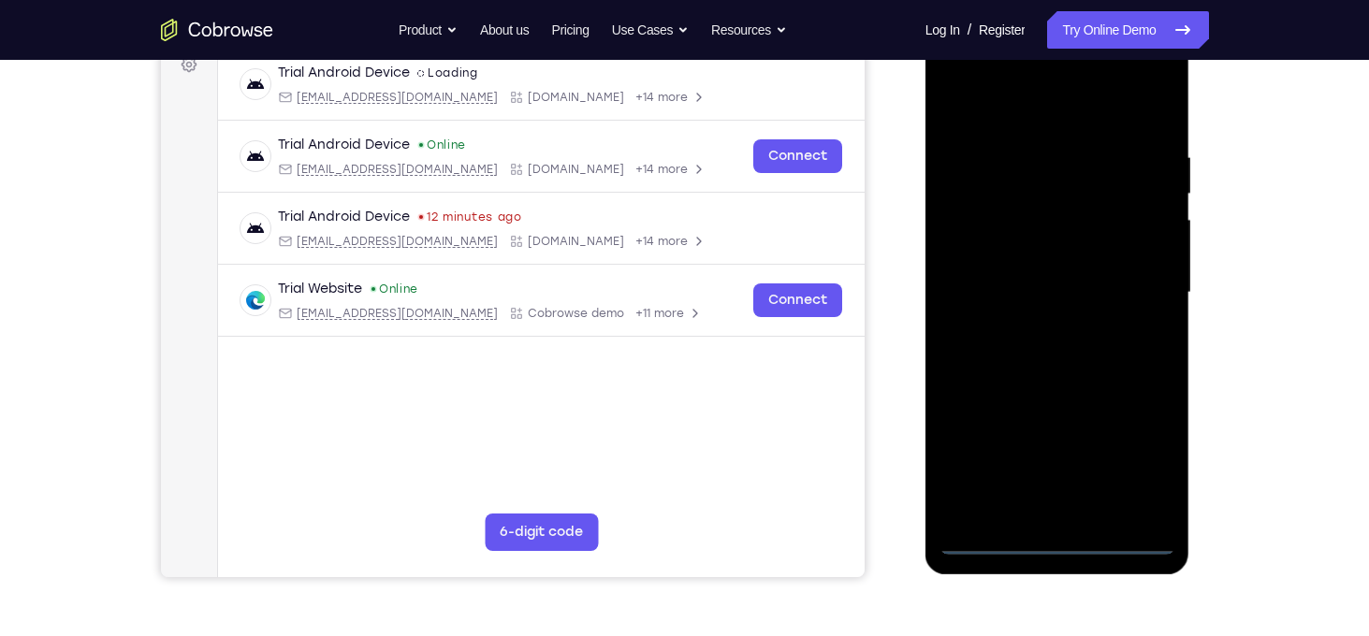
scroll to position [292, 0]
click at [1045, 124] on div at bounding box center [1058, 294] width 236 height 524
click at [1123, 287] on div at bounding box center [1058, 294] width 236 height 524
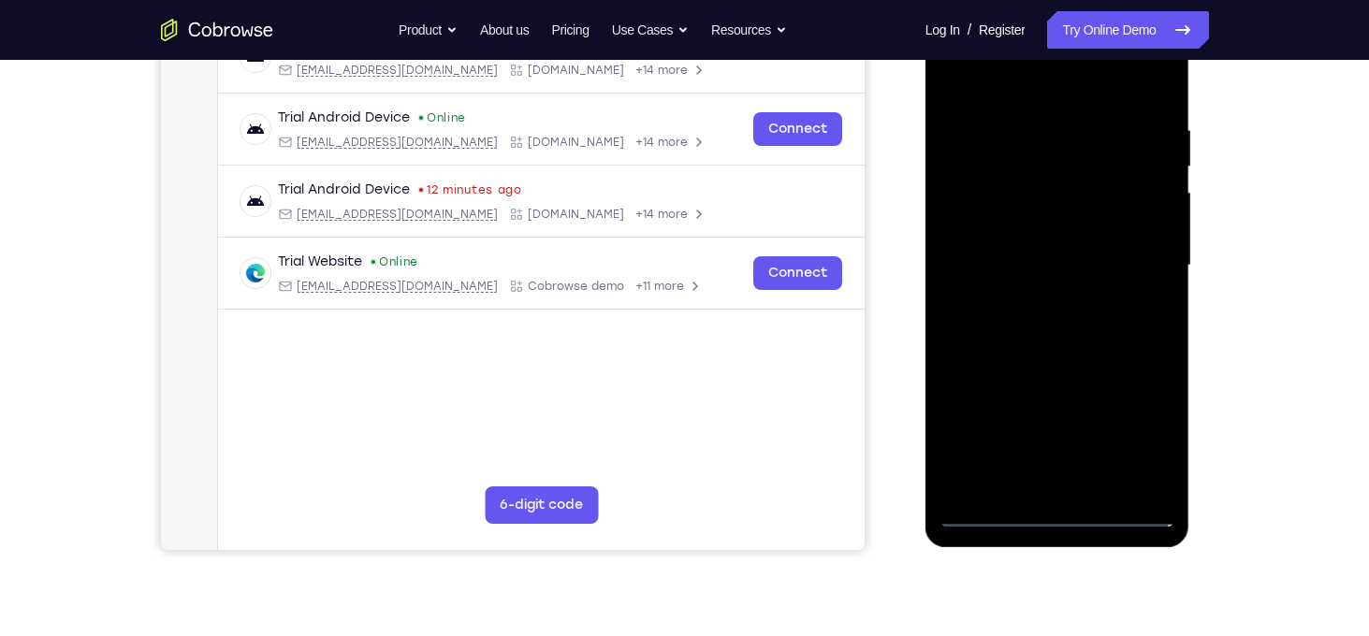
scroll to position [322, 0]
click at [1037, 301] on div at bounding box center [1058, 264] width 236 height 524
click at [1045, 249] on div at bounding box center [1058, 264] width 236 height 524
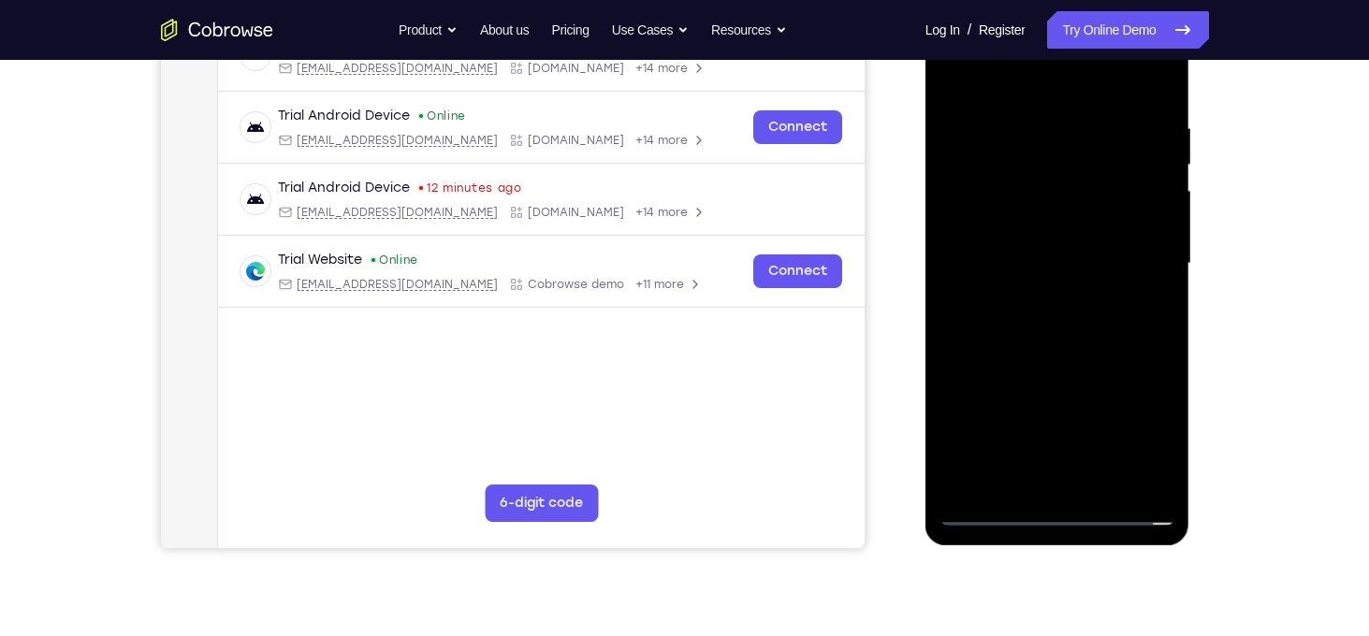
click at [1027, 272] on div at bounding box center [1058, 264] width 236 height 524
click at [1019, 324] on div at bounding box center [1058, 264] width 236 height 524
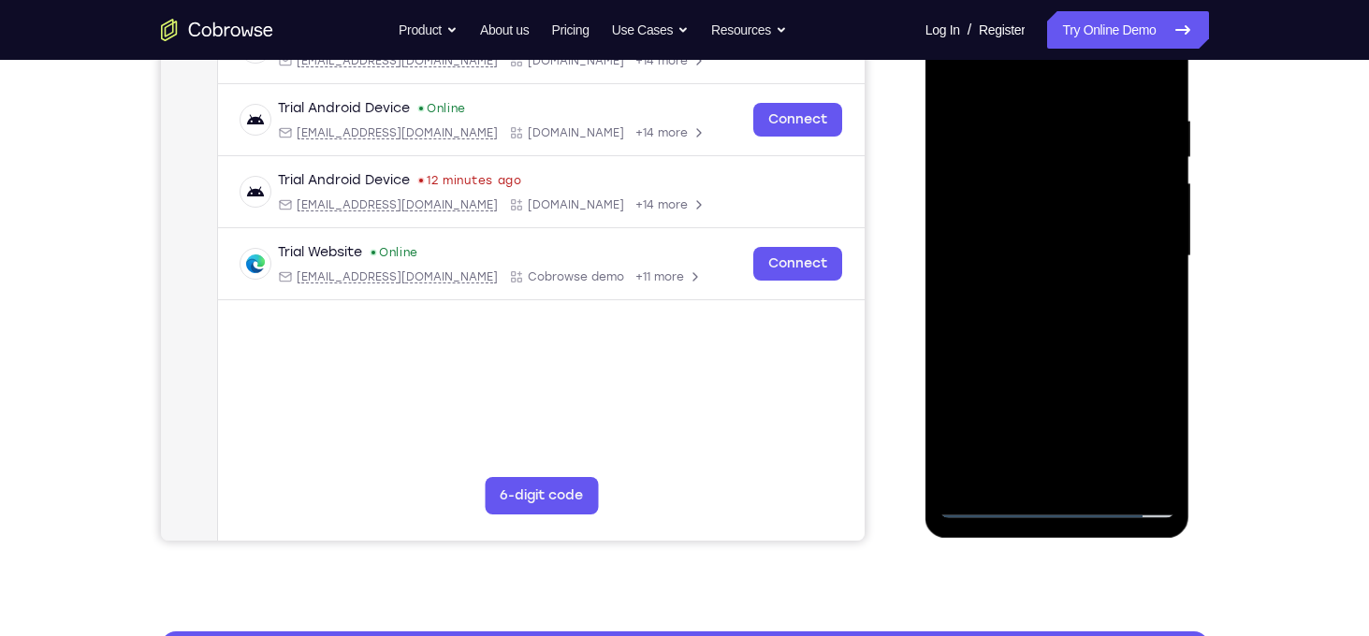
scroll to position [330, 0]
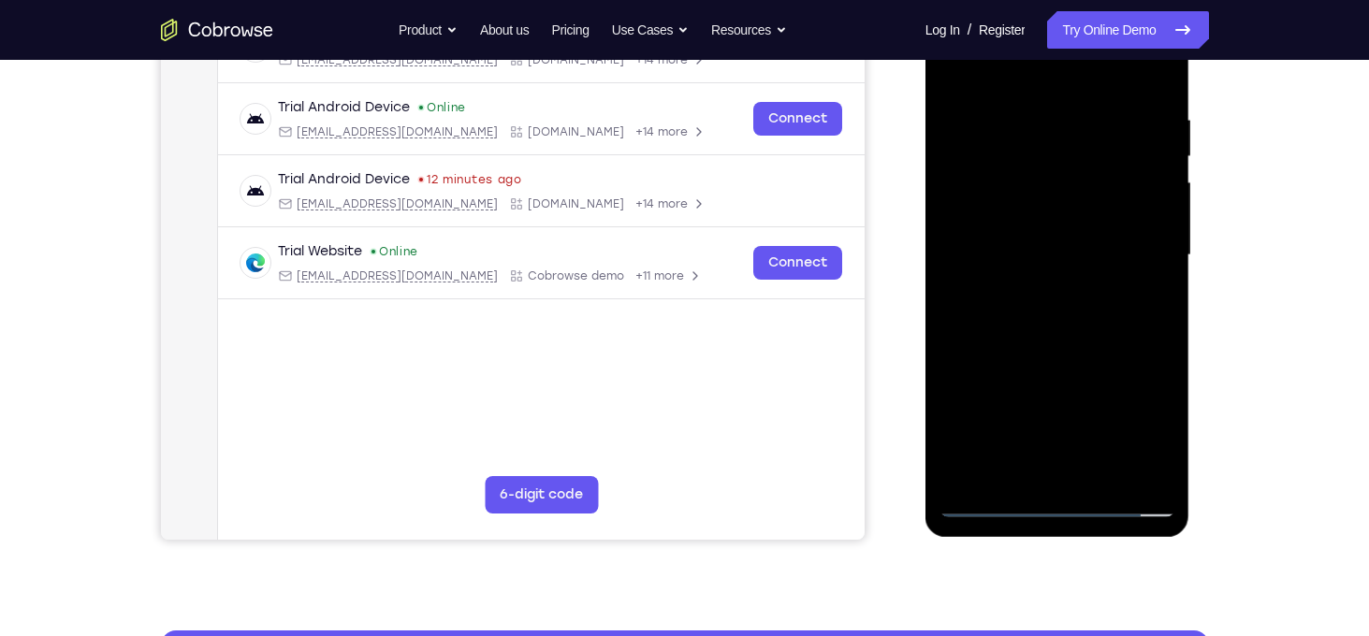
click at [1087, 350] on div at bounding box center [1058, 255] width 236 height 524
click at [1110, 478] on div at bounding box center [1058, 255] width 236 height 524
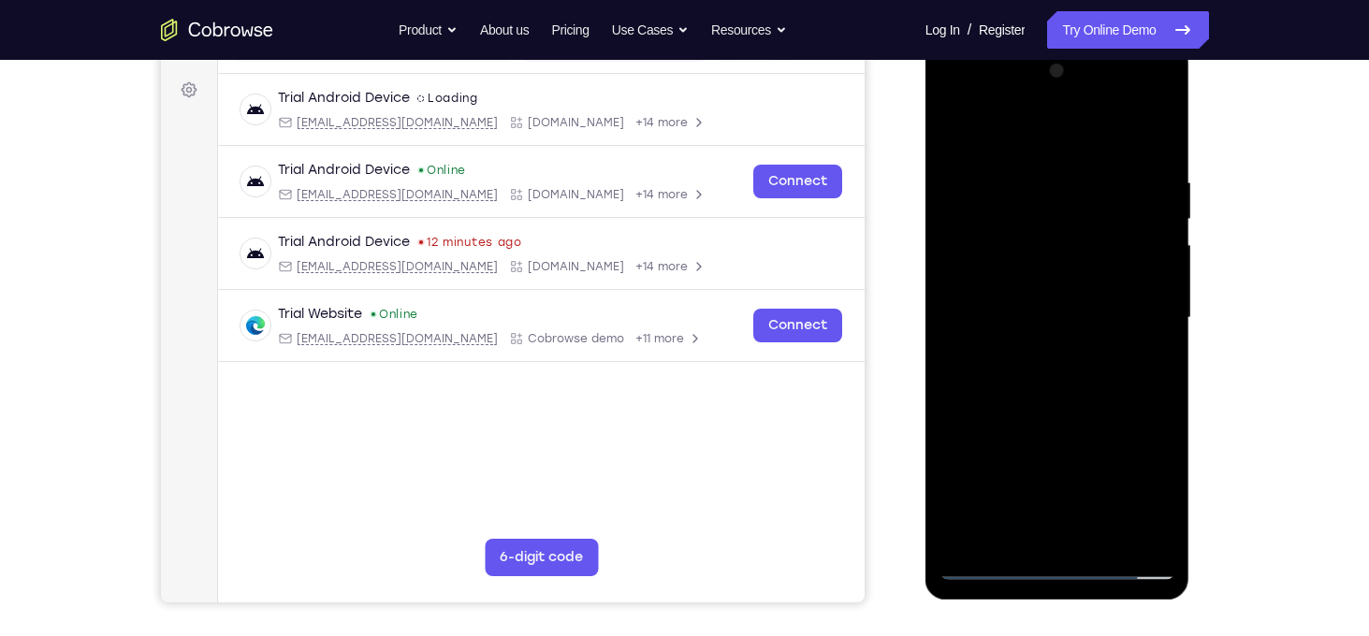
scroll to position [267, 0]
click at [1060, 417] on div at bounding box center [1058, 319] width 236 height 524
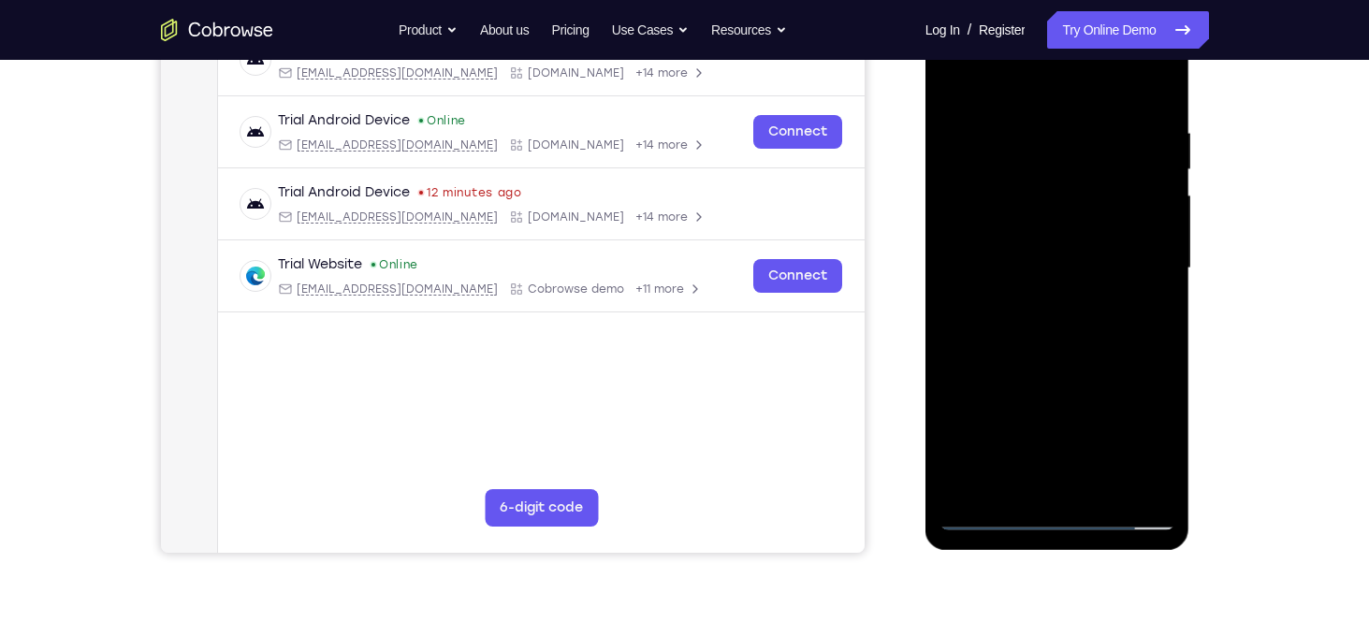
scroll to position [318, 0]
click at [1082, 343] on div at bounding box center [1058, 268] width 236 height 524
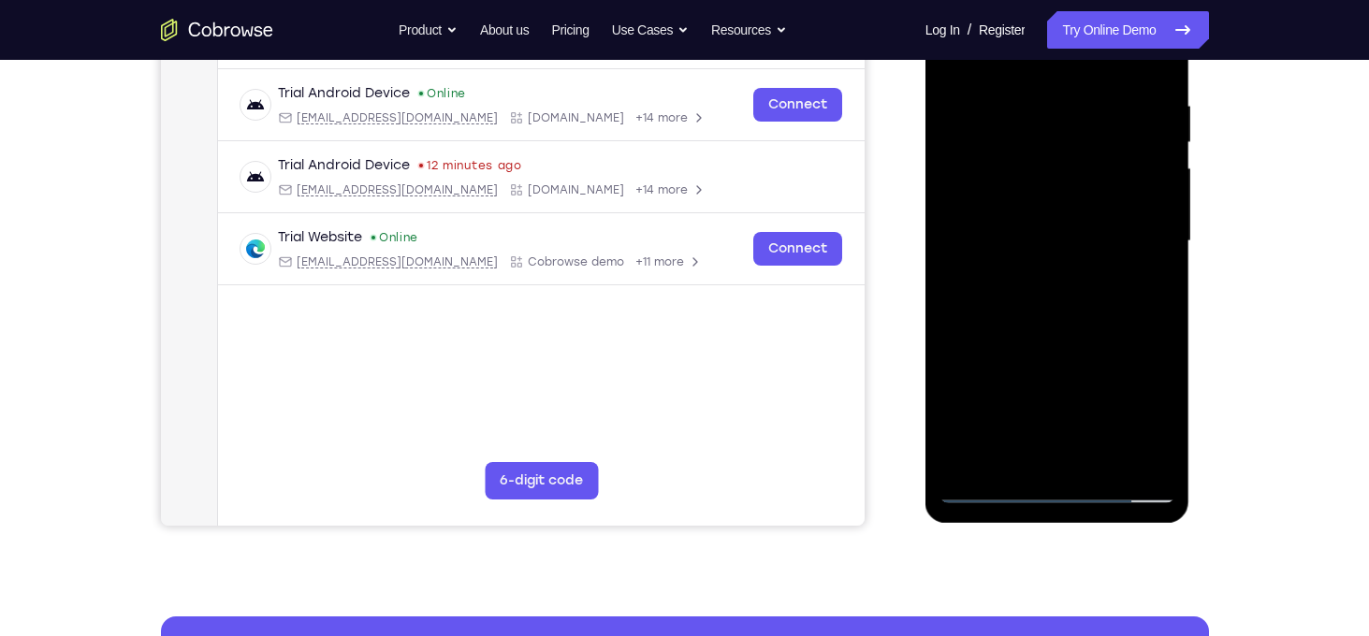
scroll to position [374, 0]
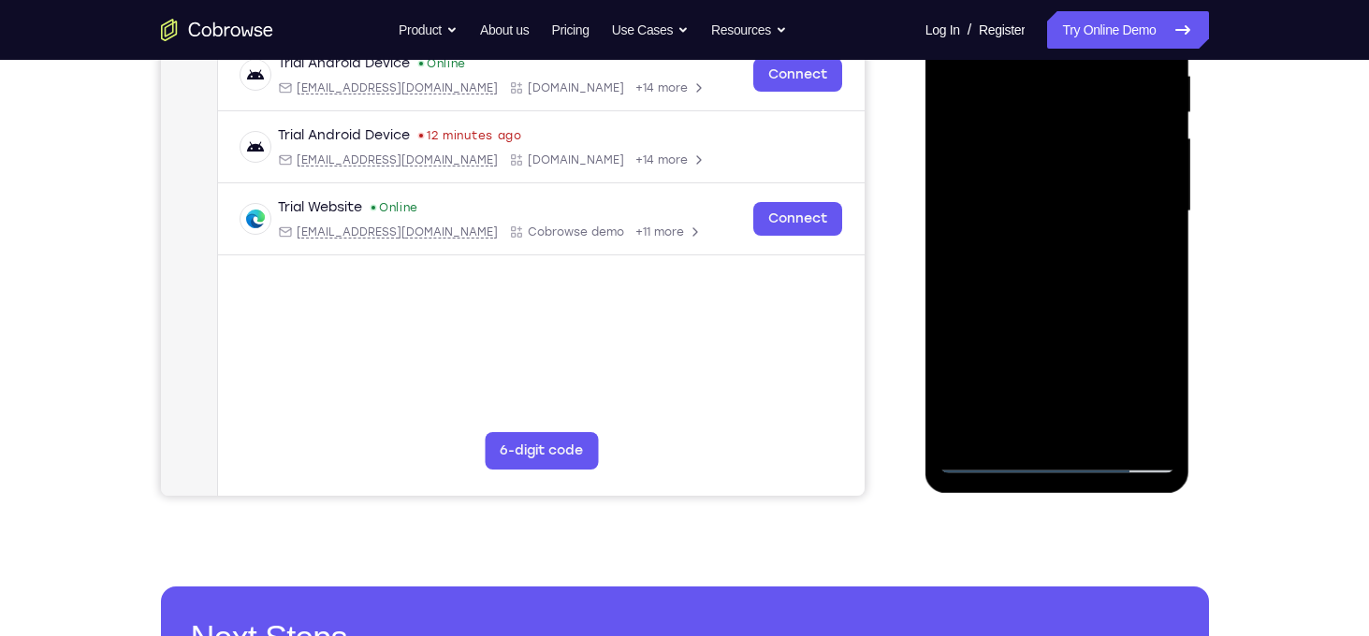
click at [1044, 427] on div at bounding box center [1058, 211] width 236 height 524
click at [1007, 422] on div at bounding box center [1058, 211] width 236 height 524
click at [1111, 318] on div at bounding box center [1058, 211] width 236 height 524
click at [1000, 242] on div at bounding box center [1058, 211] width 236 height 524
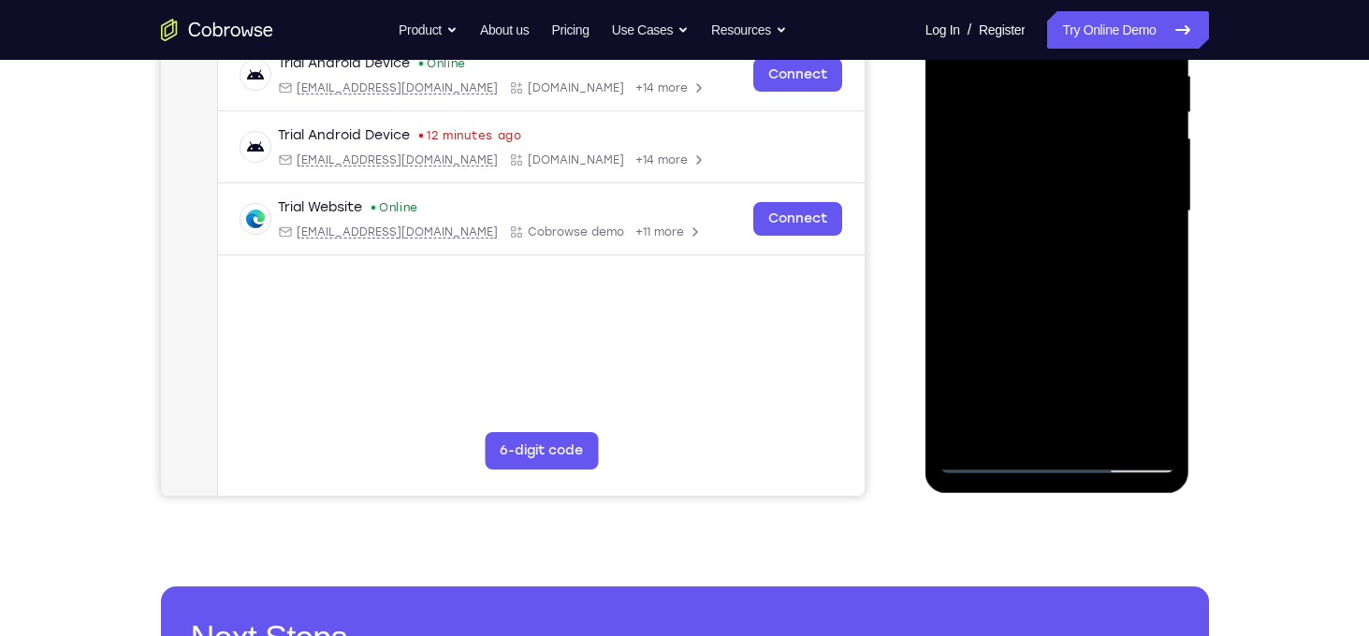
click at [1000, 242] on div at bounding box center [1058, 211] width 236 height 524
click at [1148, 246] on div at bounding box center [1058, 211] width 236 height 524
click at [1170, 390] on div at bounding box center [1058, 211] width 236 height 524
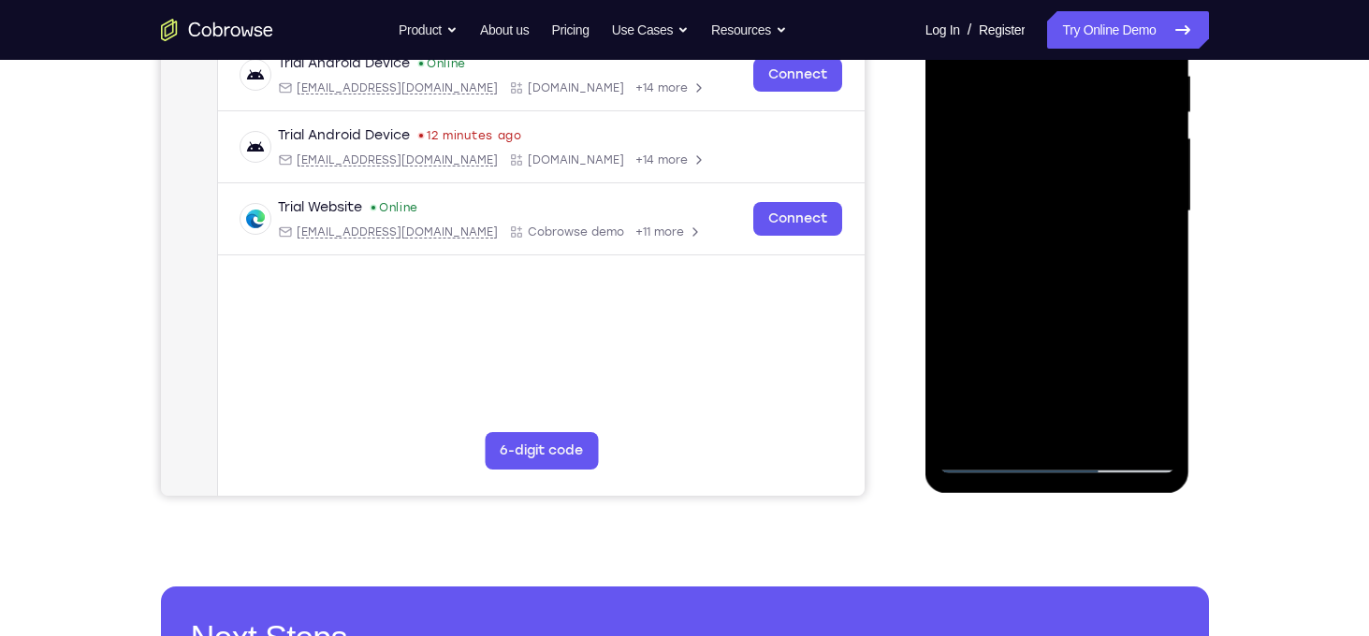
click at [1170, 390] on div at bounding box center [1058, 211] width 236 height 524
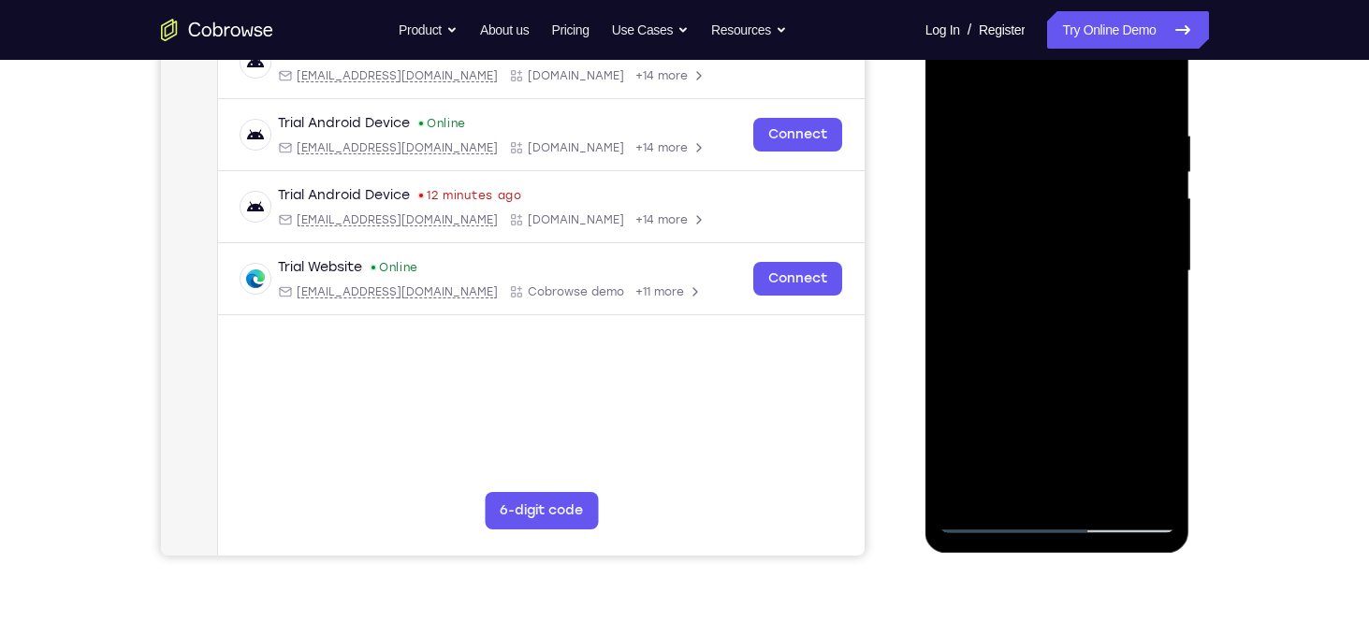
scroll to position [314, 0]
click at [1161, 453] on div at bounding box center [1058, 271] width 236 height 524
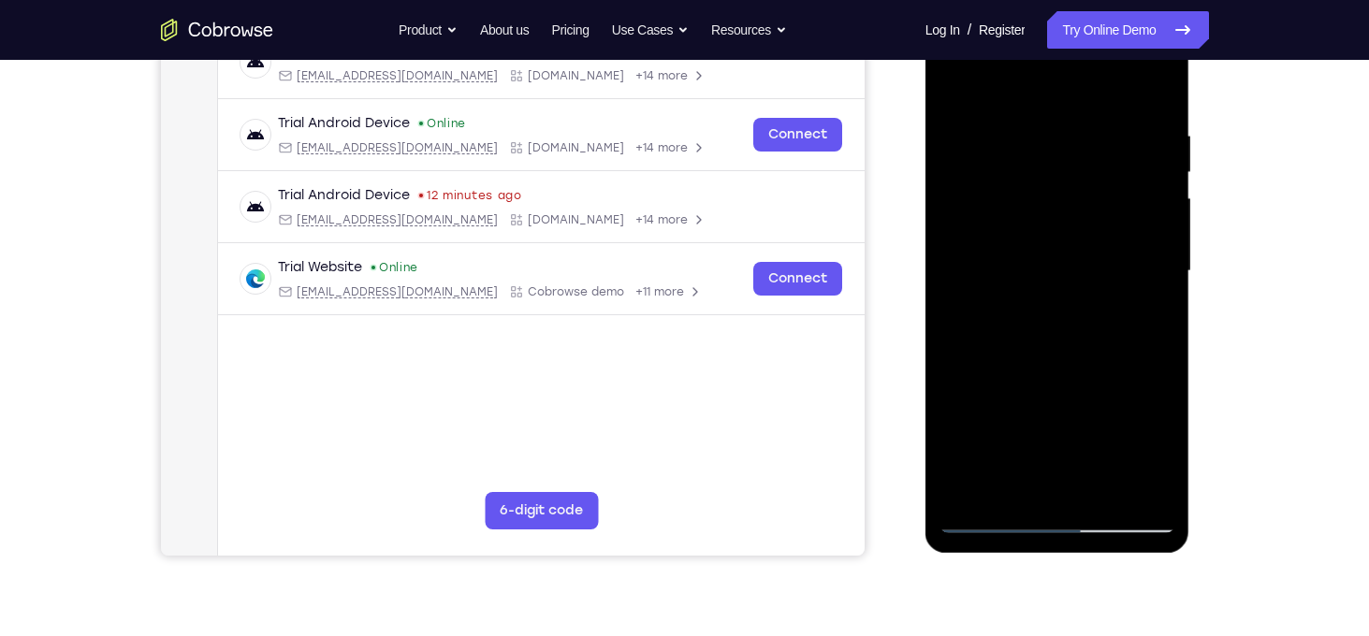
click at [1161, 453] on div at bounding box center [1058, 271] width 236 height 524
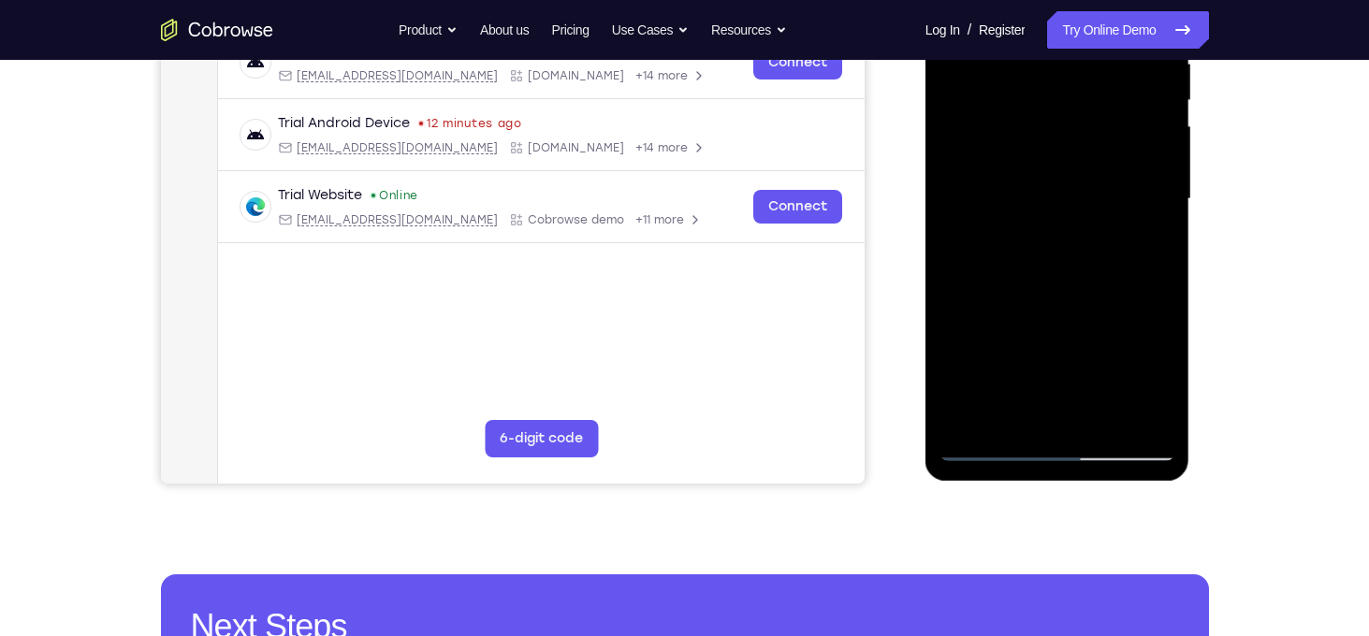
scroll to position [387, 0]
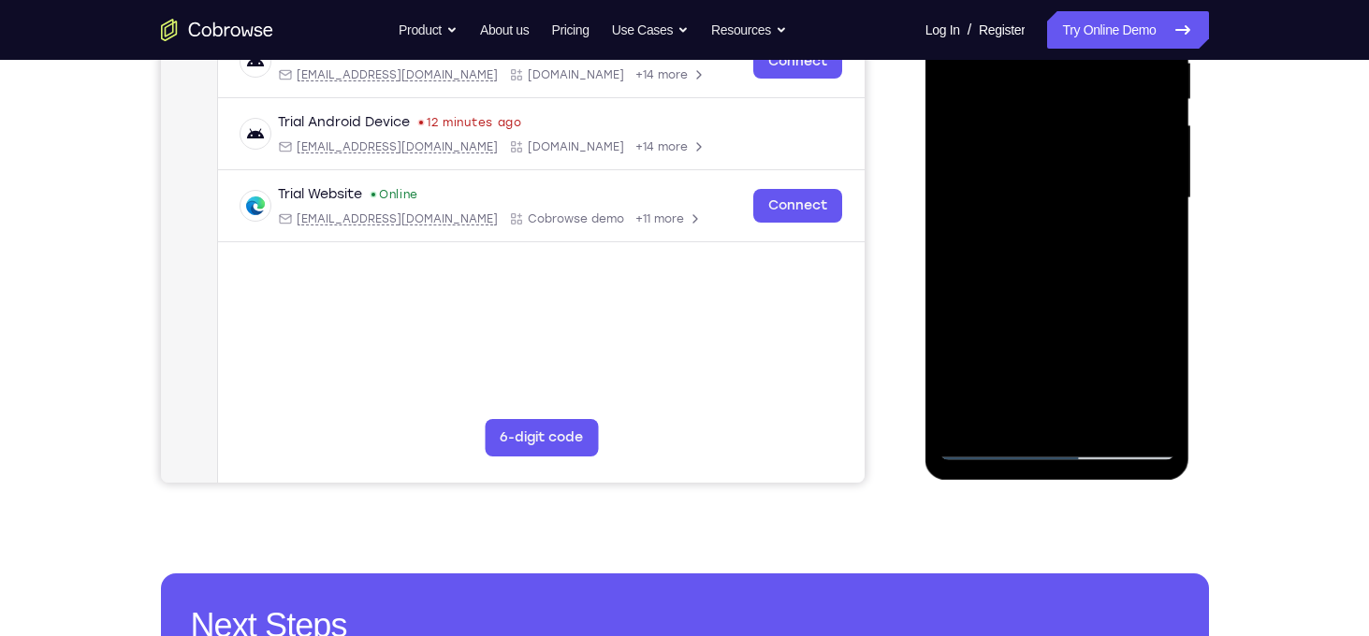
click at [1159, 391] on div at bounding box center [1058, 198] width 236 height 524
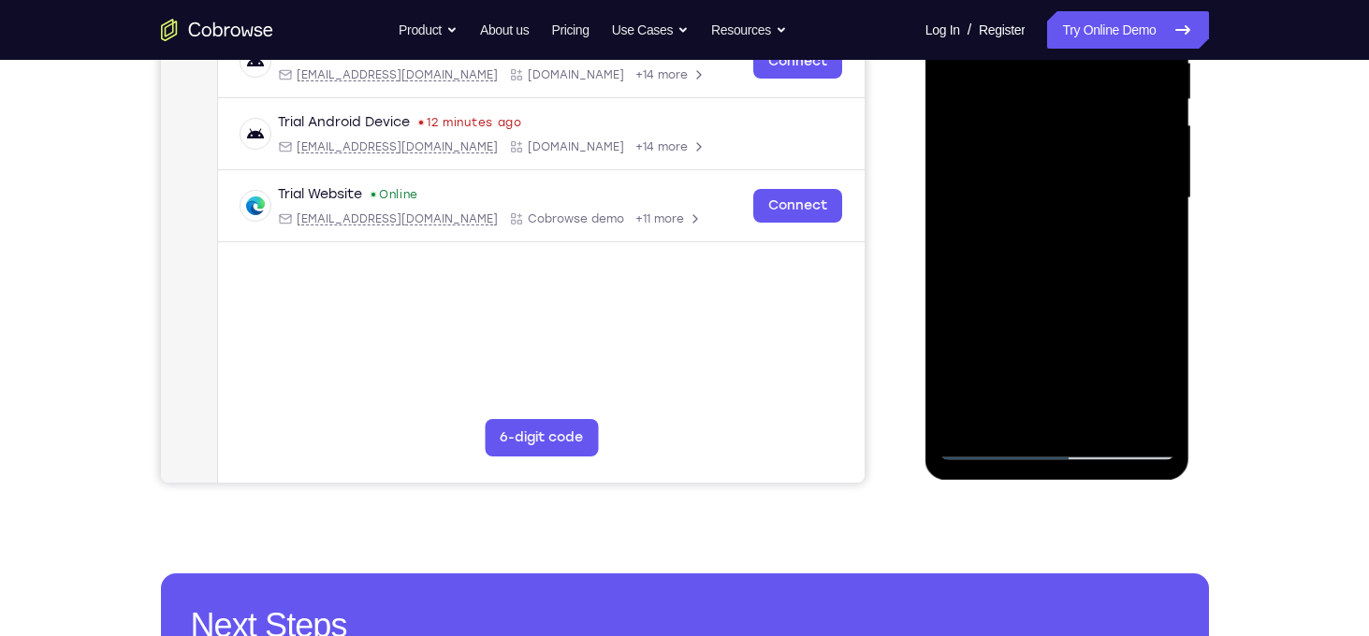
click at [1156, 374] on div at bounding box center [1058, 198] width 236 height 524
click at [1016, 409] on div at bounding box center [1058, 198] width 236 height 524
click at [959, 304] on div at bounding box center [1058, 198] width 236 height 524
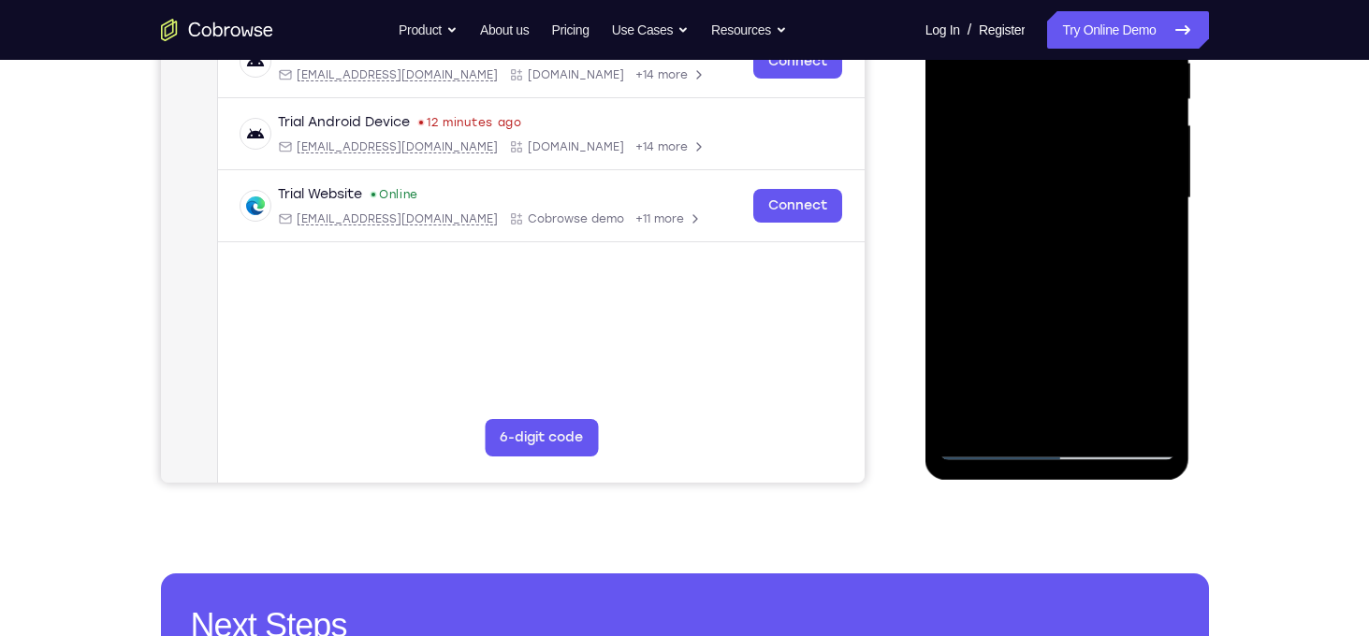
click at [1157, 419] on div at bounding box center [1058, 198] width 236 height 524
click at [1153, 230] on div at bounding box center [1058, 198] width 236 height 524
click at [1015, 417] on div at bounding box center [1058, 198] width 236 height 524
click at [958, 307] on div at bounding box center [1058, 198] width 236 height 524
click at [1147, 227] on div at bounding box center [1058, 198] width 236 height 524
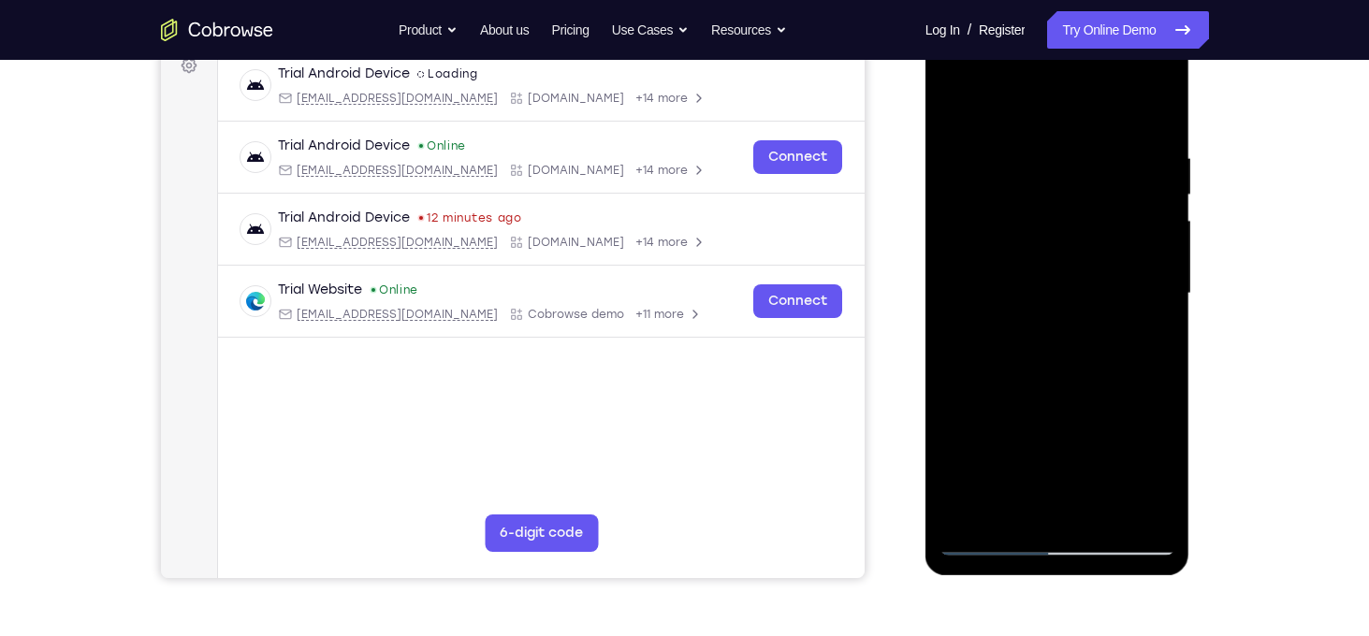
scroll to position [291, 0]
click at [959, 110] on div at bounding box center [1058, 295] width 236 height 524
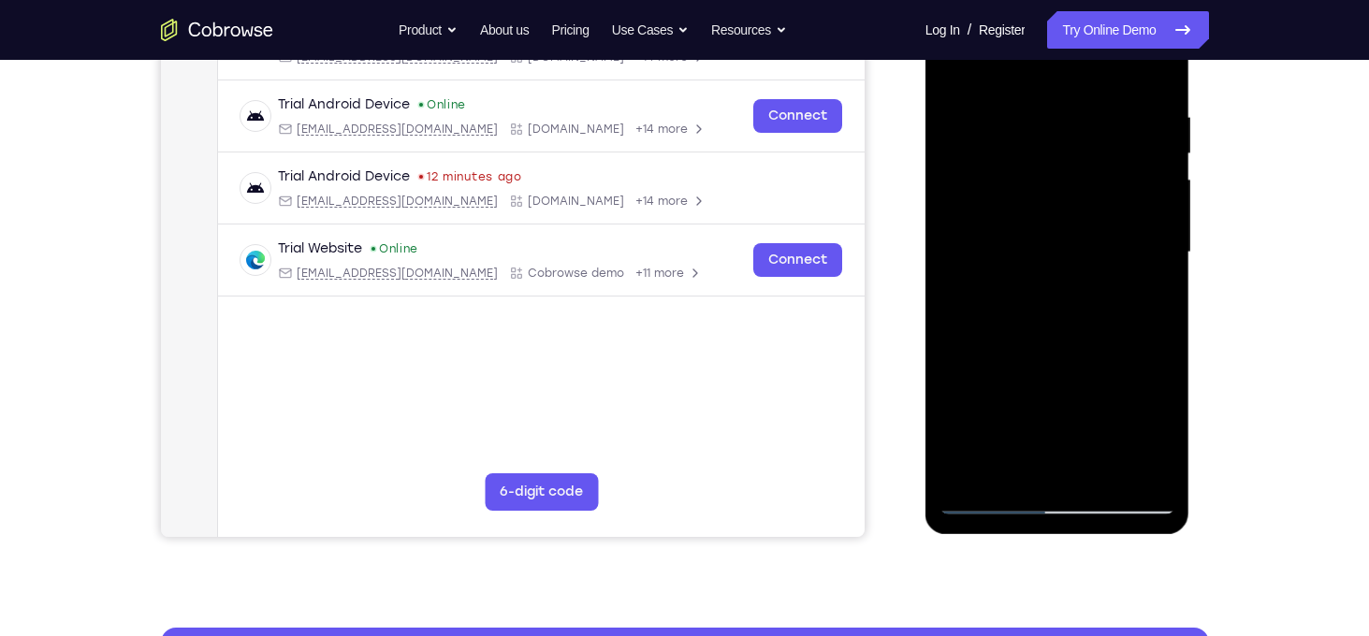
scroll to position [262, 0]
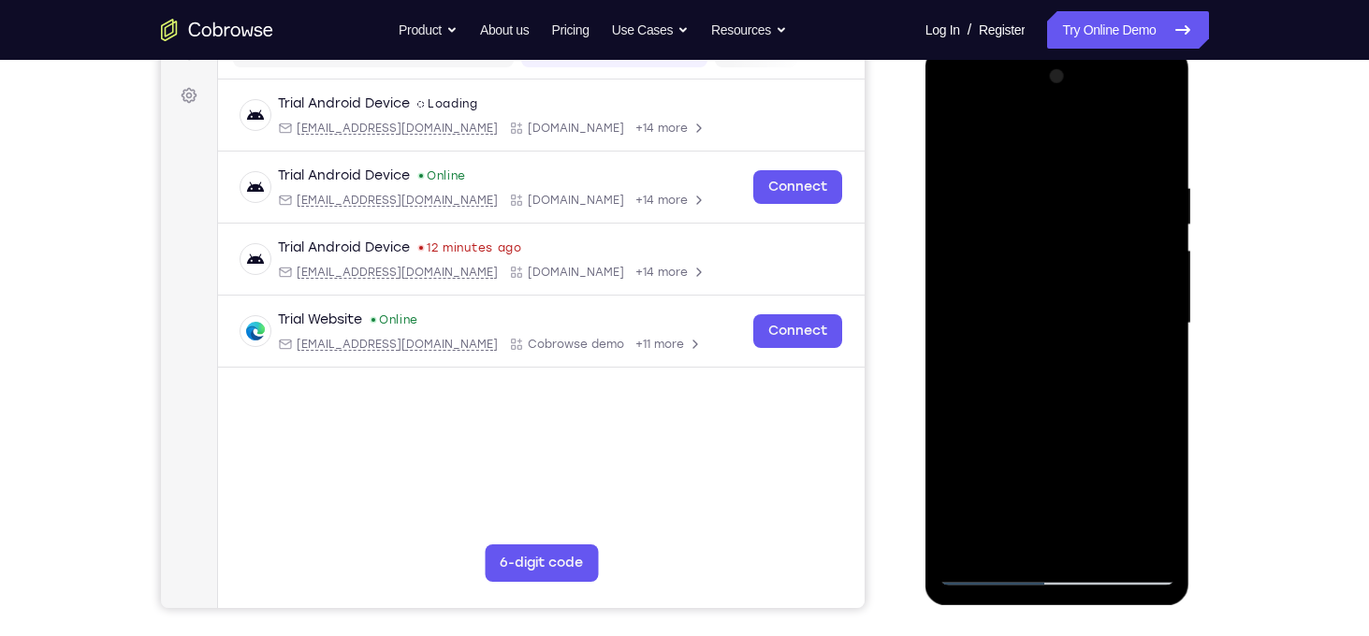
click at [959, 141] on div at bounding box center [1058, 324] width 236 height 524
drag, startPoint x: 1066, startPoint y: 158, endPoint x: 1068, endPoint y: 420, distance: 262.1
click at [1068, 420] on div at bounding box center [1058, 324] width 236 height 524
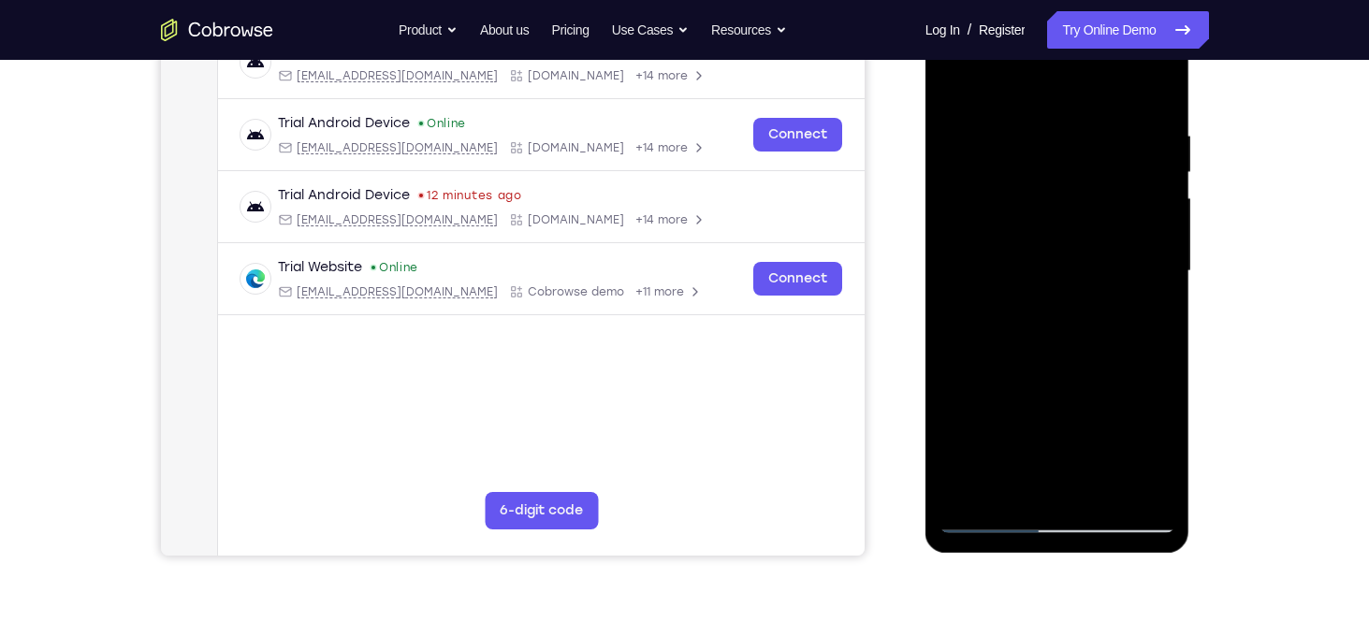
scroll to position [316, 0]
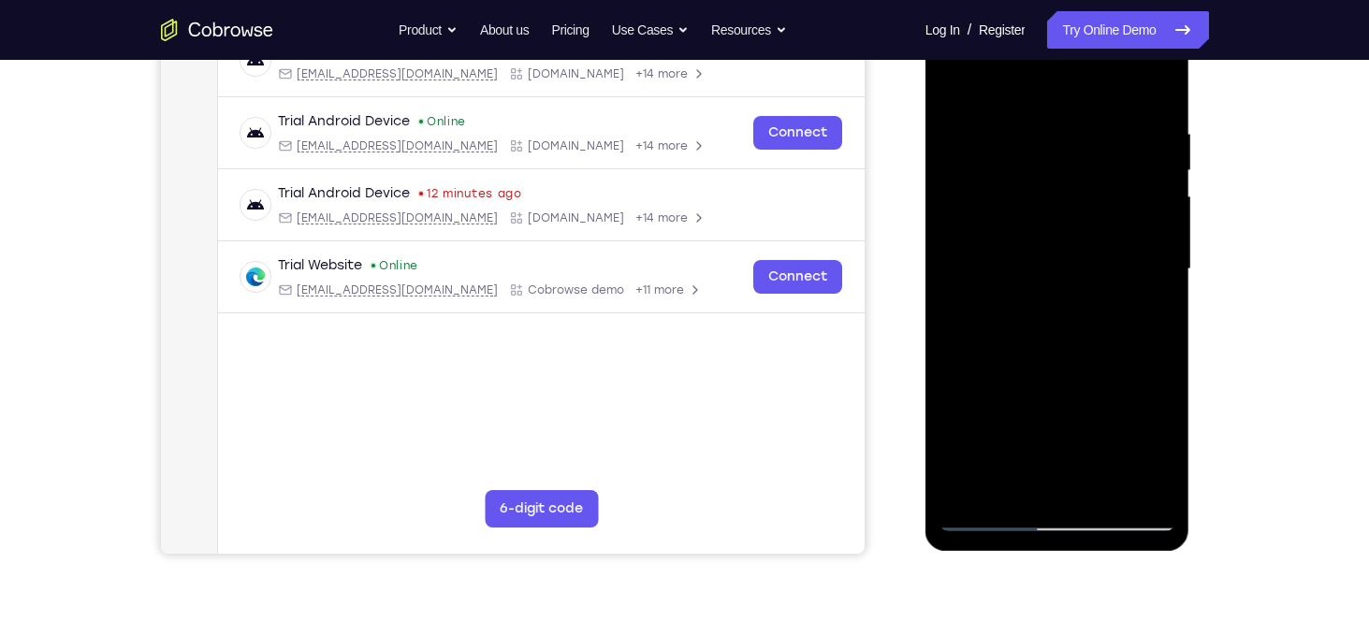
drag, startPoint x: 1070, startPoint y: 322, endPoint x: 1032, endPoint y: 183, distance: 144.4
click at [1032, 183] on div at bounding box center [1058, 269] width 236 height 524
drag, startPoint x: 1054, startPoint y: 435, endPoint x: 1019, endPoint y: 175, distance: 262.5
click at [1019, 175] on div at bounding box center [1058, 269] width 236 height 524
drag, startPoint x: 1083, startPoint y: 397, endPoint x: 1034, endPoint y: 149, distance: 252.8
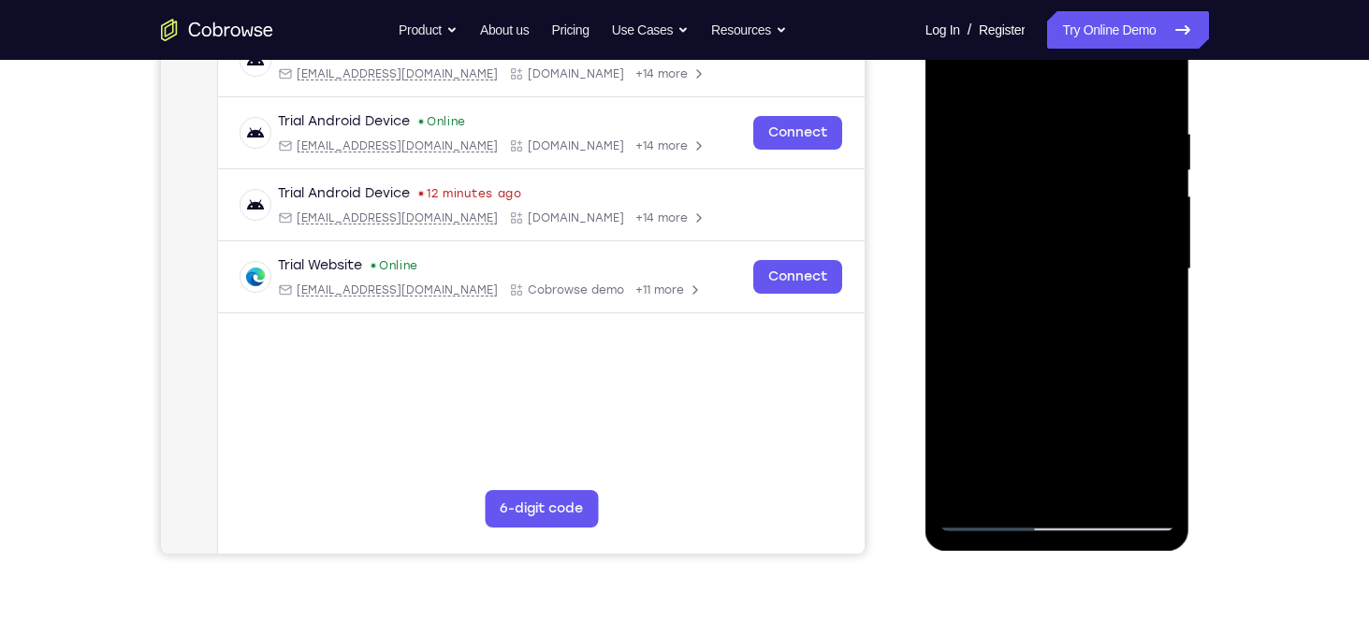
click at [1034, 149] on div at bounding box center [1058, 269] width 236 height 524
drag, startPoint x: 1067, startPoint y: 340, endPoint x: 1031, endPoint y: 94, distance: 248.7
click at [1031, 94] on div at bounding box center [1058, 269] width 236 height 524
drag, startPoint x: 1085, startPoint y: 372, endPoint x: 1044, endPoint y: 153, distance: 222.9
click at [1044, 153] on div at bounding box center [1058, 269] width 236 height 524
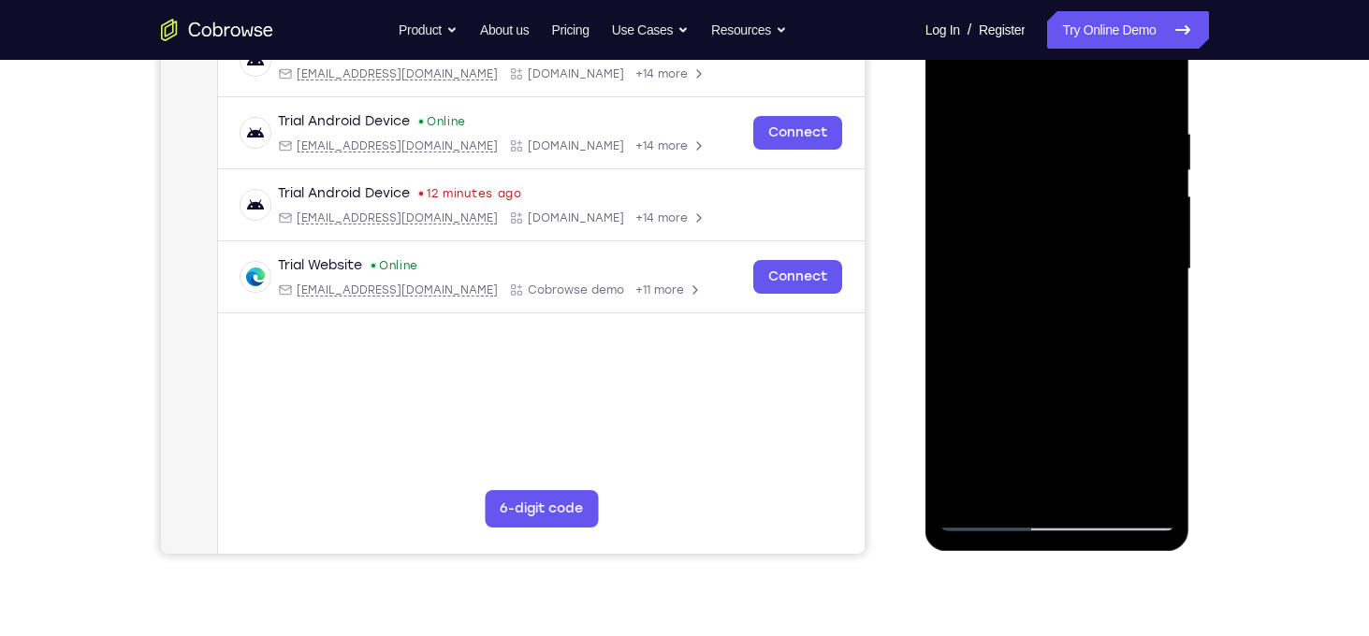
drag, startPoint x: 1140, startPoint y: 378, endPoint x: 1094, endPoint y: 123, distance: 259.6
click at [1094, 123] on div at bounding box center [1058, 269] width 236 height 524
drag, startPoint x: 1078, startPoint y: 332, endPoint x: 1072, endPoint y: 213, distance: 119.0
click at [1072, 213] on div at bounding box center [1058, 269] width 236 height 524
click at [1162, 303] on div at bounding box center [1058, 269] width 236 height 524
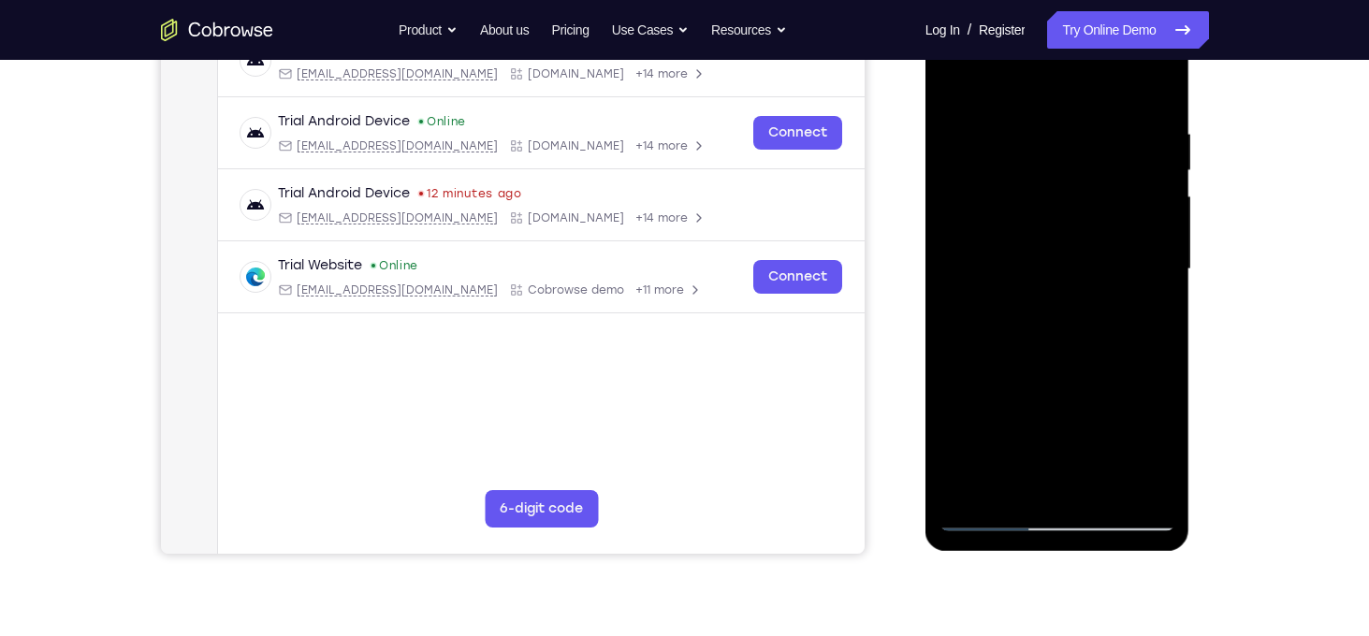
drag, startPoint x: 1086, startPoint y: 361, endPoint x: 1048, endPoint y: 149, distance: 215.7
click at [1048, 149] on div at bounding box center [1058, 269] width 236 height 524
drag, startPoint x: 1054, startPoint y: 368, endPoint x: 1008, endPoint y: 103, distance: 268.8
click at [1008, 103] on div at bounding box center [1058, 269] width 236 height 524
drag, startPoint x: 1017, startPoint y: 364, endPoint x: 1023, endPoint y: 127, distance: 236.9
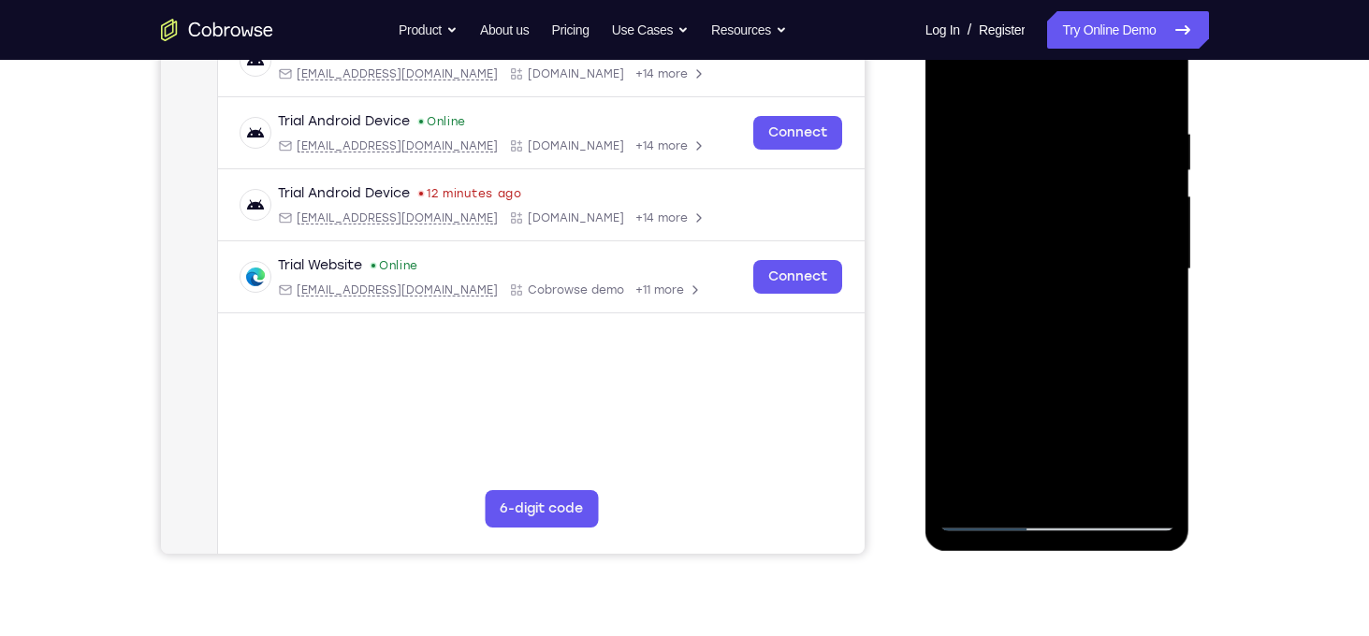
click at [1023, 127] on div at bounding box center [1058, 269] width 236 height 524
drag, startPoint x: 1054, startPoint y: 314, endPoint x: 1034, endPoint y: 184, distance: 131.6
click at [1034, 184] on div at bounding box center [1058, 269] width 236 height 524
drag, startPoint x: 1031, startPoint y: 392, endPoint x: 1009, endPoint y: 145, distance: 248.1
click at [1009, 145] on div at bounding box center [1058, 269] width 236 height 524
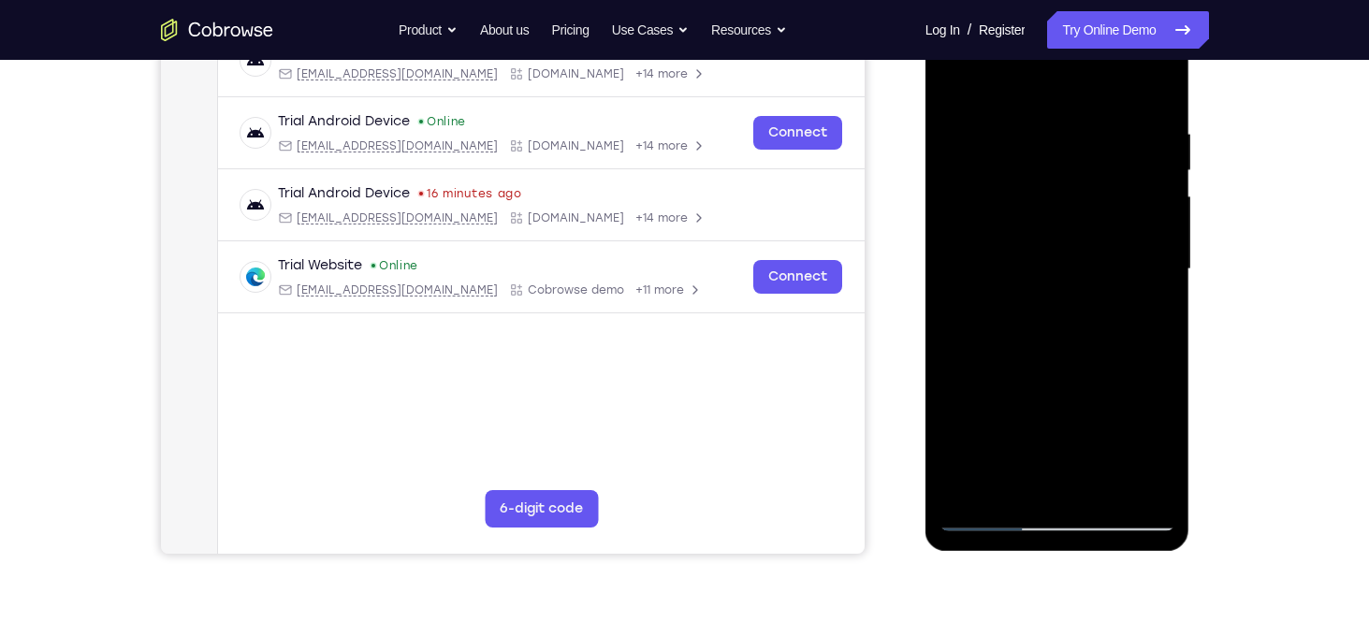
drag, startPoint x: 1072, startPoint y: 345, endPoint x: 1053, endPoint y: 198, distance: 148.1
click at [1053, 198] on div at bounding box center [1058, 269] width 236 height 524
click at [1158, 344] on div at bounding box center [1058, 269] width 236 height 524
drag, startPoint x: 1095, startPoint y: 423, endPoint x: 1005, endPoint y: 164, distance: 274.4
click at [1005, 164] on div at bounding box center [1058, 269] width 236 height 524
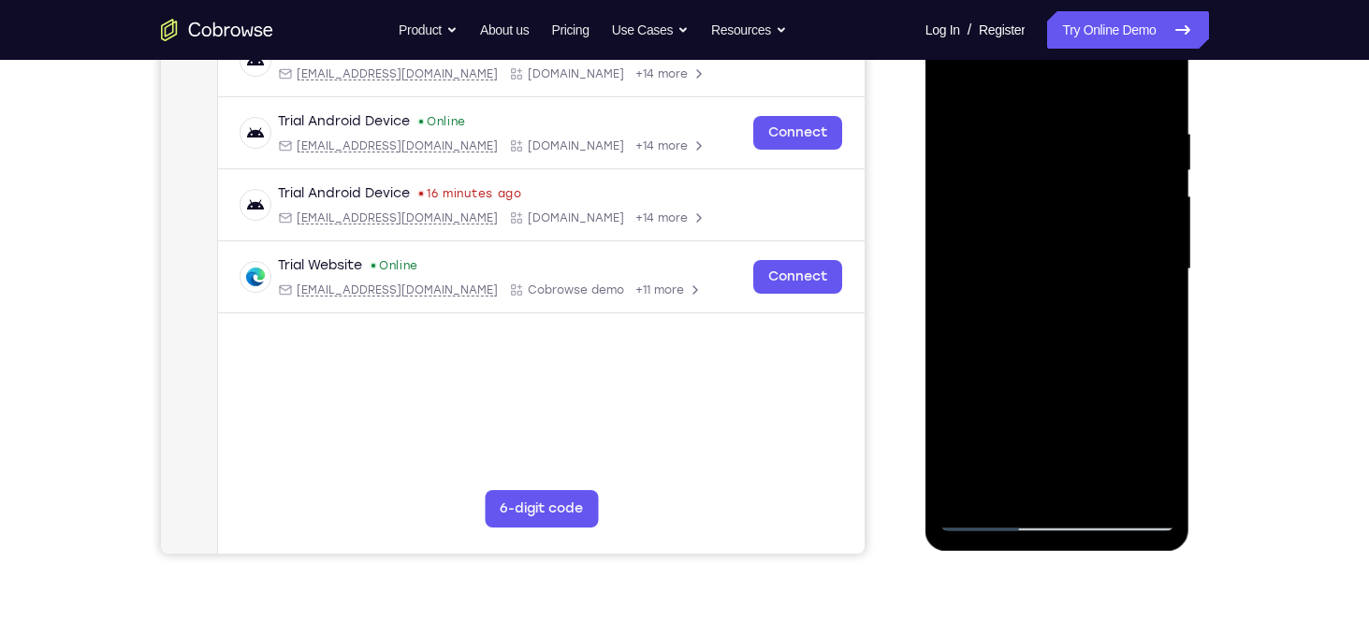
drag, startPoint x: 1024, startPoint y: 365, endPoint x: 1013, endPoint y: 181, distance: 184.7
click at [1013, 181] on div at bounding box center [1058, 269] width 236 height 524
drag, startPoint x: 1060, startPoint y: 368, endPoint x: 1050, endPoint y: 181, distance: 187.4
click at [1050, 181] on div at bounding box center [1058, 269] width 236 height 524
drag, startPoint x: 1098, startPoint y: 393, endPoint x: 1055, endPoint y: 186, distance: 211.3
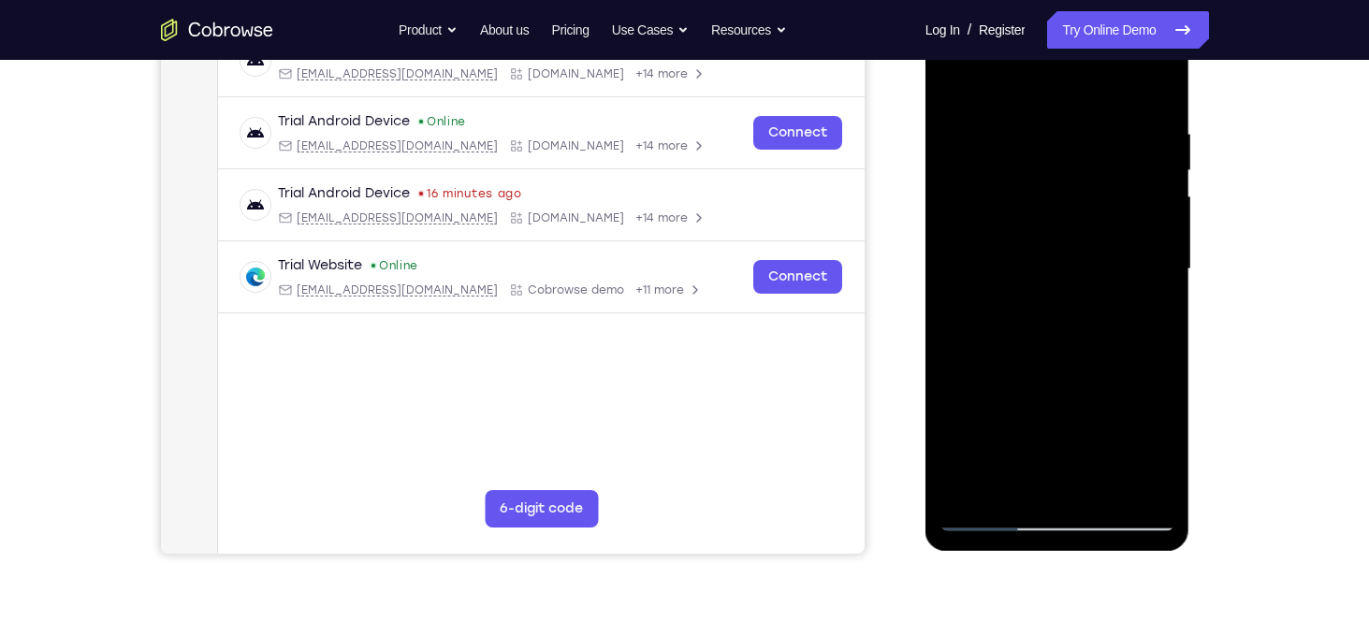
click at [1055, 186] on div at bounding box center [1058, 269] width 236 height 524
drag, startPoint x: 1094, startPoint y: 226, endPoint x: 1090, endPoint y: 321, distance: 95.5
click at [1090, 321] on div at bounding box center [1058, 269] width 236 height 524
click at [1163, 373] on div at bounding box center [1058, 269] width 236 height 524
drag, startPoint x: 1030, startPoint y: 391, endPoint x: 1022, endPoint y: 204, distance: 187.3
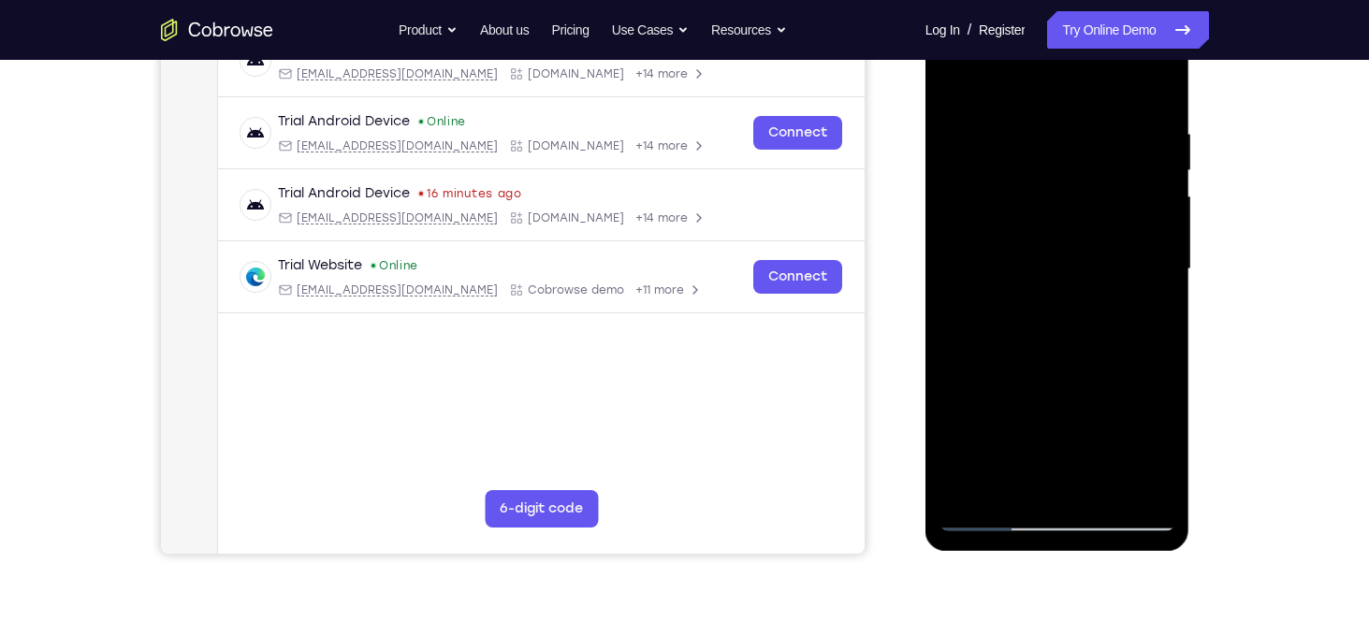
click at [1022, 204] on div at bounding box center [1058, 269] width 236 height 524
drag, startPoint x: 1050, startPoint y: 399, endPoint x: 1042, endPoint y: 147, distance: 251.9
click at [1042, 147] on div at bounding box center [1058, 269] width 236 height 524
drag, startPoint x: 1044, startPoint y: 342, endPoint x: 1045, endPoint y: 139, distance: 203.1
click at [1045, 139] on div at bounding box center [1058, 269] width 236 height 524
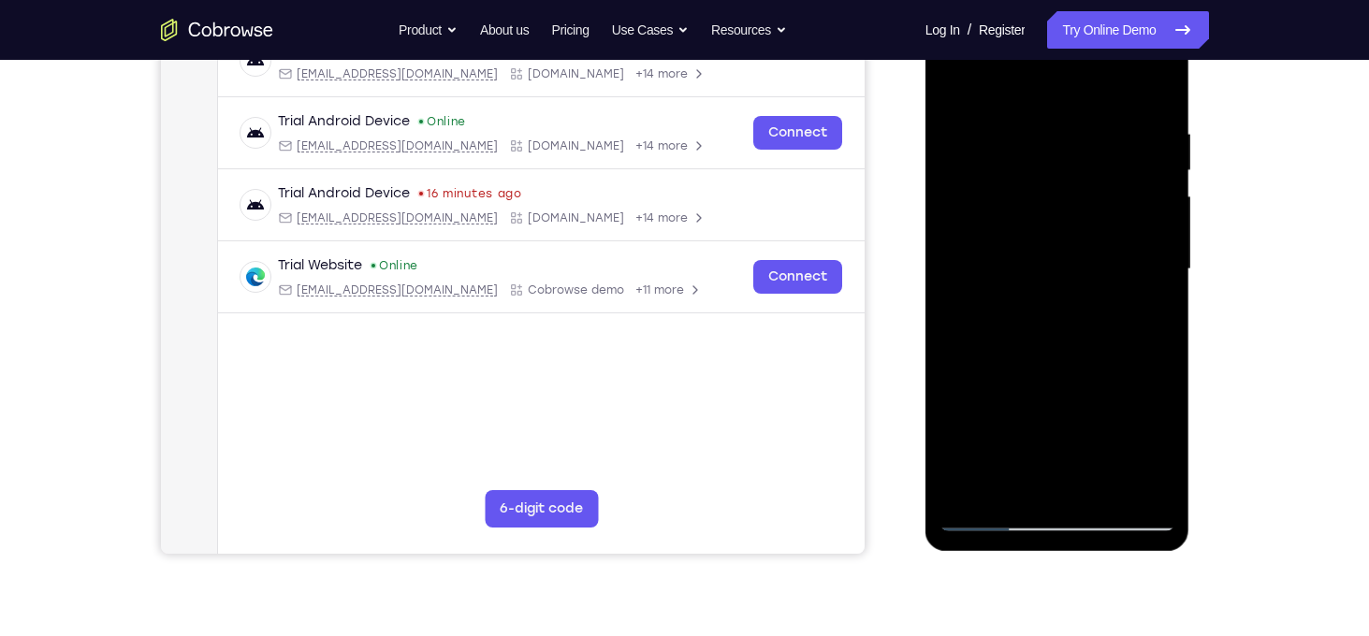
drag, startPoint x: 1091, startPoint y: 298, endPoint x: 1055, endPoint y: 64, distance: 236.8
click at [1055, 64] on div at bounding box center [1058, 269] width 236 height 524
drag, startPoint x: 1098, startPoint y: 285, endPoint x: 1082, endPoint y: 91, distance: 195.3
click at [1082, 91] on div at bounding box center [1058, 269] width 236 height 524
drag, startPoint x: 1096, startPoint y: 373, endPoint x: 1071, endPoint y: 194, distance: 180.5
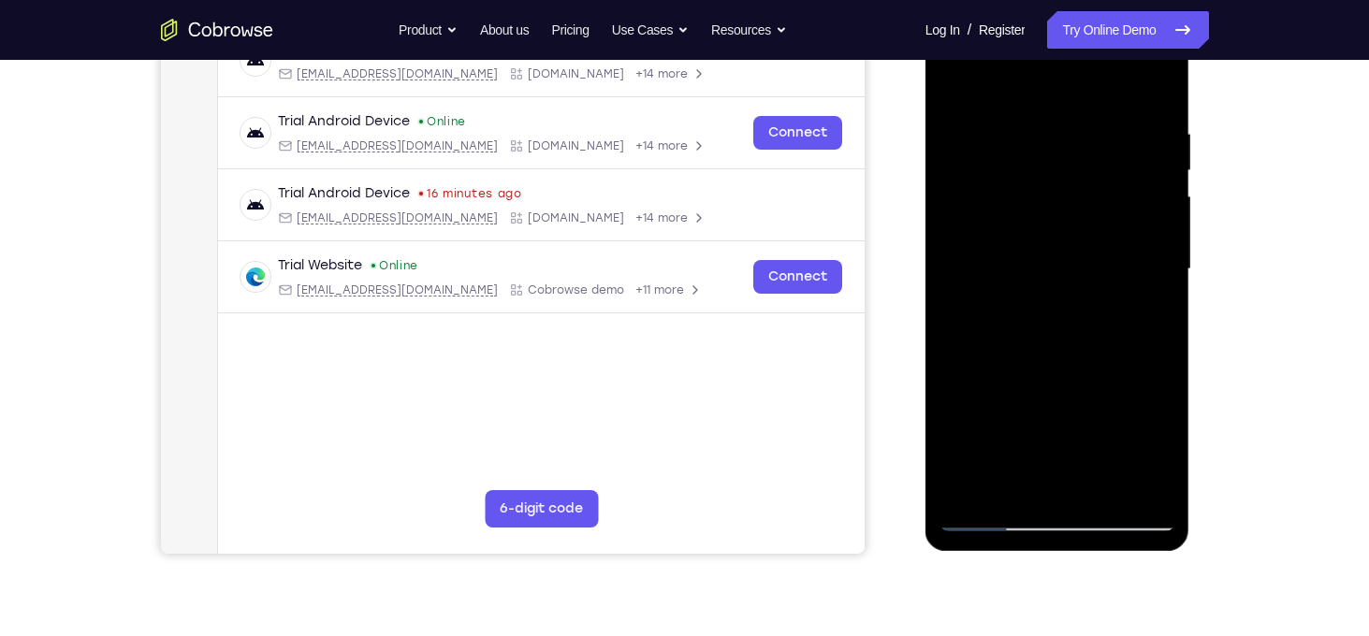
click at [1071, 194] on div at bounding box center [1058, 269] width 236 height 524
drag, startPoint x: 1071, startPoint y: 378, endPoint x: 1051, endPoint y: 191, distance: 188.2
click at [1051, 191] on div at bounding box center [1058, 269] width 236 height 524
drag, startPoint x: 1075, startPoint y: 378, endPoint x: 1057, endPoint y: 193, distance: 186.3
click at [1057, 193] on div at bounding box center [1058, 269] width 236 height 524
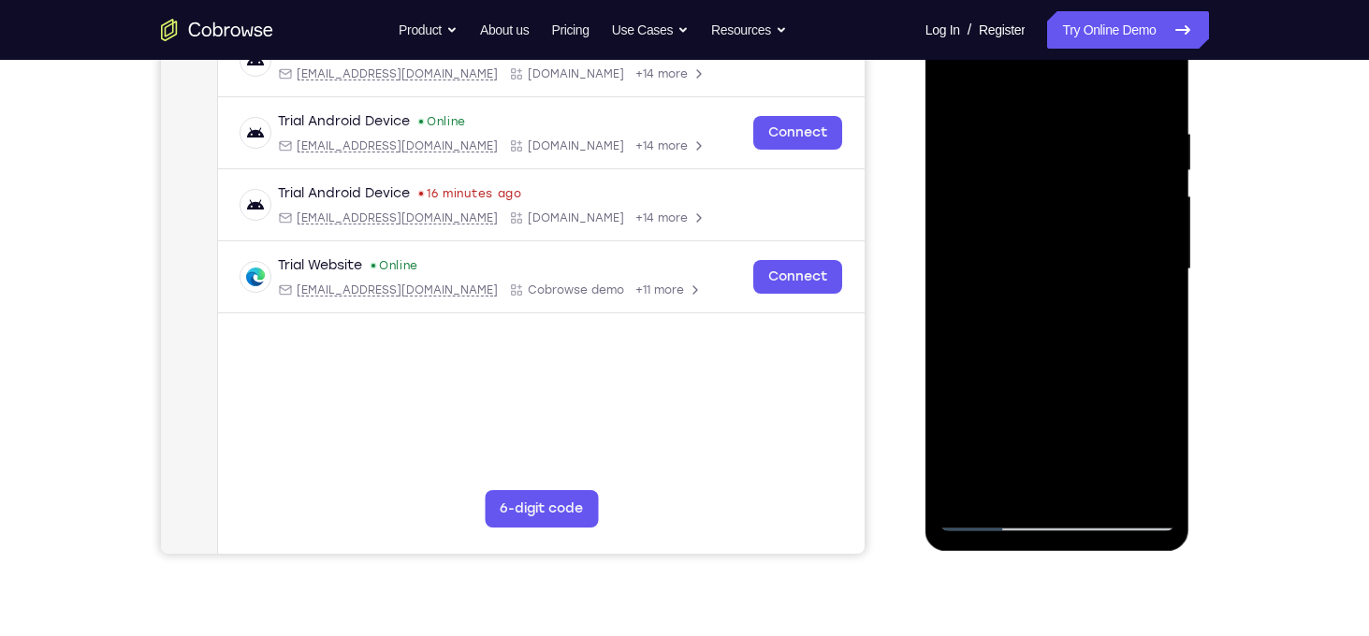
drag, startPoint x: 1057, startPoint y: 193, endPoint x: 1062, endPoint y: 373, distance: 179.8
click at [1062, 373] on div at bounding box center [1058, 269] width 236 height 524
drag, startPoint x: 1159, startPoint y: 234, endPoint x: 1148, endPoint y: 381, distance: 147.3
click at [1148, 381] on div at bounding box center [1058, 269] width 236 height 524
drag, startPoint x: 1078, startPoint y: 229, endPoint x: 1079, endPoint y: 302, distance: 73.0
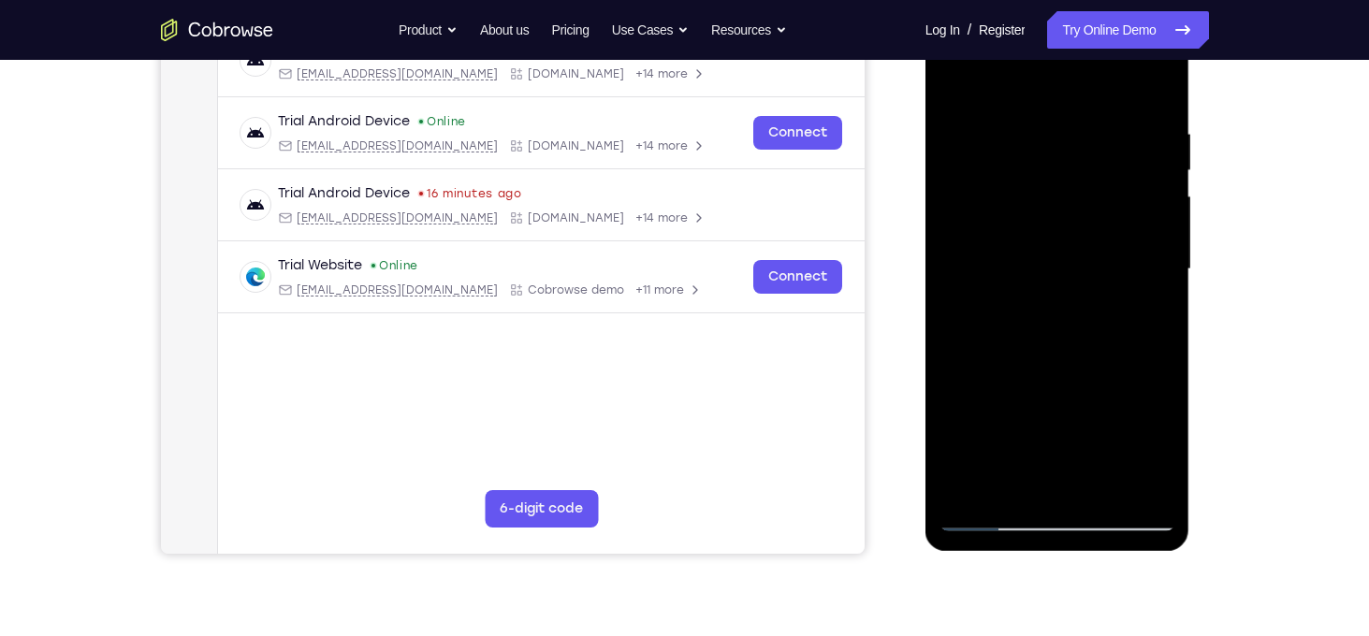
click at [1079, 302] on div at bounding box center [1058, 269] width 236 height 524
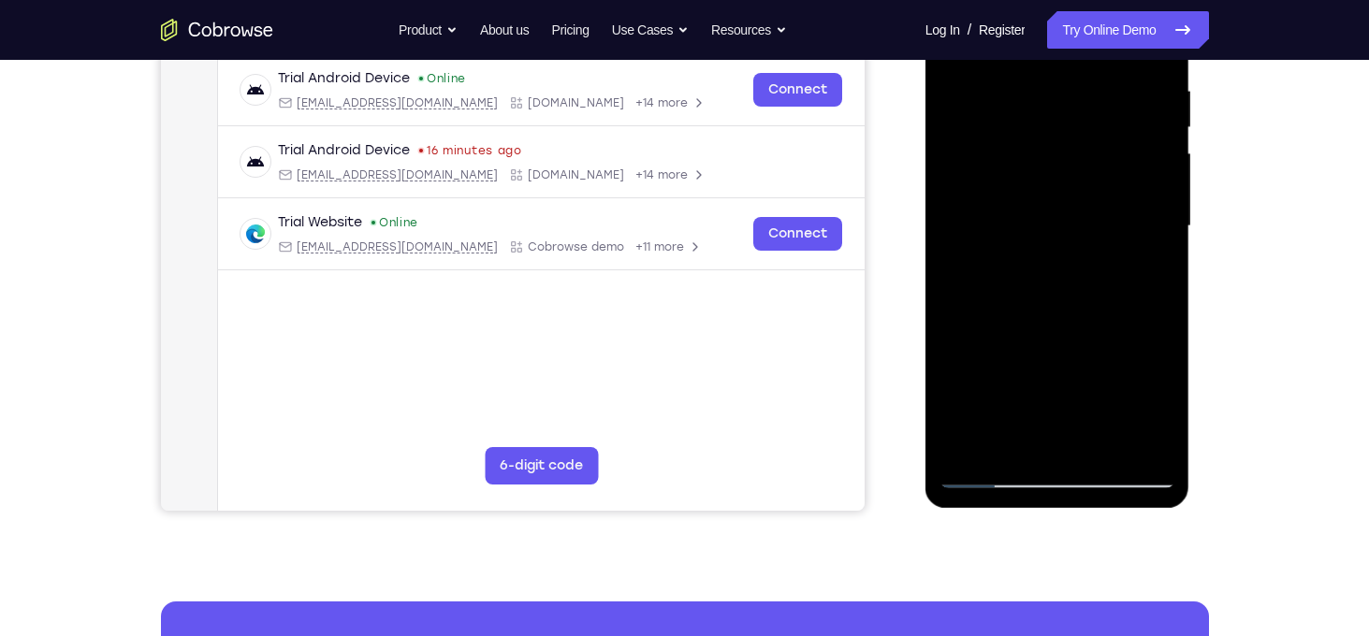
scroll to position [362, 0]
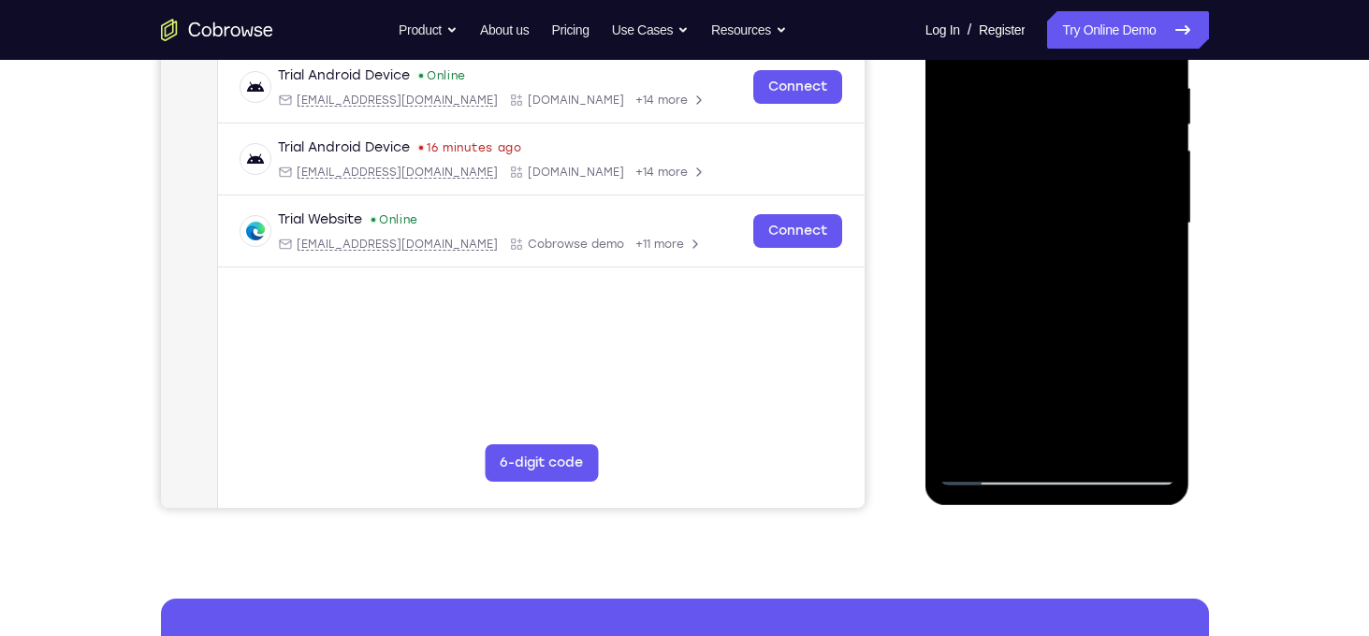
drag, startPoint x: 1105, startPoint y: 253, endPoint x: 1094, endPoint y: 336, distance: 84.1
click at [1094, 336] on div at bounding box center [1058, 224] width 236 height 524
drag, startPoint x: 1094, startPoint y: 336, endPoint x: 1103, endPoint y: 175, distance: 161.2
click at [1103, 175] on div at bounding box center [1058, 224] width 236 height 524
drag, startPoint x: 1105, startPoint y: 287, endPoint x: 1091, endPoint y: 176, distance: 112.3
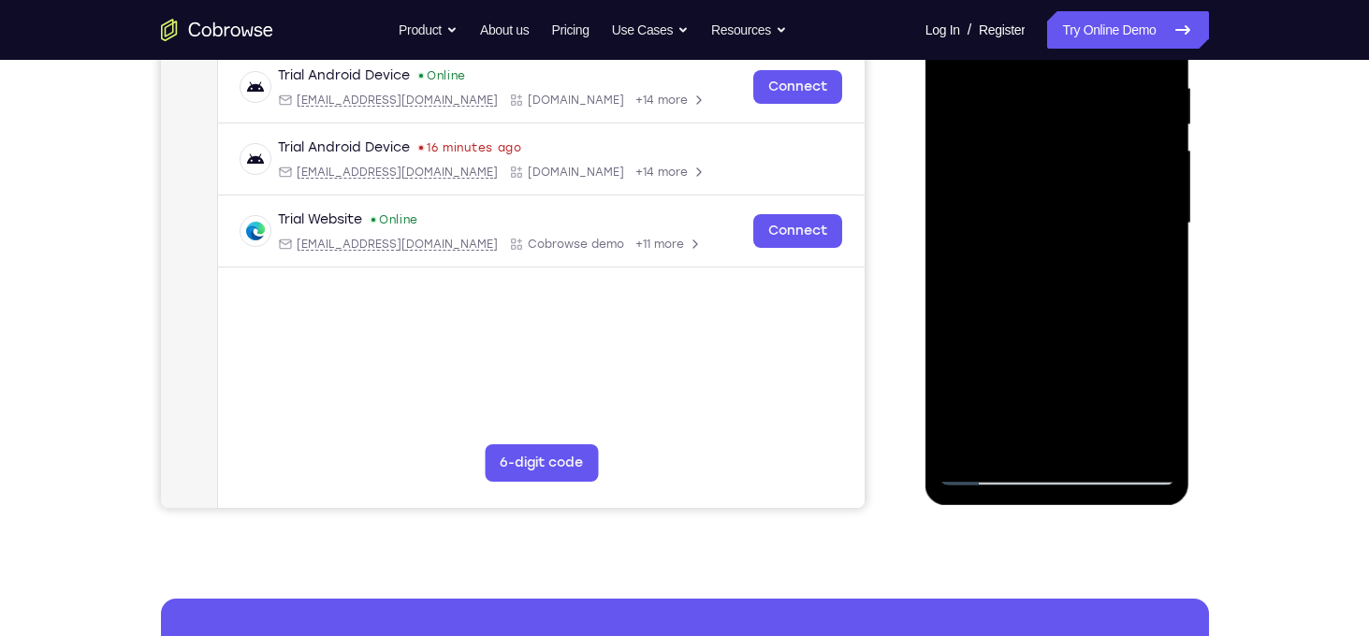
click at [1091, 176] on div at bounding box center [1058, 224] width 236 height 524
drag, startPoint x: 1112, startPoint y: 234, endPoint x: 1106, endPoint y: 176, distance: 58.3
click at [1106, 176] on div at bounding box center [1058, 224] width 236 height 524
click at [1165, 159] on div at bounding box center [1058, 224] width 236 height 524
drag, startPoint x: 1110, startPoint y: 254, endPoint x: 1077, endPoint y: 89, distance: 168.0
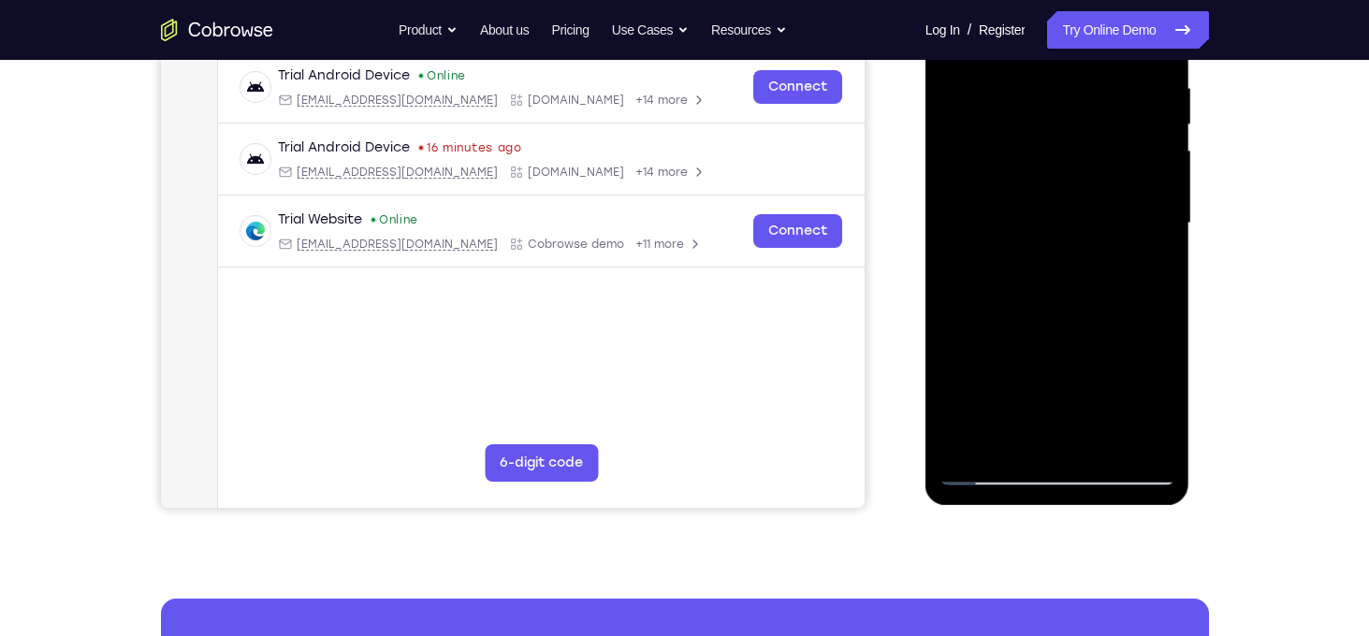
click at [1077, 89] on div at bounding box center [1058, 224] width 236 height 524
drag, startPoint x: 1027, startPoint y: 353, endPoint x: 943, endPoint y: 122, distance: 245.7
click at [943, 122] on div at bounding box center [1058, 224] width 236 height 524
drag, startPoint x: 1035, startPoint y: 330, endPoint x: 1023, endPoint y: 147, distance: 183.9
click at [1023, 147] on div at bounding box center [1058, 224] width 236 height 524
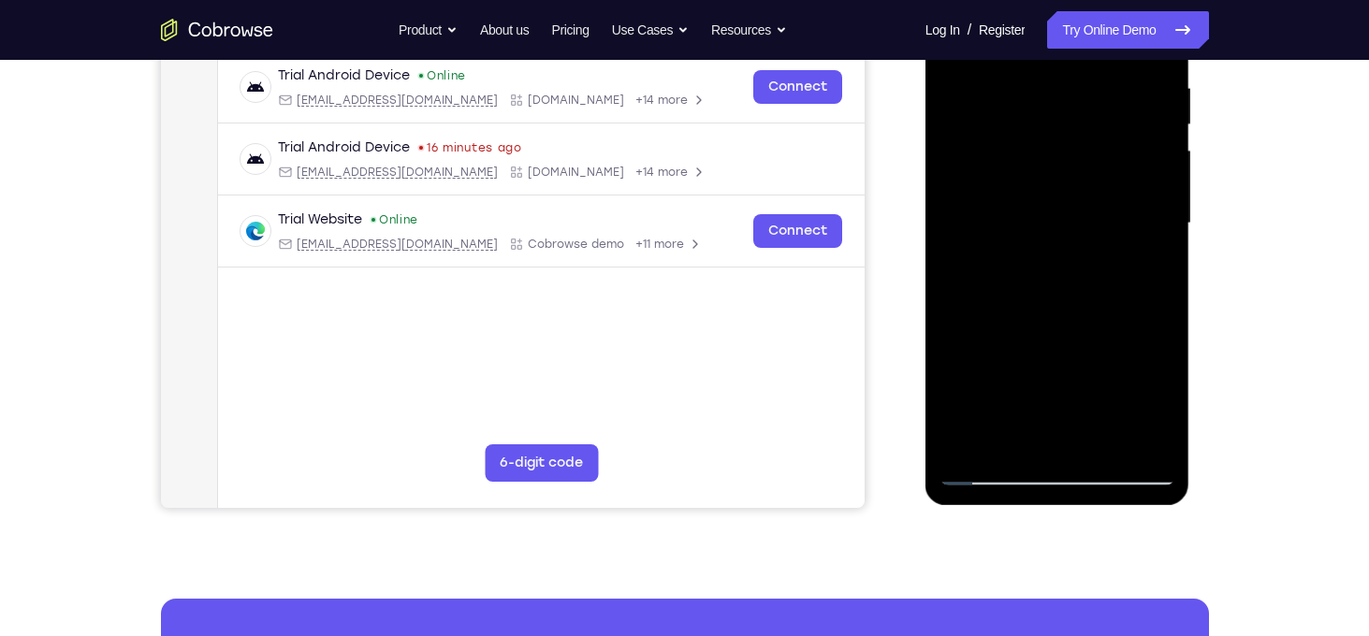
click at [972, 447] on div at bounding box center [1058, 224] width 236 height 524
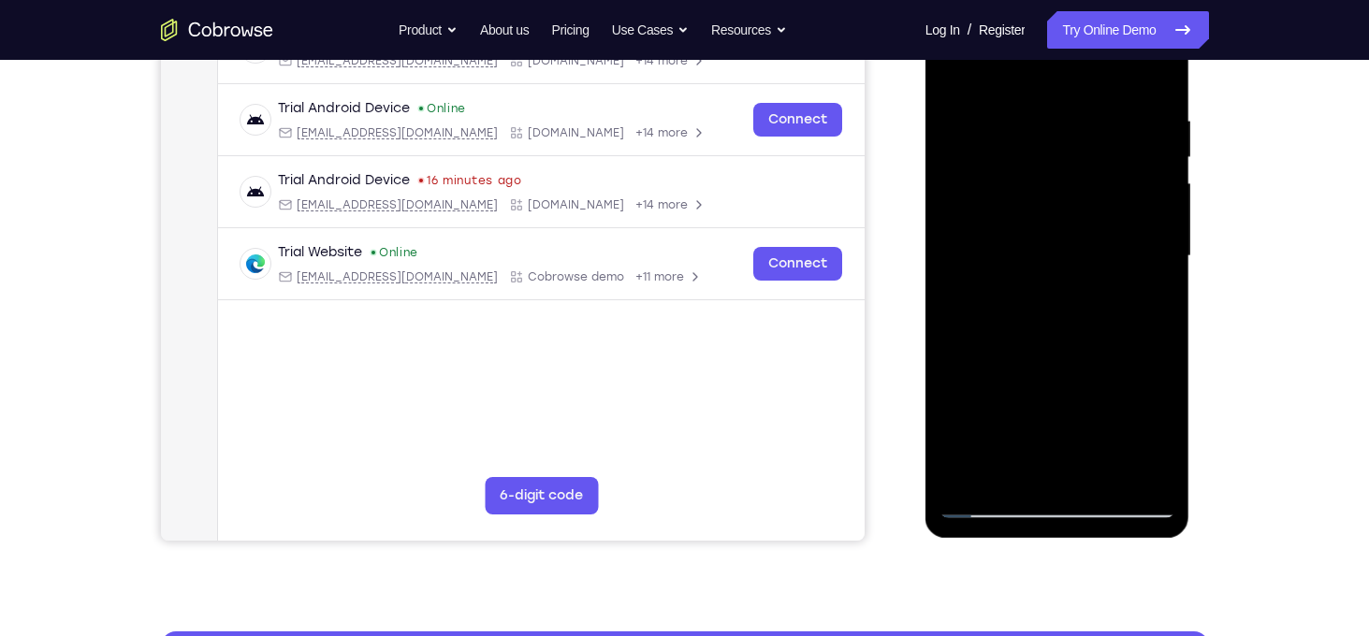
scroll to position [328, 0]
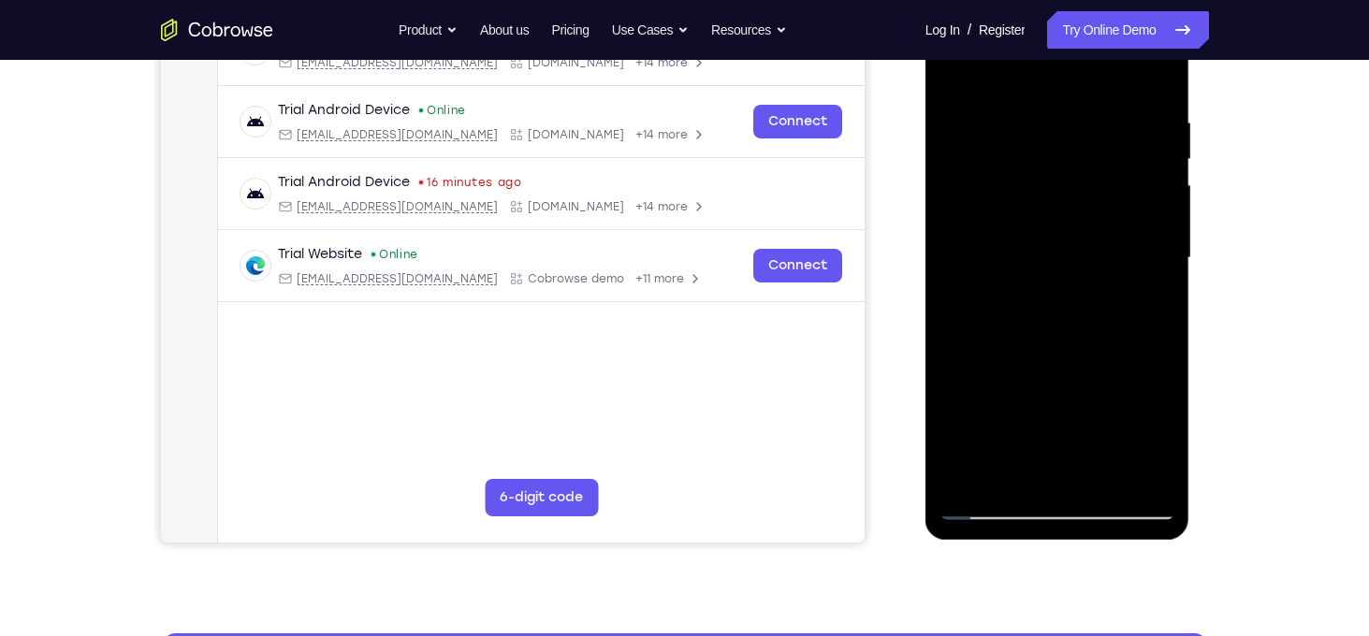
drag, startPoint x: 1084, startPoint y: 134, endPoint x: 1072, endPoint y: 381, distance: 247.4
click at [1072, 381] on div at bounding box center [1058, 258] width 236 height 524
click at [1035, 126] on div at bounding box center [1058, 258] width 236 height 524
click at [1150, 81] on div at bounding box center [1058, 258] width 236 height 524
click at [1160, 83] on div at bounding box center [1058, 258] width 236 height 524
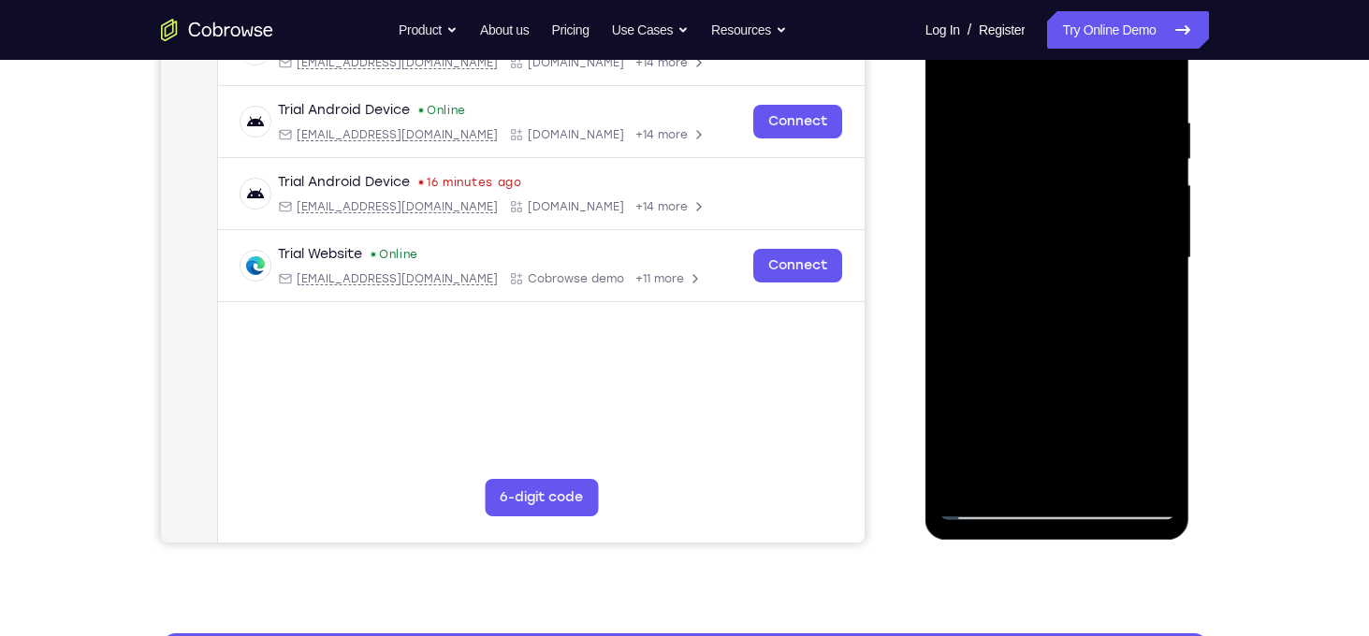
click at [1109, 478] on div at bounding box center [1058, 258] width 236 height 524
click at [966, 73] on div at bounding box center [1058, 258] width 236 height 524
click at [1145, 485] on div at bounding box center [1058, 258] width 236 height 524
drag, startPoint x: 1050, startPoint y: 260, endPoint x: 1054, endPoint y: 462, distance: 202.2
click at [1054, 462] on div at bounding box center [1058, 258] width 236 height 524
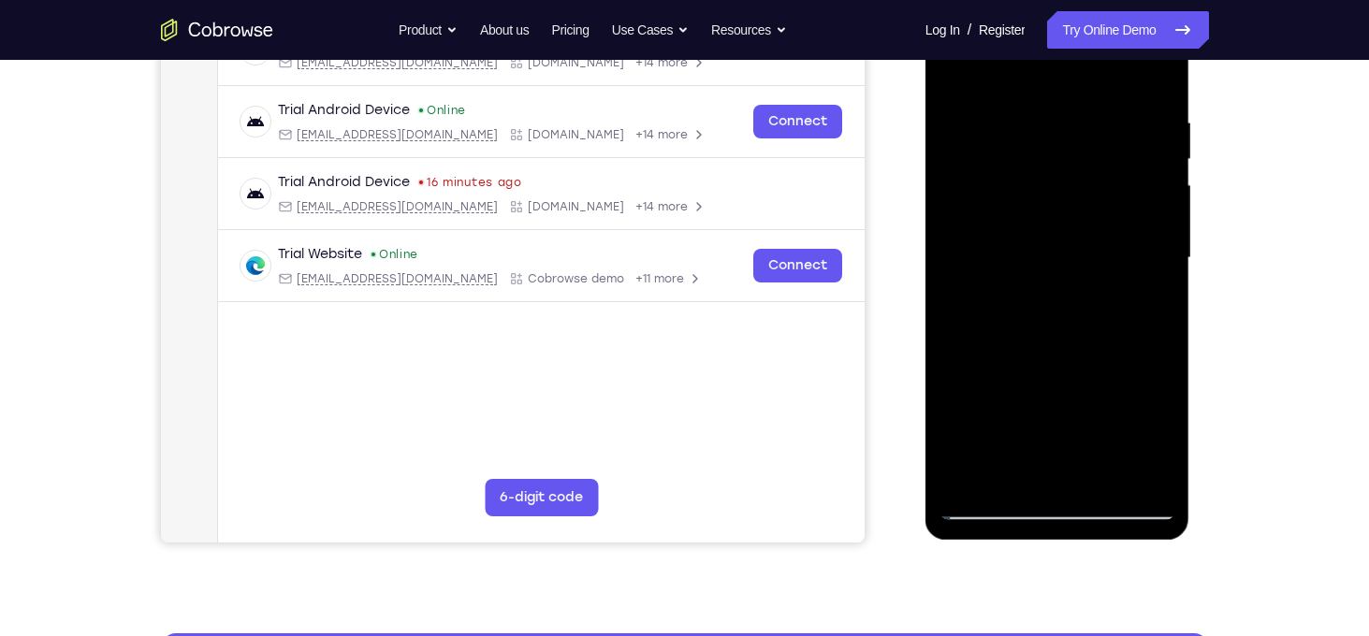
click at [975, 474] on div at bounding box center [1058, 258] width 236 height 524
drag, startPoint x: 1066, startPoint y: 122, endPoint x: 1068, endPoint y: 469, distance: 347.2
click at [1068, 469] on div at bounding box center [1058, 258] width 236 height 524
click at [1162, 478] on div at bounding box center [1058, 258] width 236 height 524
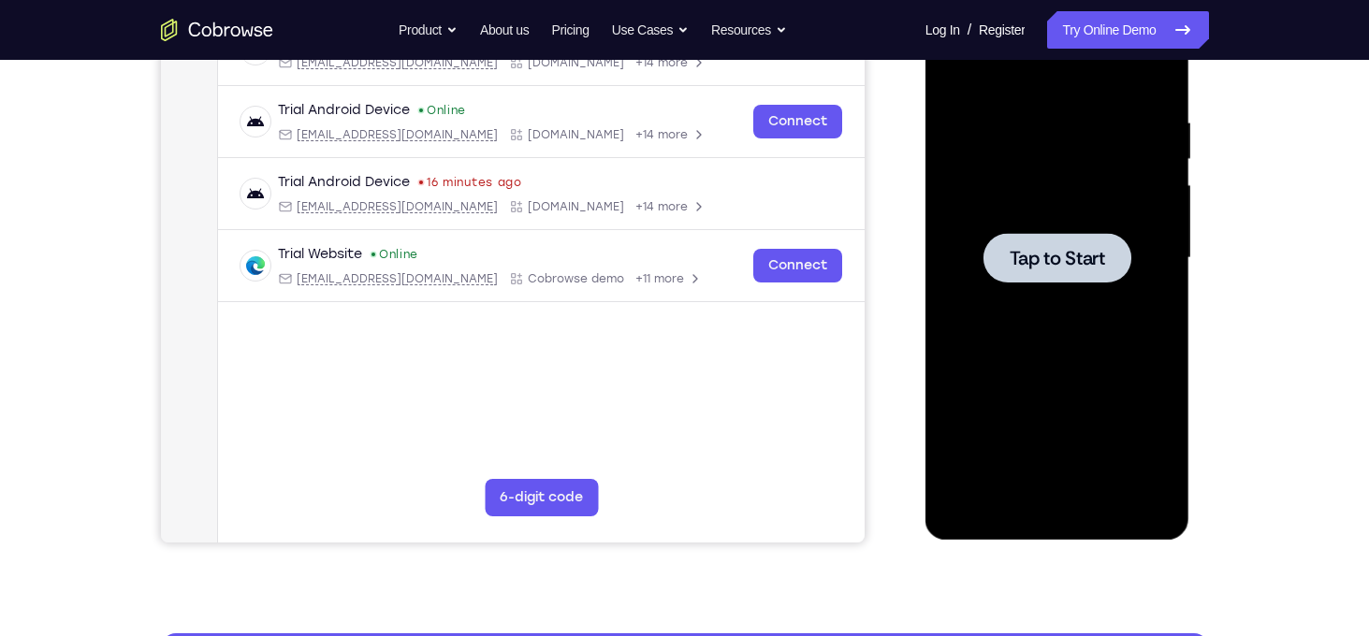
click at [1064, 275] on div at bounding box center [1058, 258] width 148 height 50
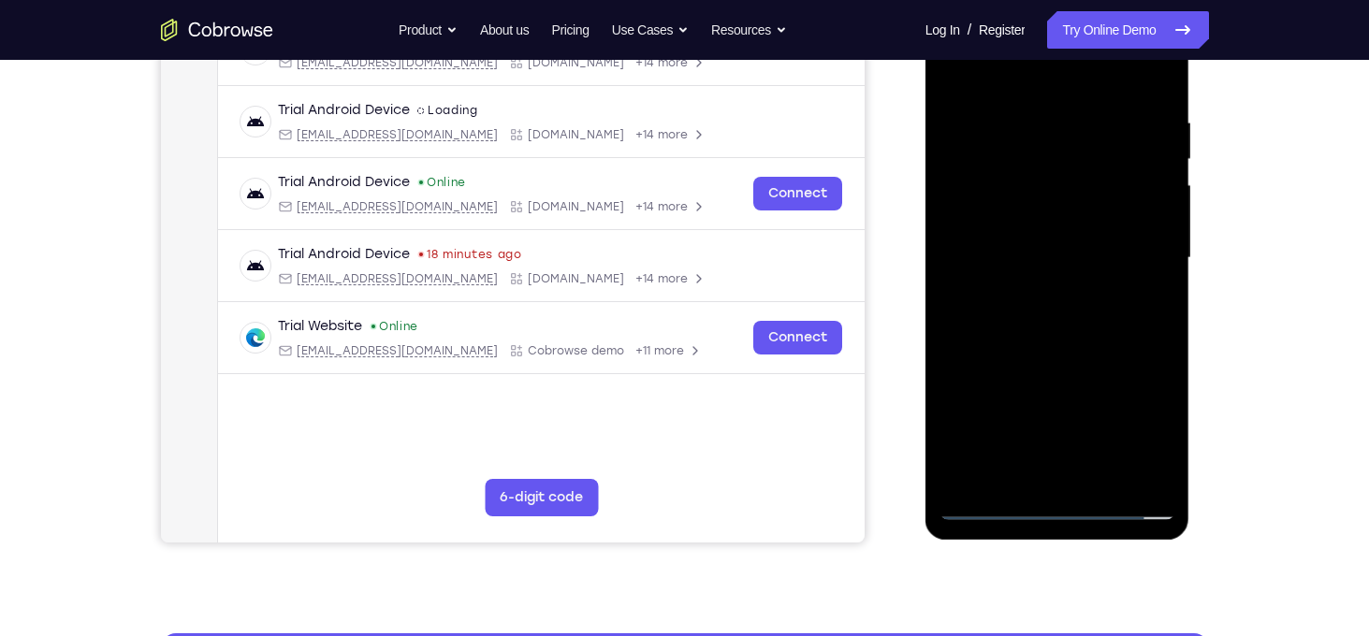
click at [1061, 508] on div at bounding box center [1058, 258] width 236 height 524
click at [1147, 435] on div at bounding box center [1058, 258] width 236 height 524
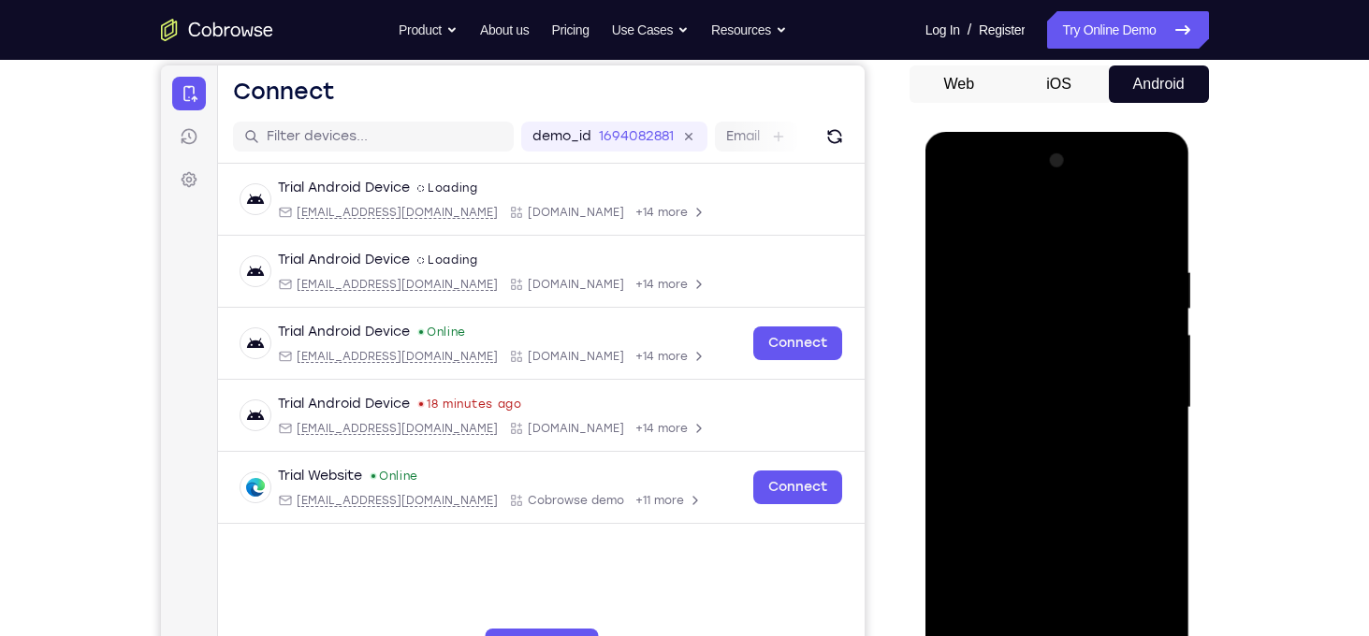
scroll to position [173, 0]
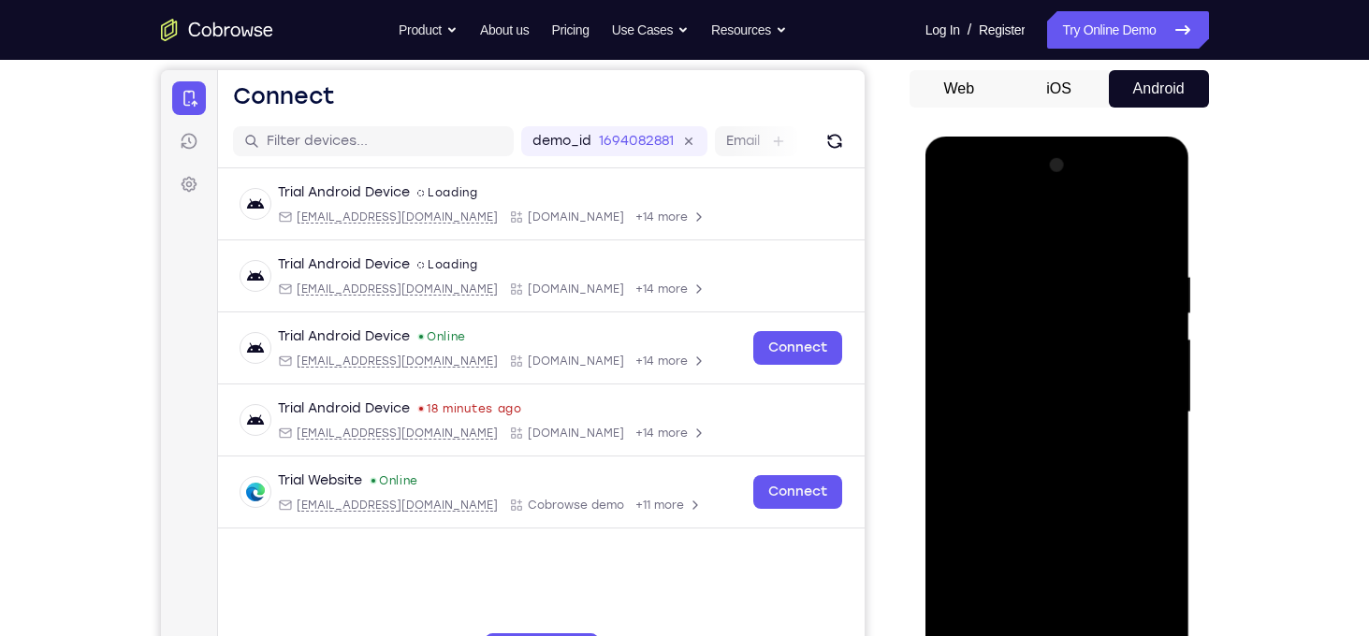
click at [1044, 222] on div at bounding box center [1058, 413] width 236 height 524
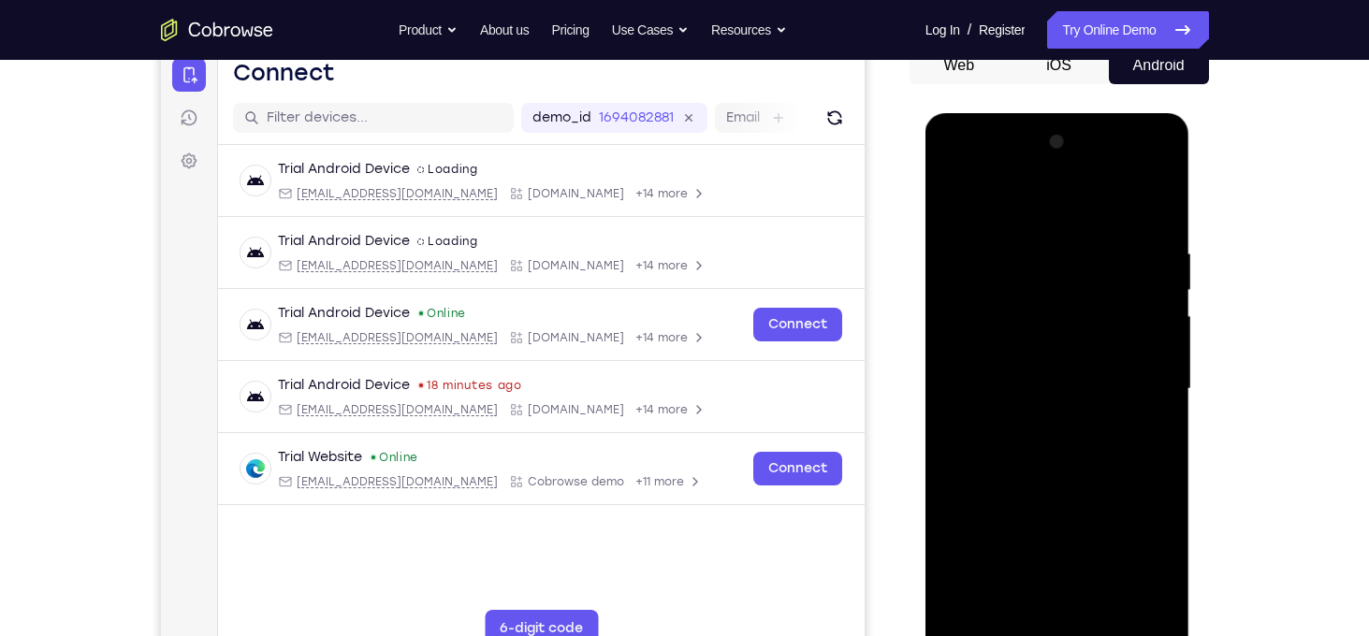
scroll to position [198, 0]
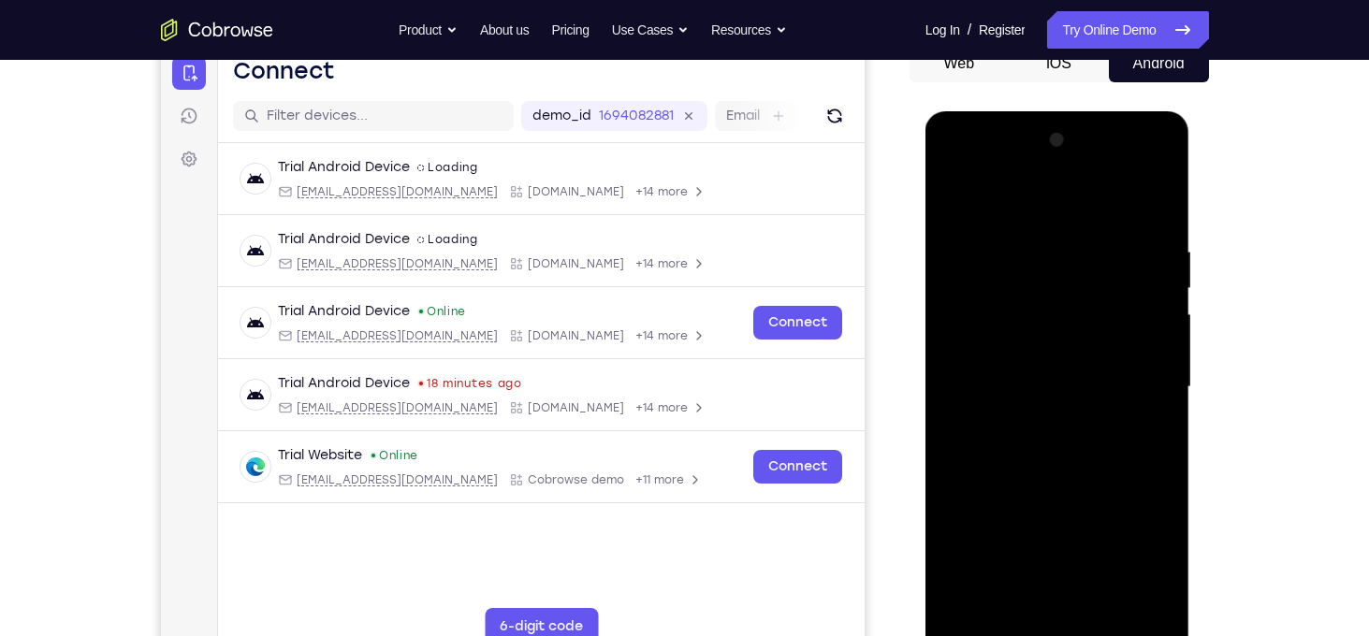
click at [1147, 381] on div at bounding box center [1058, 387] width 236 height 524
click at [1028, 418] on div at bounding box center [1058, 387] width 236 height 524
click at [1022, 364] on div at bounding box center [1058, 387] width 236 height 524
click at [1015, 347] on div at bounding box center [1058, 387] width 236 height 524
click at [1027, 385] on div at bounding box center [1058, 387] width 236 height 524
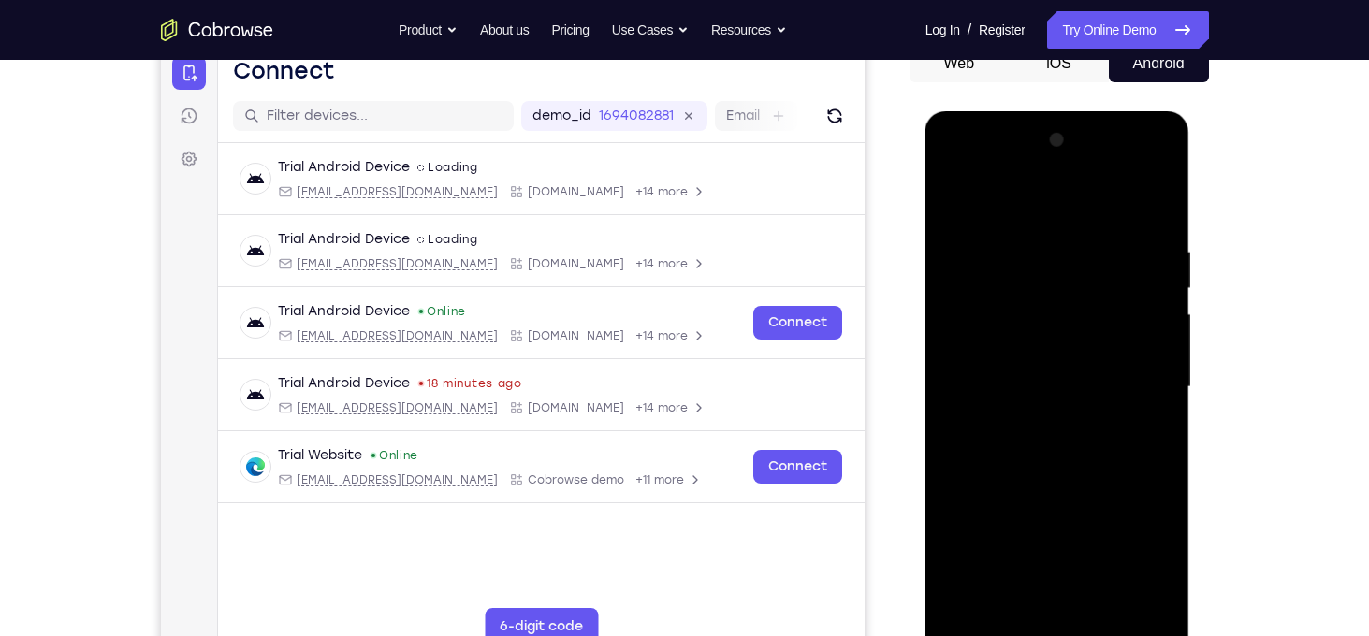
click at [1042, 452] on div at bounding box center [1058, 387] width 236 height 524
click at [1037, 241] on div at bounding box center [1058, 387] width 236 height 524
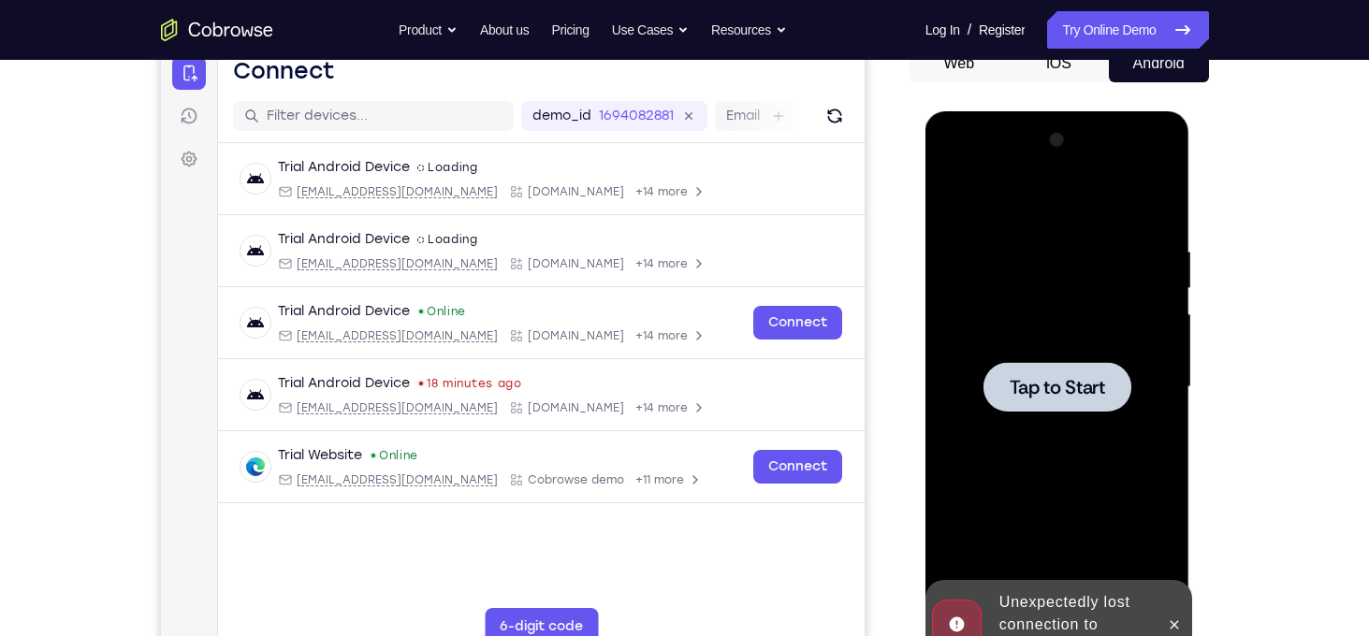
click at [1017, 310] on div at bounding box center [1058, 387] width 236 height 524
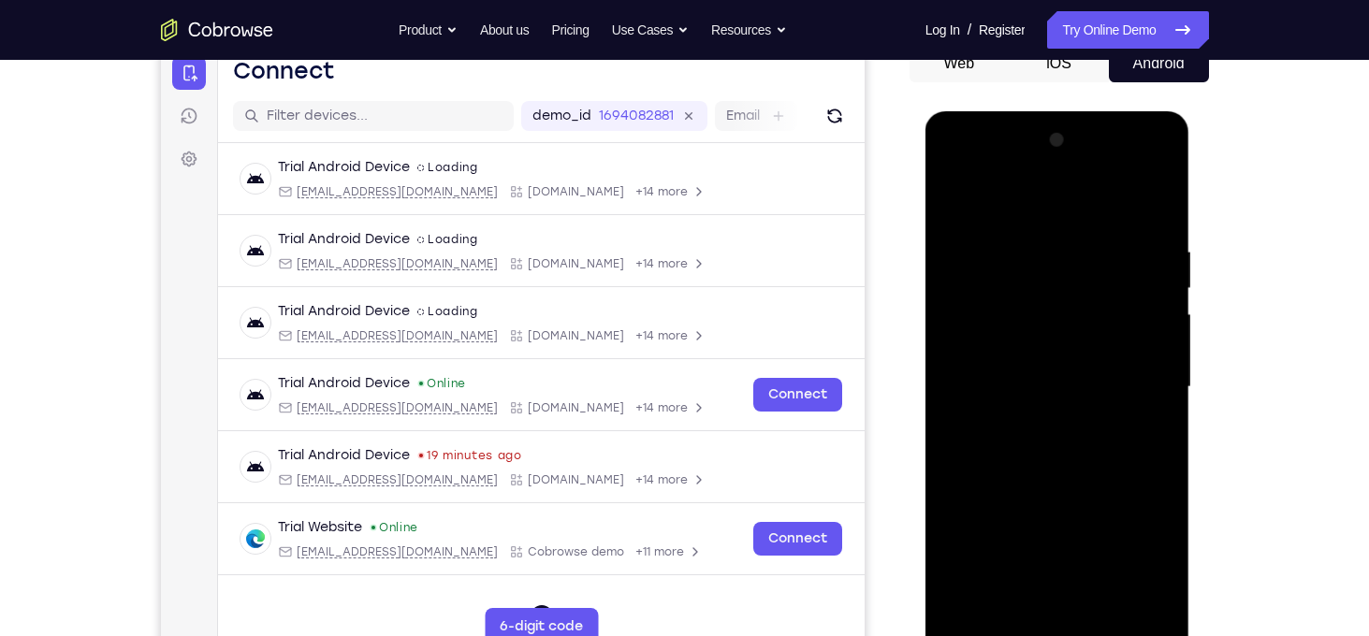
click at [1057, 625] on div at bounding box center [1058, 387] width 236 height 524
click at [1057, 633] on div at bounding box center [1058, 387] width 236 height 524
click at [1139, 552] on div at bounding box center [1058, 387] width 236 height 524
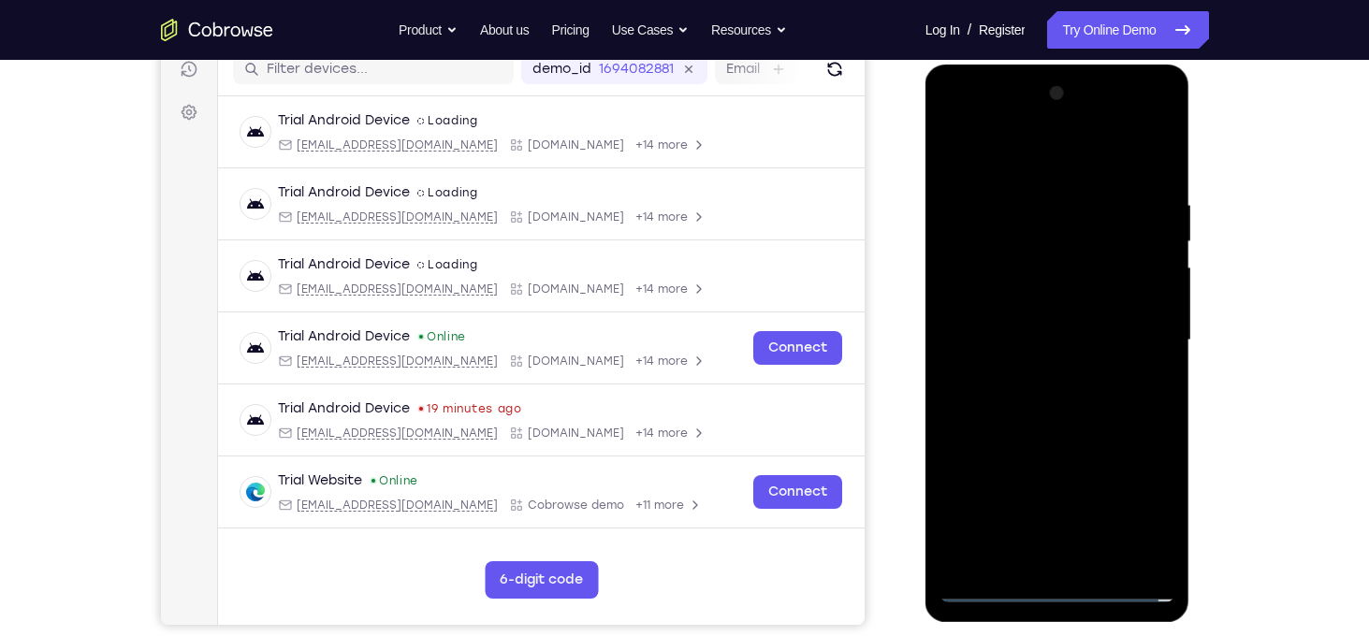
scroll to position [244, 0]
click at [1030, 165] on div at bounding box center [1058, 342] width 236 height 524
click at [1137, 333] on div at bounding box center [1058, 342] width 236 height 524
click at [1041, 374] on div at bounding box center [1058, 342] width 236 height 524
click at [1040, 307] on div at bounding box center [1058, 342] width 236 height 524
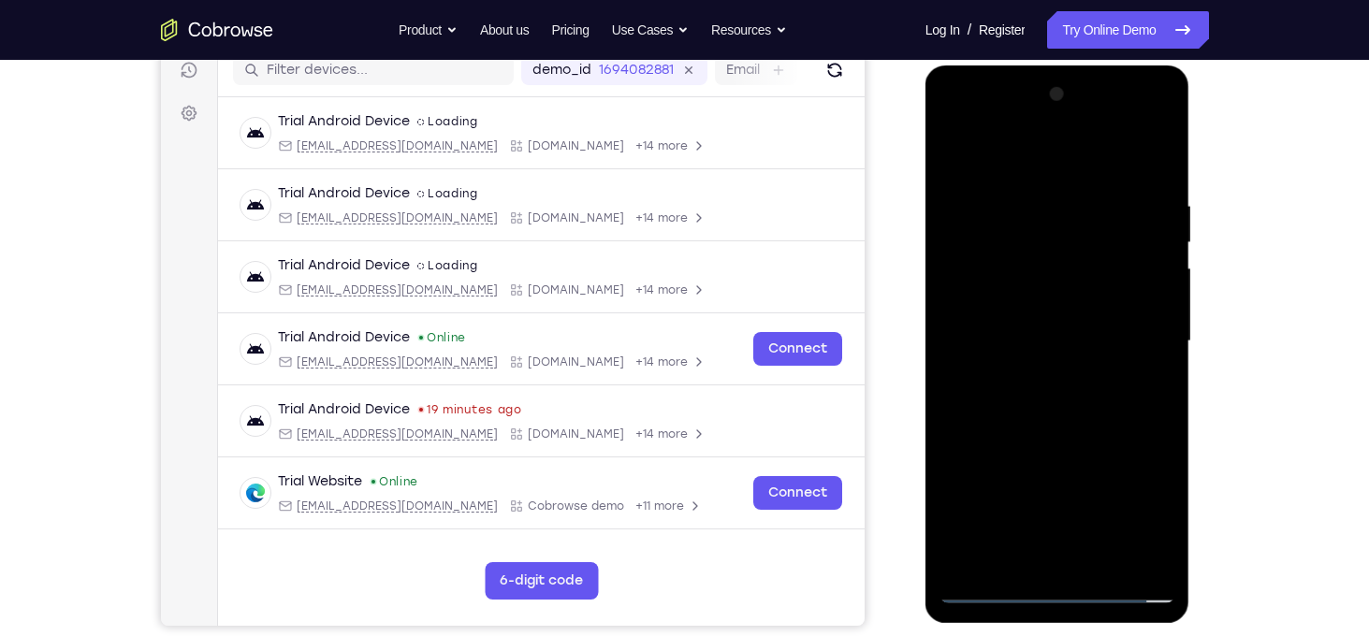
click at [962, 170] on div at bounding box center [1058, 342] width 236 height 524
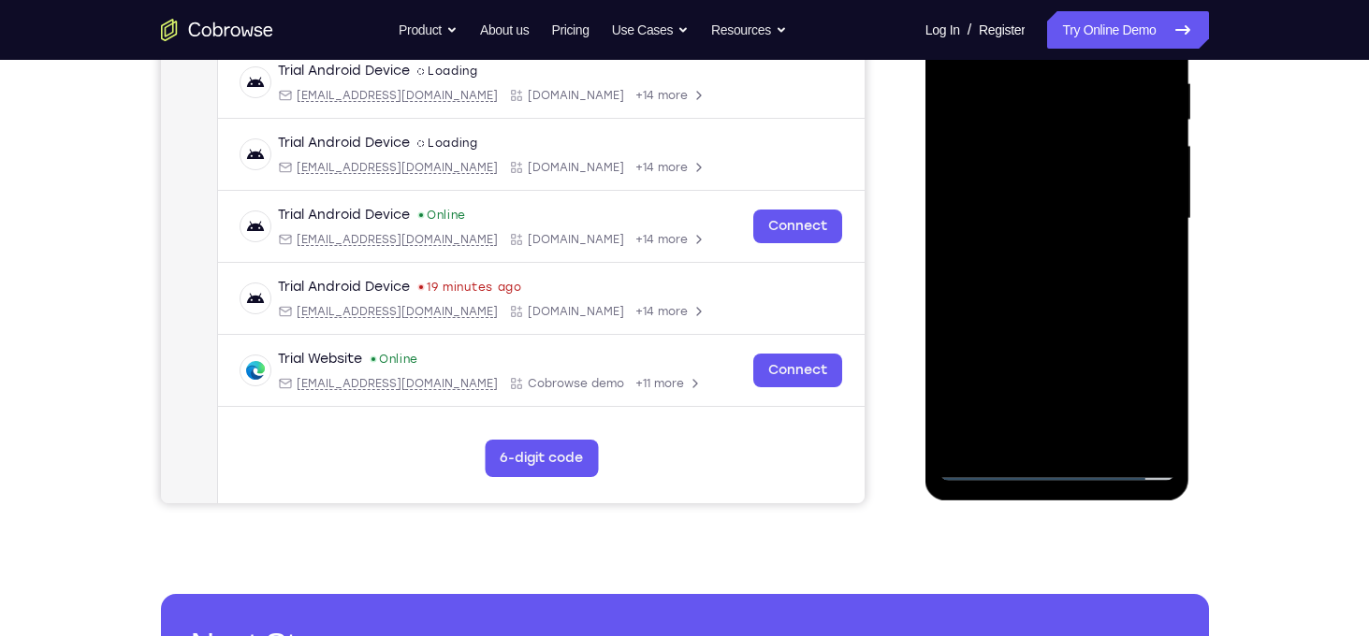
scroll to position [372, 0]
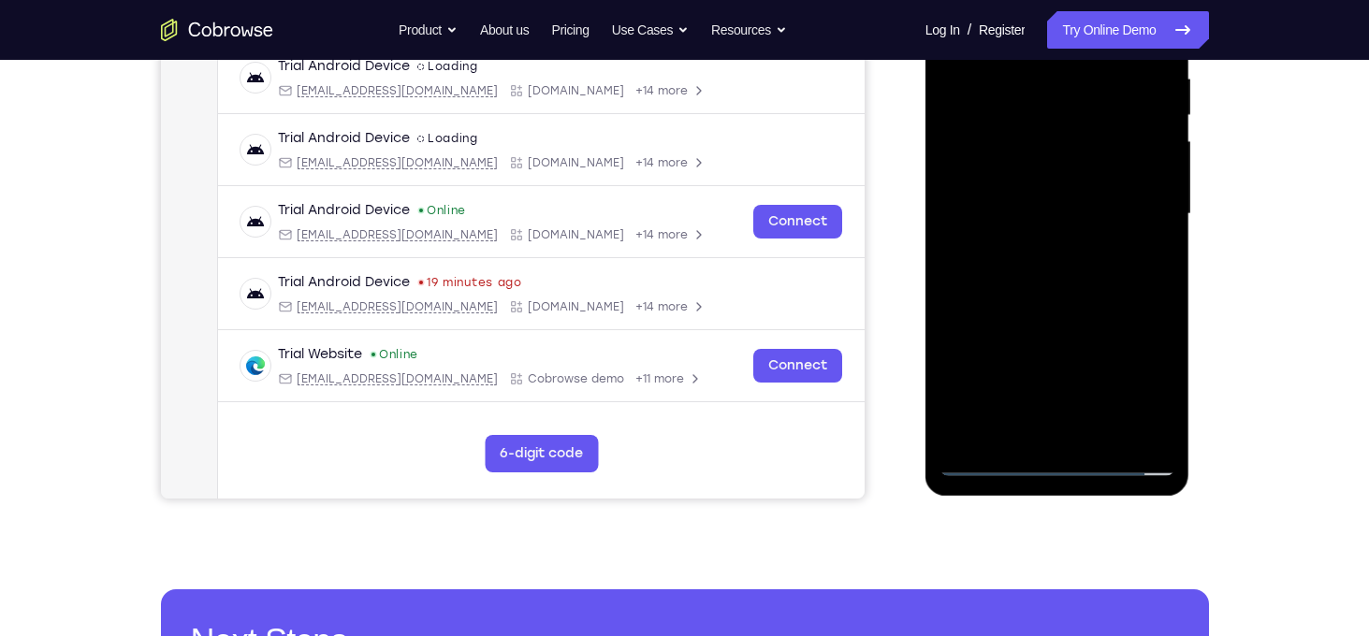
click at [983, 453] on div at bounding box center [1058, 214] width 236 height 524
click at [987, 464] on div at bounding box center [1058, 214] width 236 height 524
click at [995, 459] on div at bounding box center [1058, 214] width 236 height 524
click at [970, 155] on div at bounding box center [1058, 214] width 236 height 524
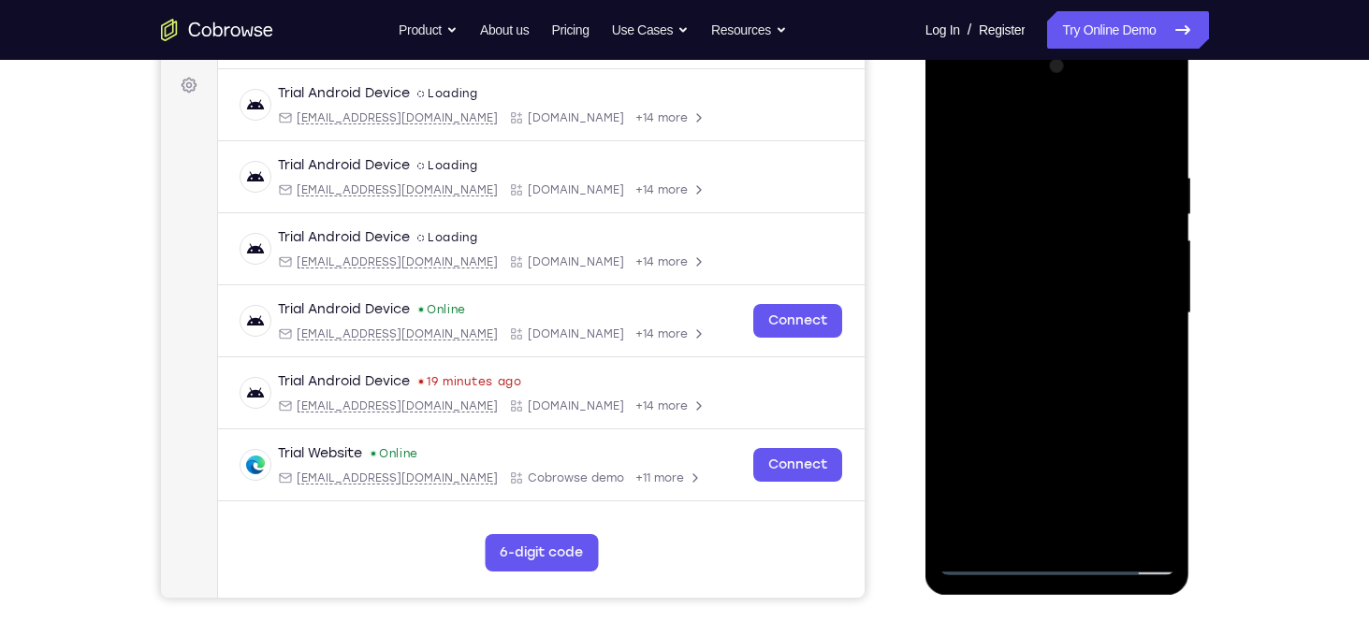
scroll to position [271, 0]
click at [1036, 350] on div at bounding box center [1058, 314] width 236 height 524
click at [1038, 279] on div at bounding box center [1058, 314] width 236 height 524
